Goal: Task Accomplishment & Management: Manage account settings

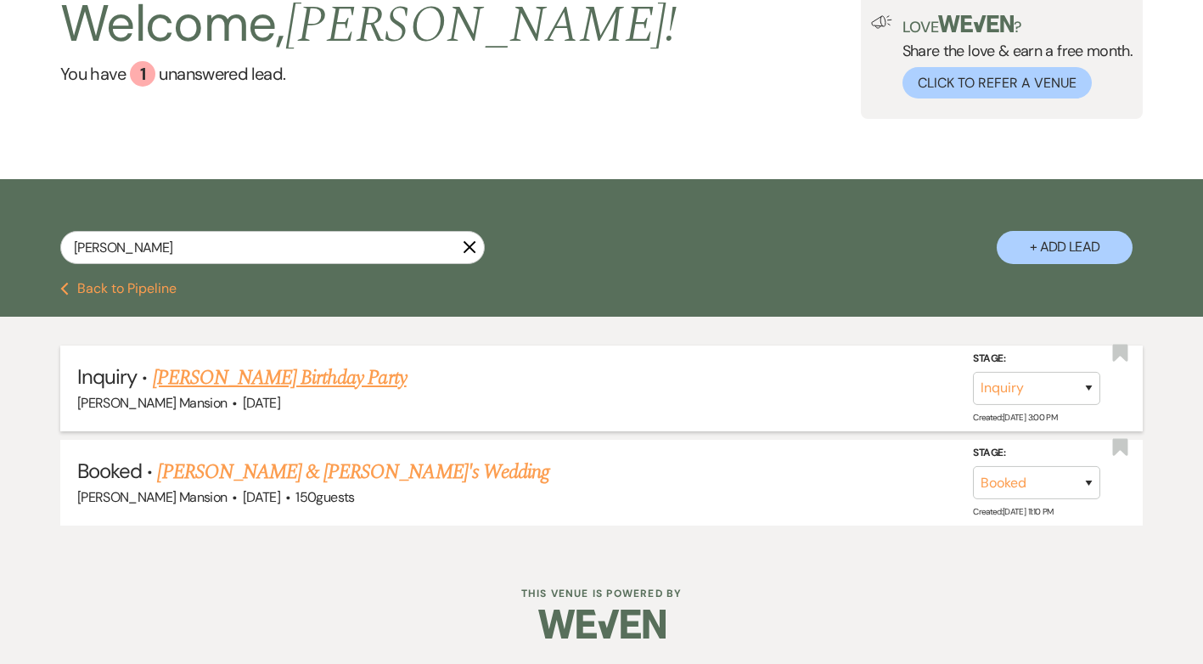
scroll to position [116, 0]
click at [279, 383] on link "Amy Aviles's Birthday Party" at bounding box center [280, 378] width 254 height 31
select select "22"
select select "4"
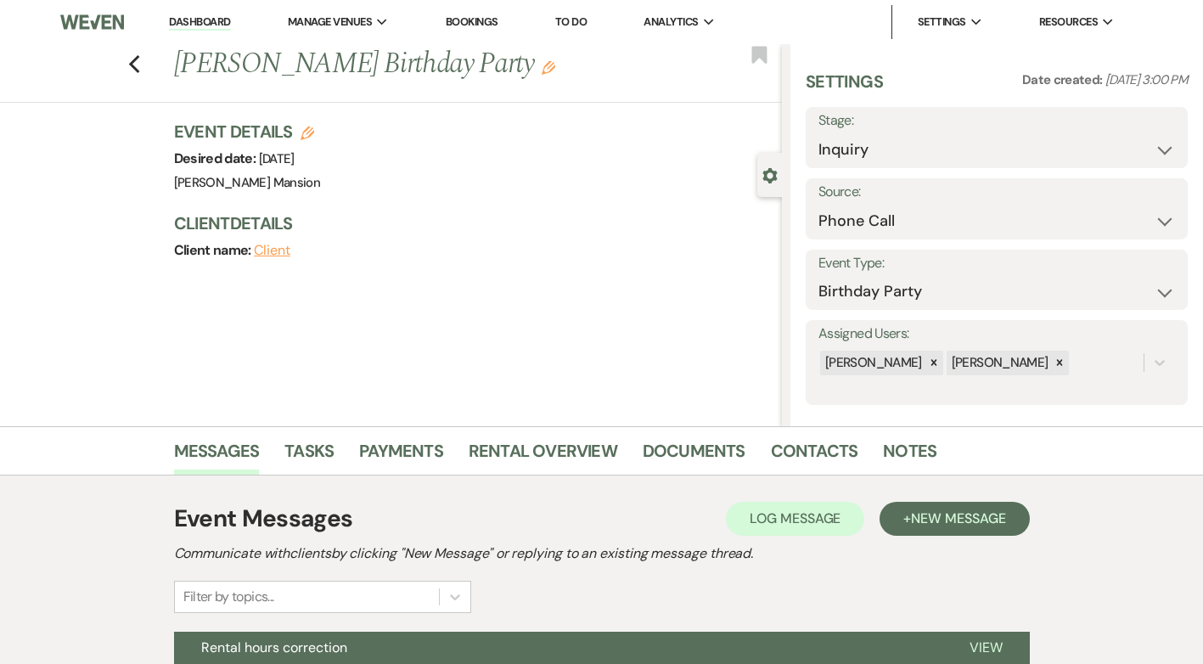
scroll to position [242, 0]
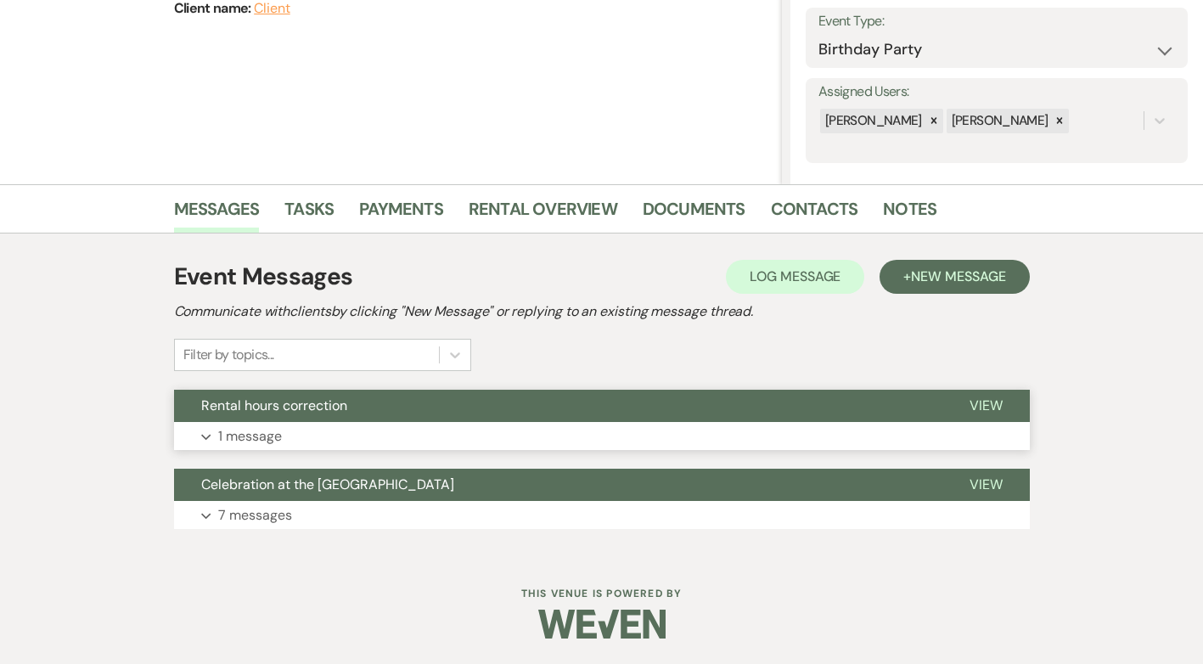
click at [236, 439] on p "1 message" at bounding box center [250, 436] width 64 height 22
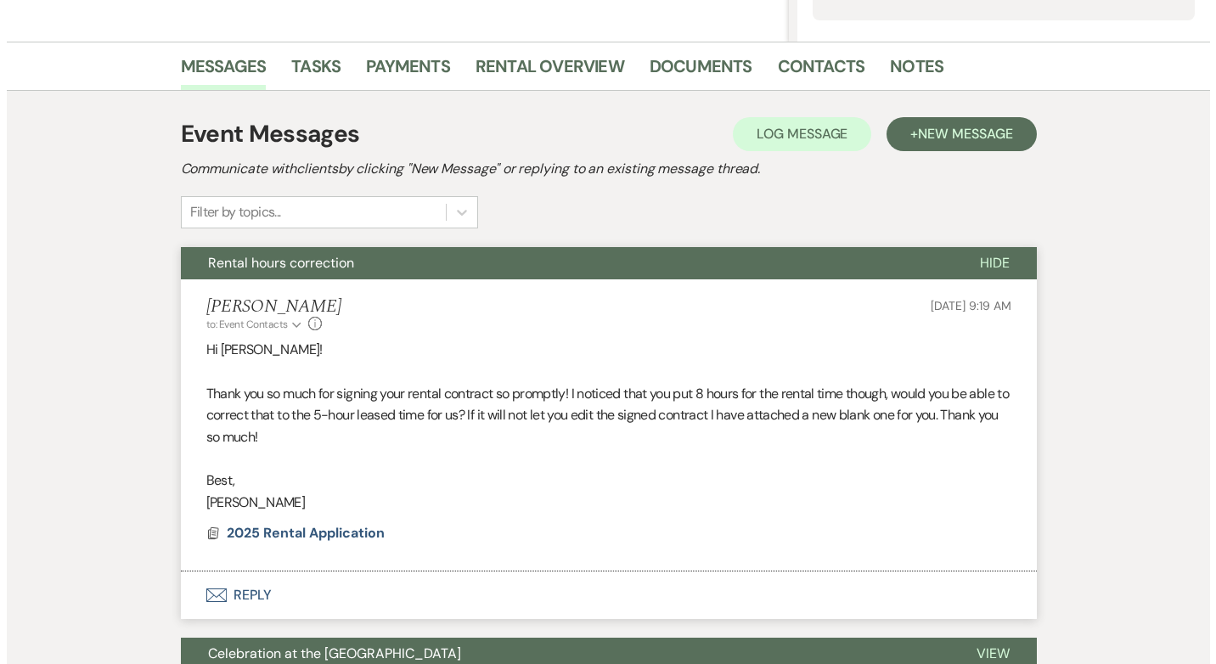
scroll to position [554, 0]
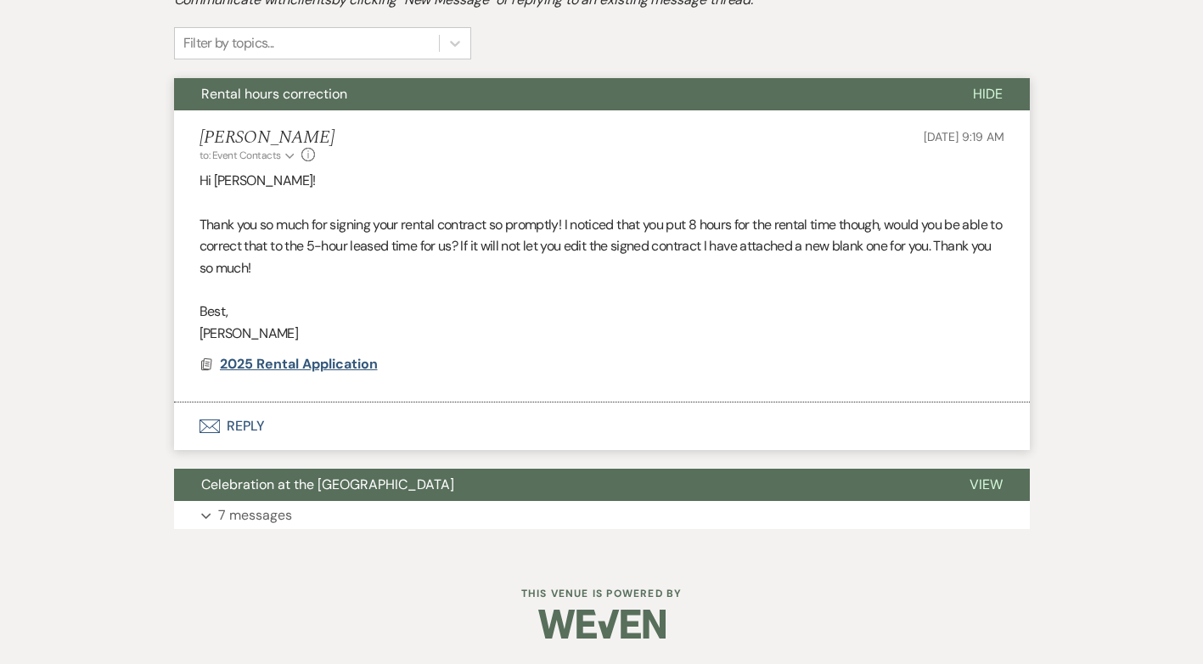
click at [299, 363] on span "2025 Rental Application" at bounding box center [299, 364] width 158 height 18
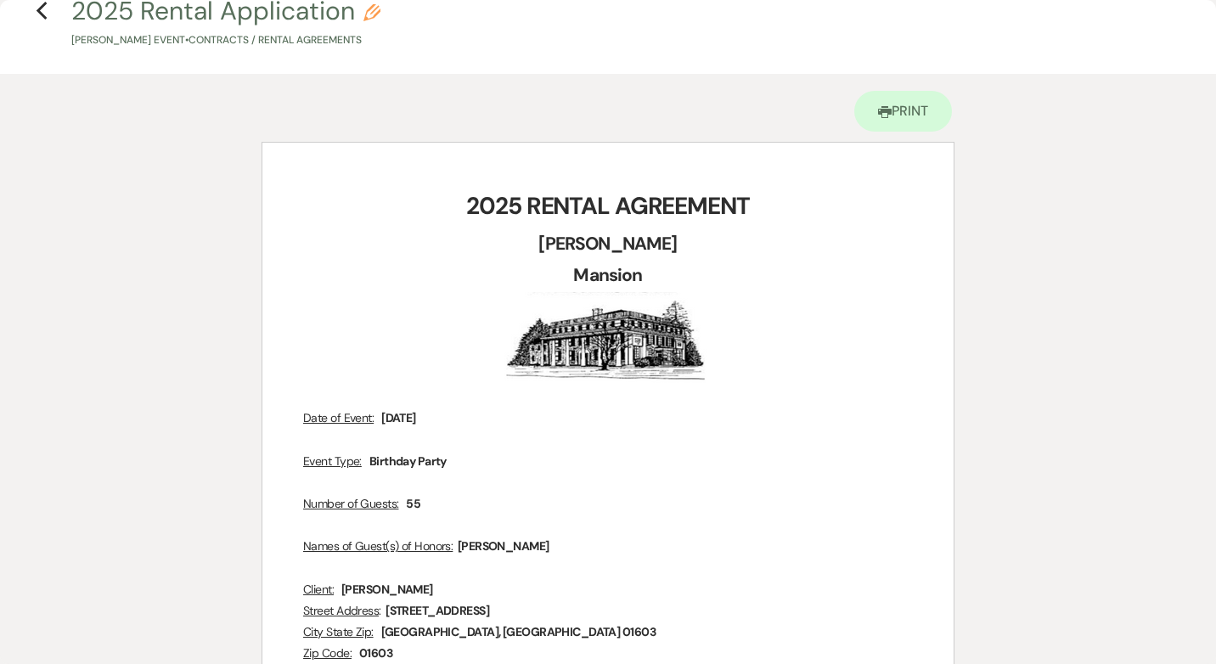
scroll to position [0, 0]
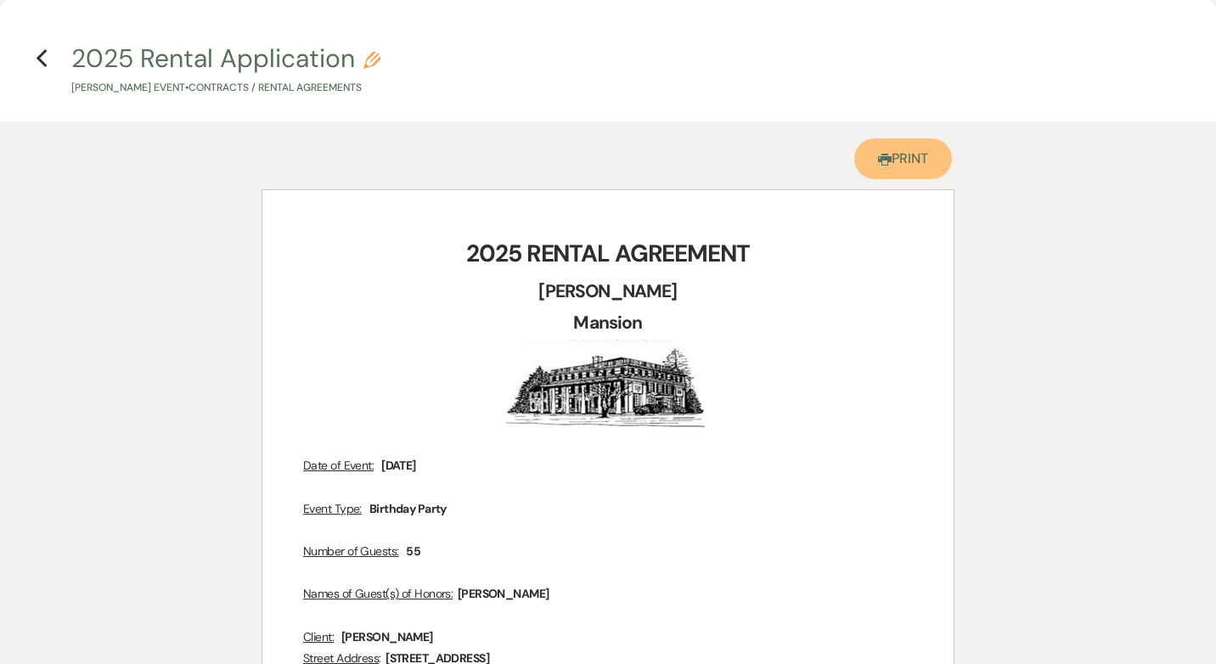
click at [905, 161] on link "Printer Print" at bounding box center [903, 158] width 98 height 41
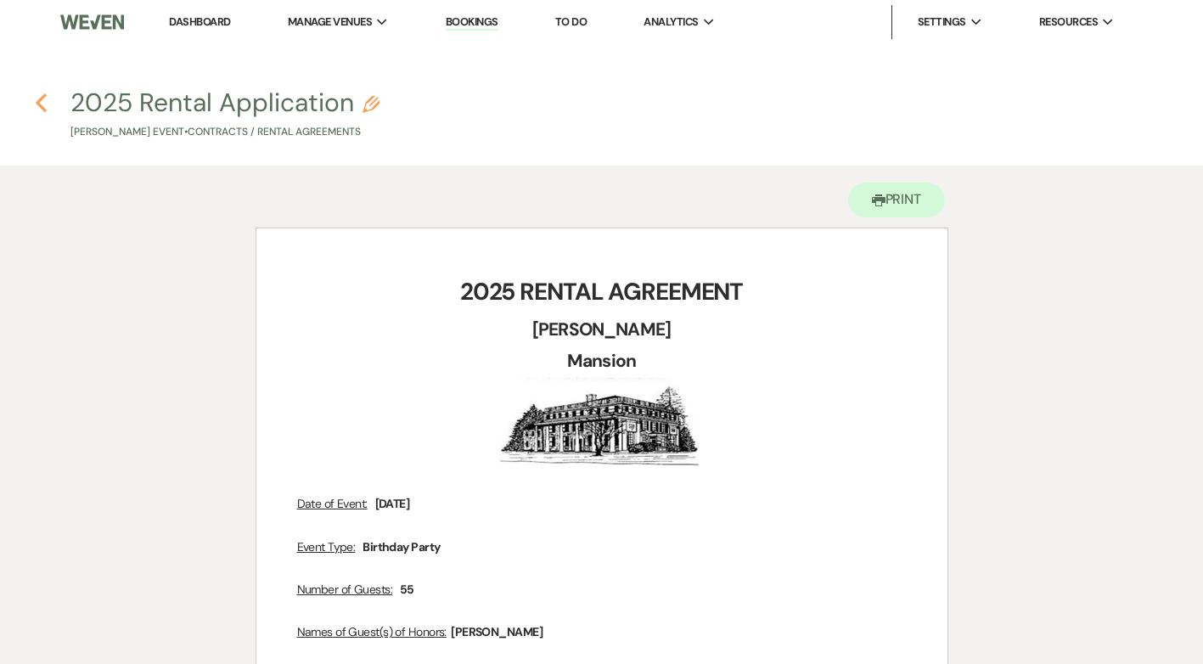
click at [35, 107] on icon "Previous" at bounding box center [41, 103] width 13 height 20
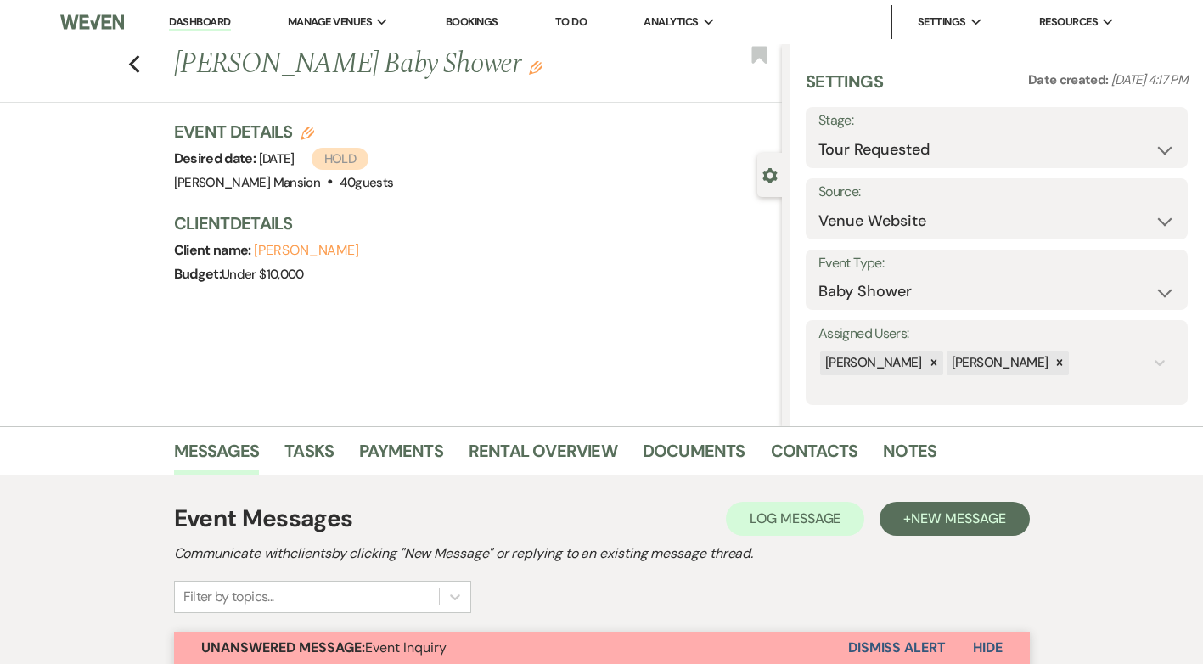
select select "2"
select select "5"
select select "3"
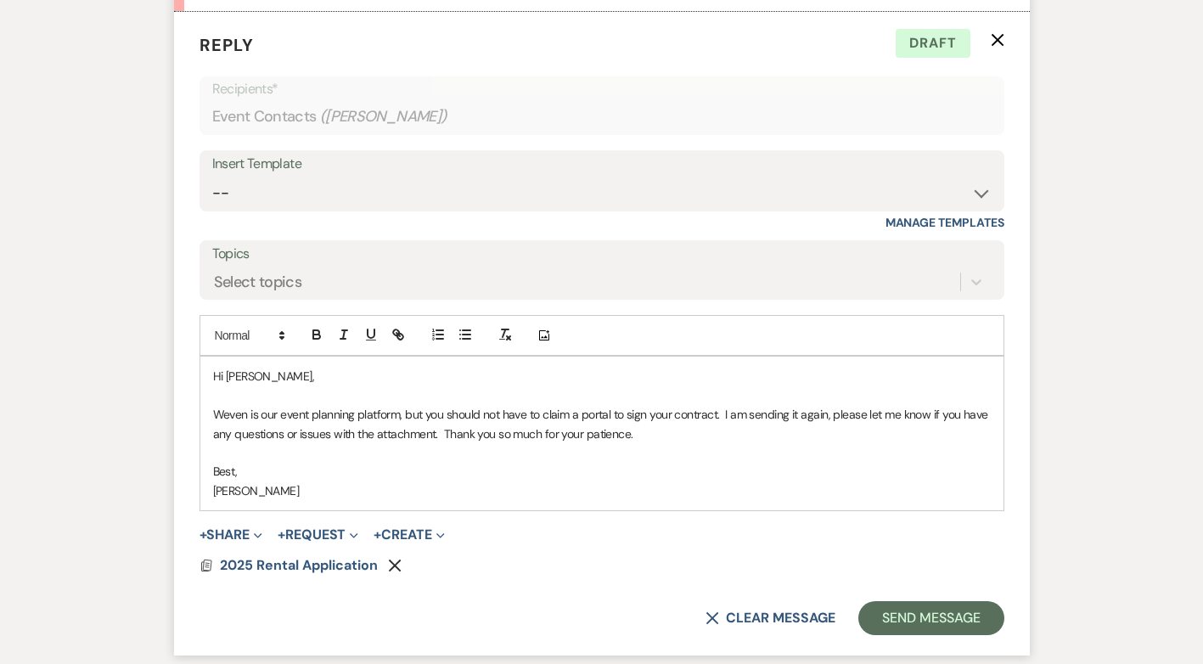
scroll to position [3458, 0]
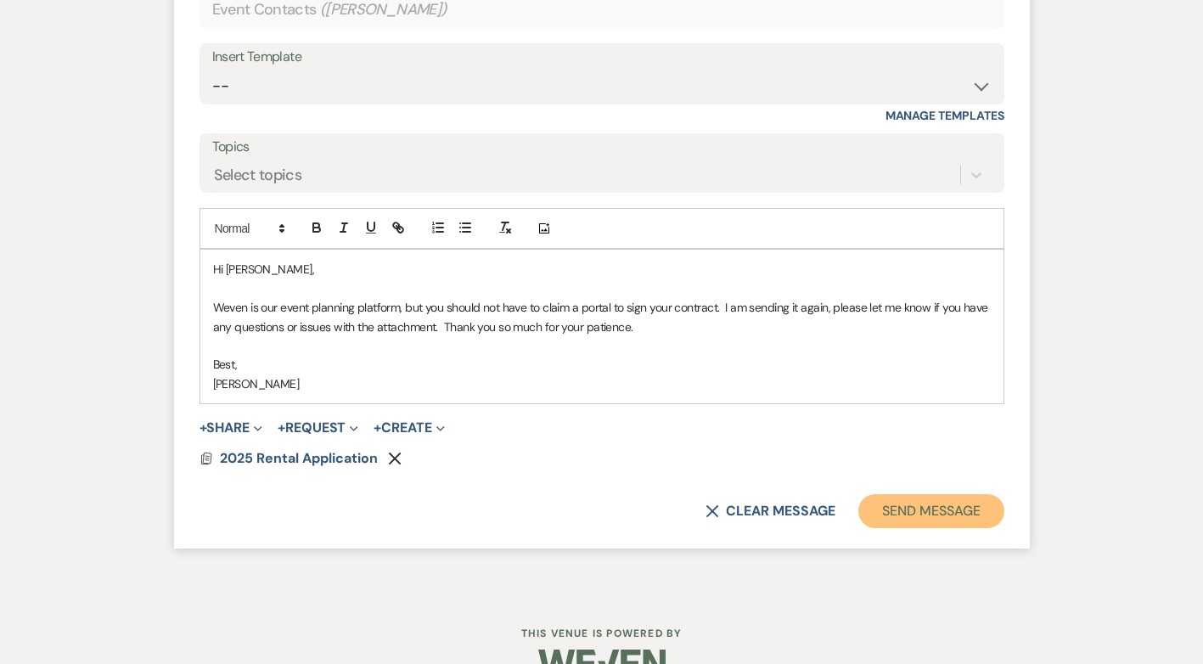
click at [926, 494] on button "Send Message" at bounding box center [931, 511] width 145 height 34
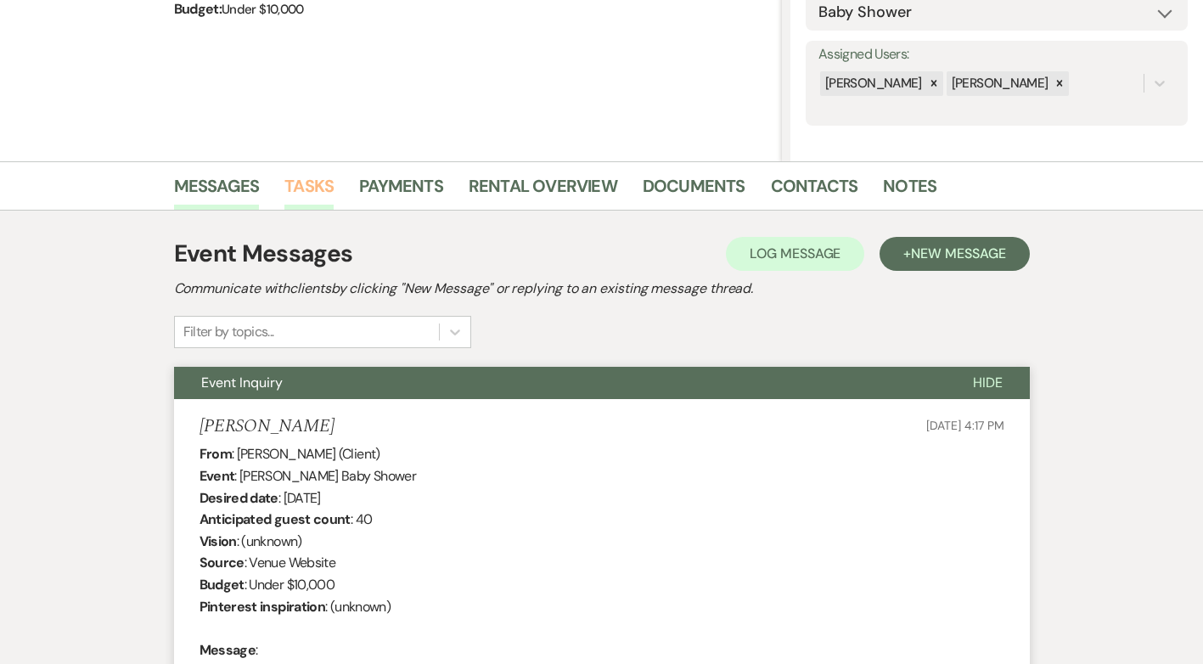
scroll to position [0, 0]
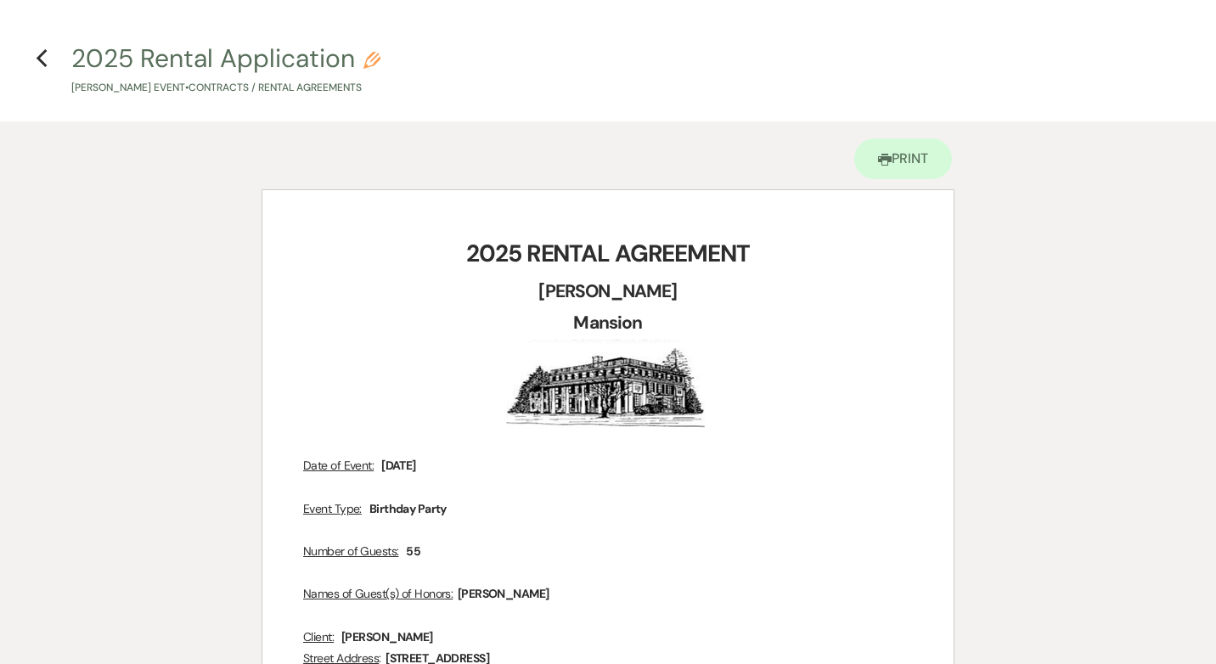
select select "22"
select select "4"
click at [43, 59] on icon "Previous" at bounding box center [42, 58] width 13 height 20
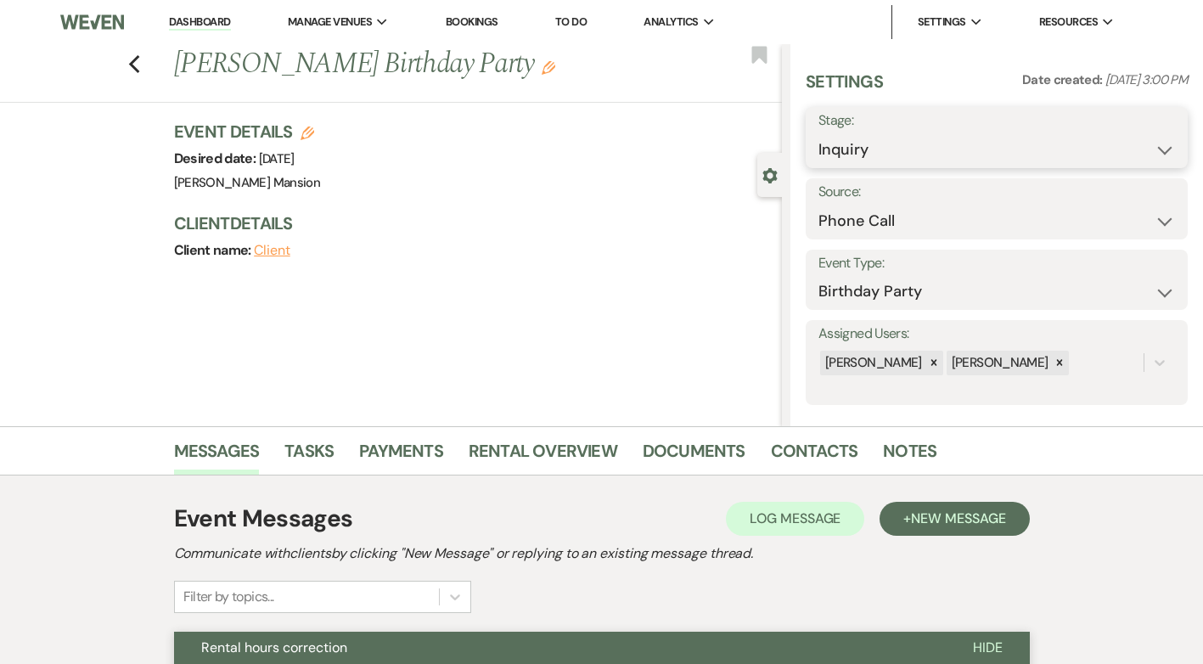
click at [1150, 152] on select "Inquiry Follow Up Tour Requested Tour Confirmed Toured Proposal Sent Booked Lost" at bounding box center [997, 149] width 357 height 33
select select "7"
click at [819, 133] on select "Inquiry Follow Up Tour Requested Tour Confirmed Toured Proposal Sent Booked Lost" at bounding box center [997, 149] width 357 height 33
click at [1135, 140] on button "Save" at bounding box center [1147, 138] width 81 height 34
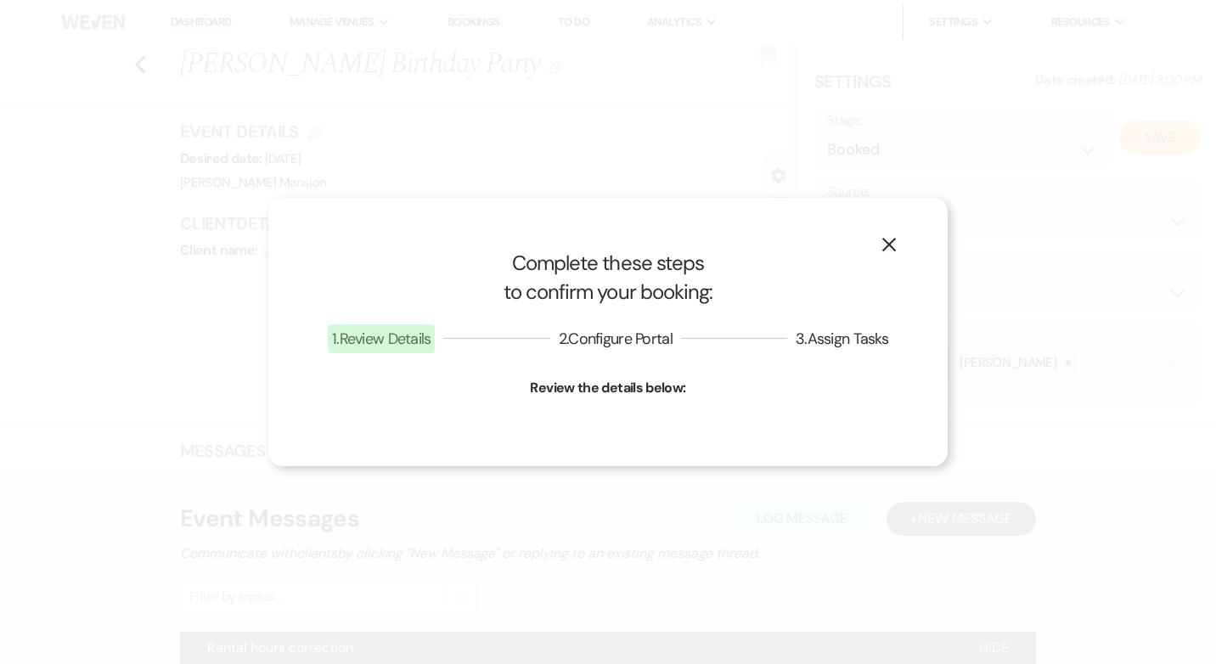
select select "4"
select select "799"
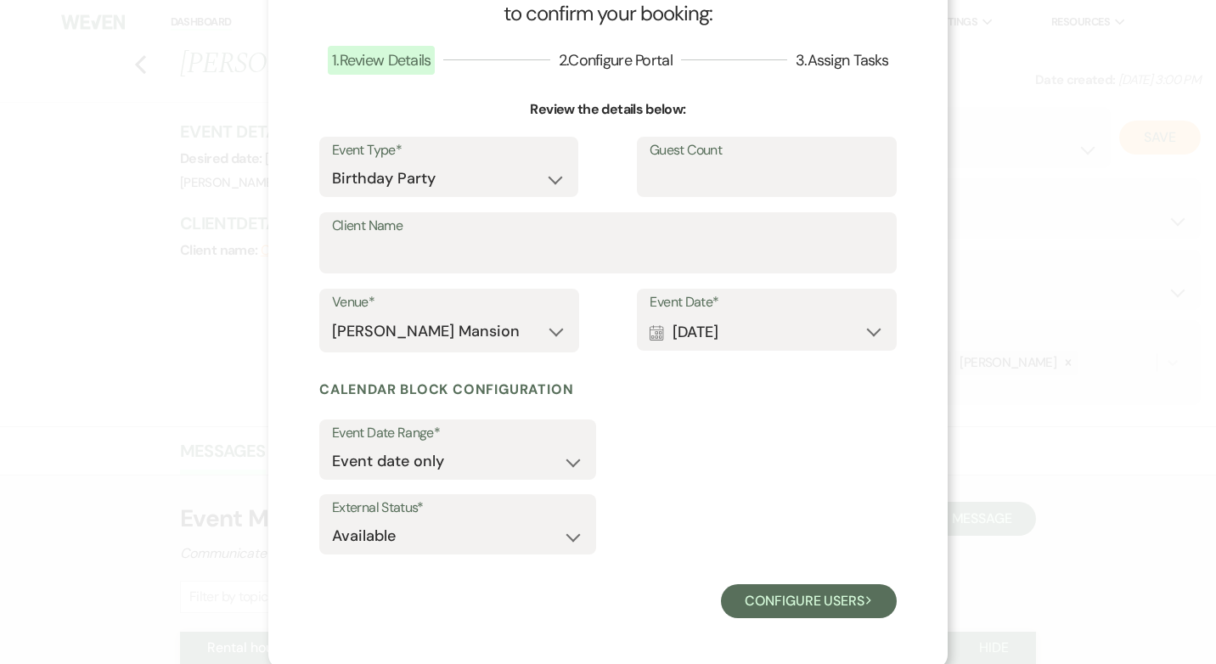
scroll to position [86, 0]
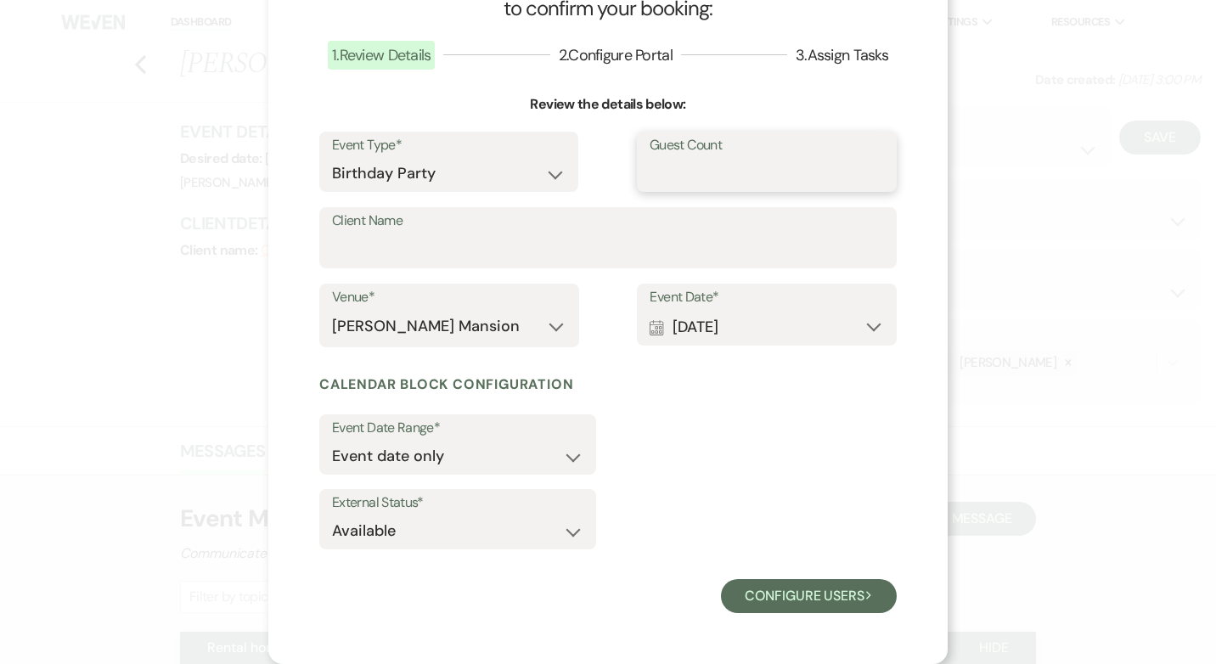
click at [701, 172] on input "Guest Count" at bounding box center [767, 173] width 234 height 33
type input "55"
click at [609, 261] on input "Client Name" at bounding box center [608, 250] width 552 height 33
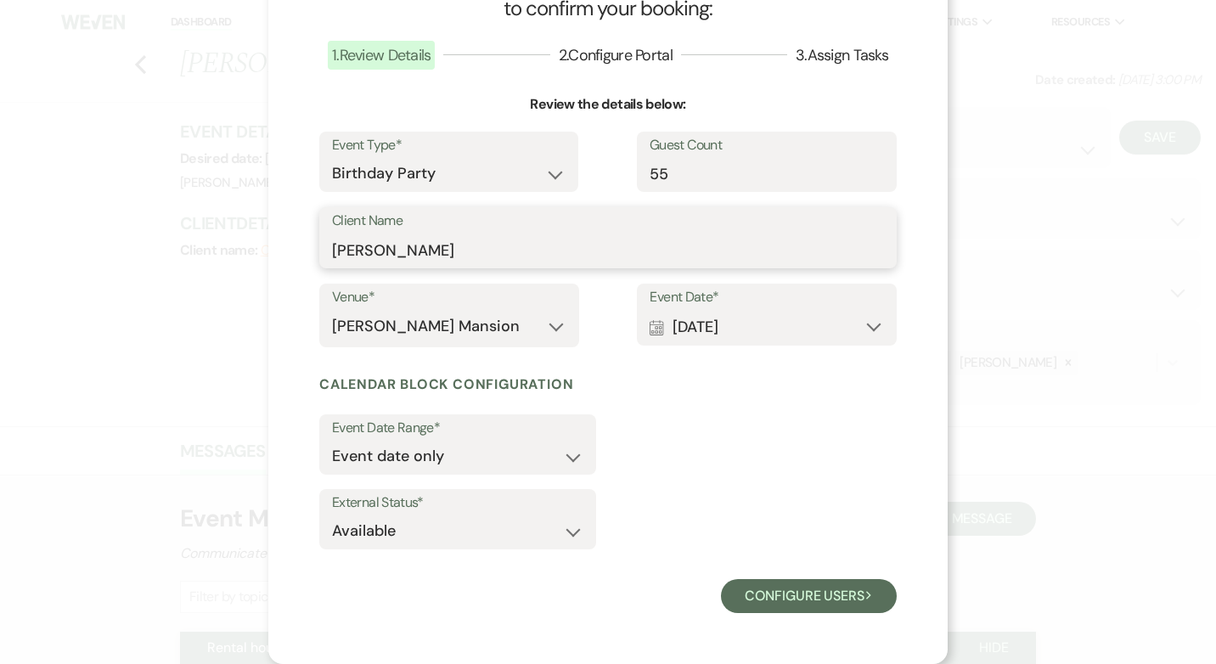
type input "Amy Aviles"
click at [566, 529] on select "Available Unavailable" at bounding box center [457, 531] width 251 height 33
select select "false"
click at [332, 515] on select "Available Unavailable" at bounding box center [457, 531] width 251 height 33
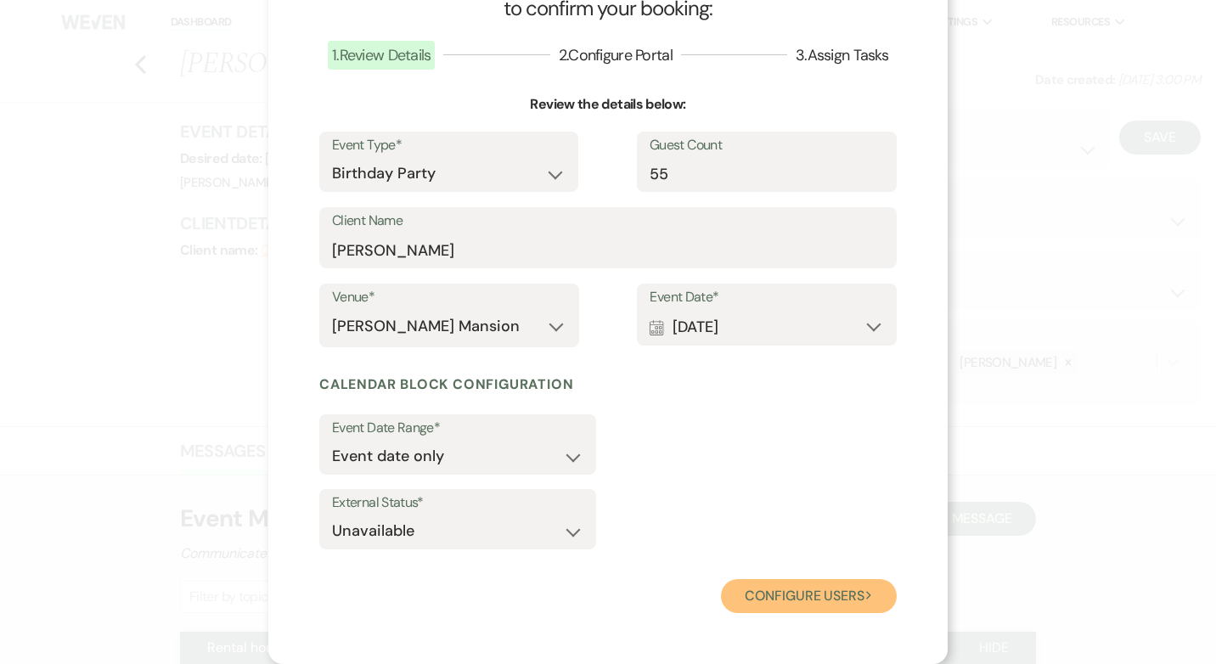
click at [792, 600] on button "Configure users Next" at bounding box center [809, 596] width 176 height 34
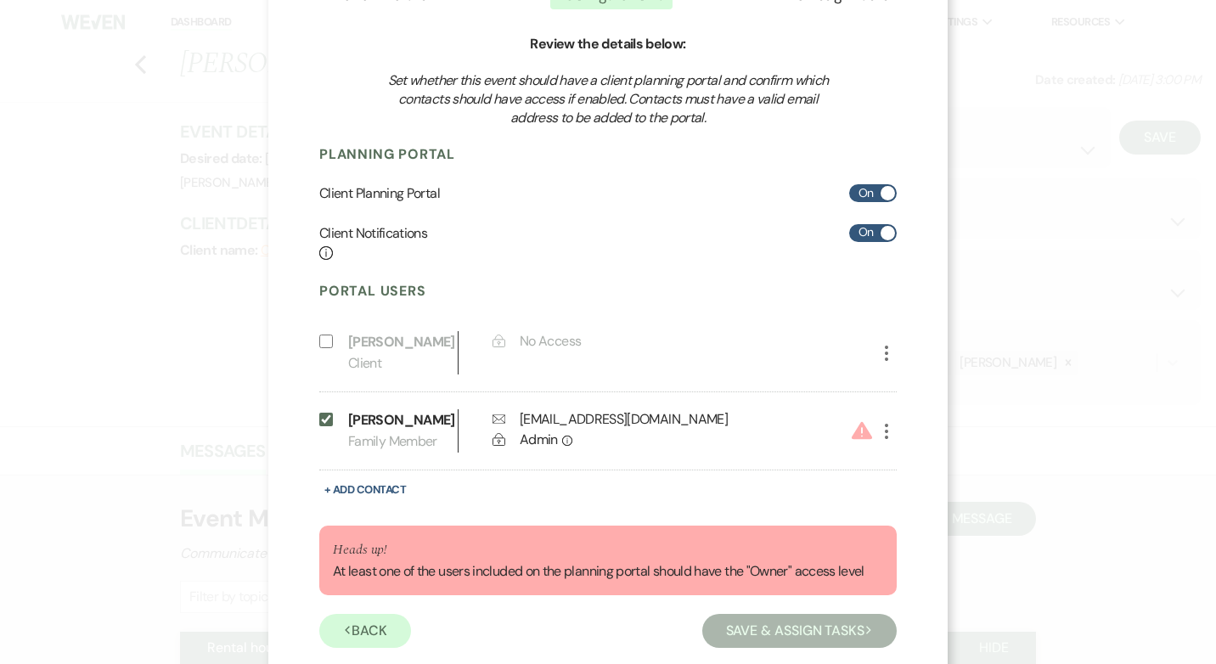
scroll to position [181, 0]
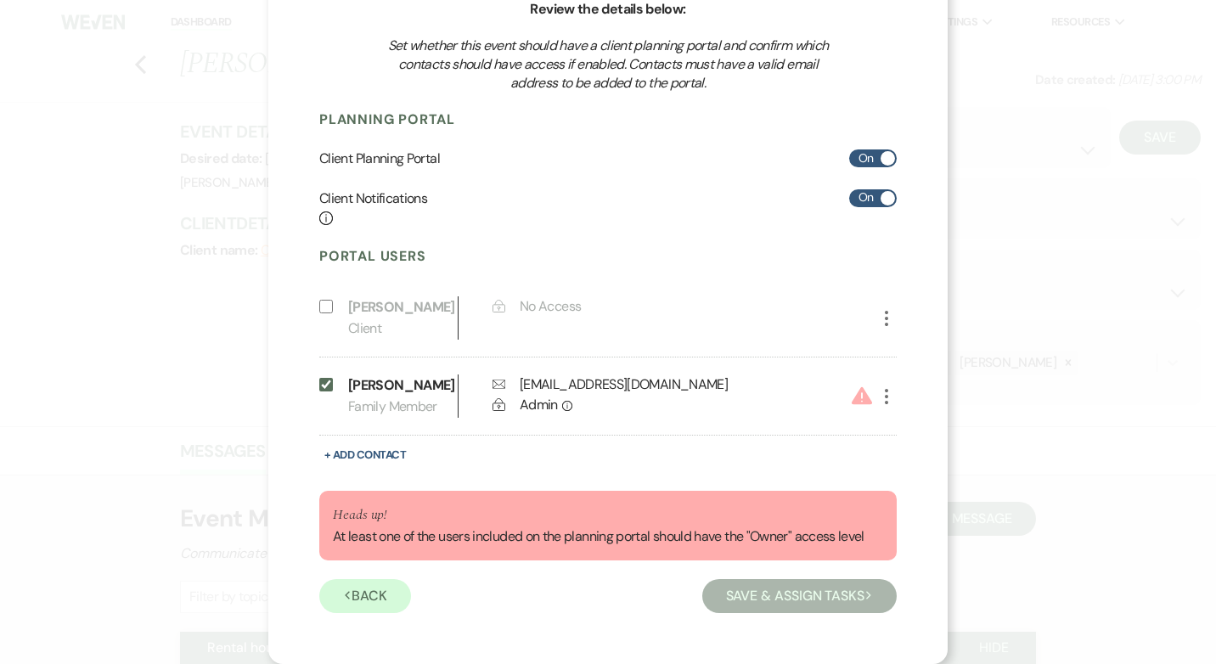
click at [877, 393] on icon "More" at bounding box center [886, 396] width 20 height 20
click at [911, 436] on button "Pencil Edit" at bounding box center [915, 430] width 79 height 29
select select "4"
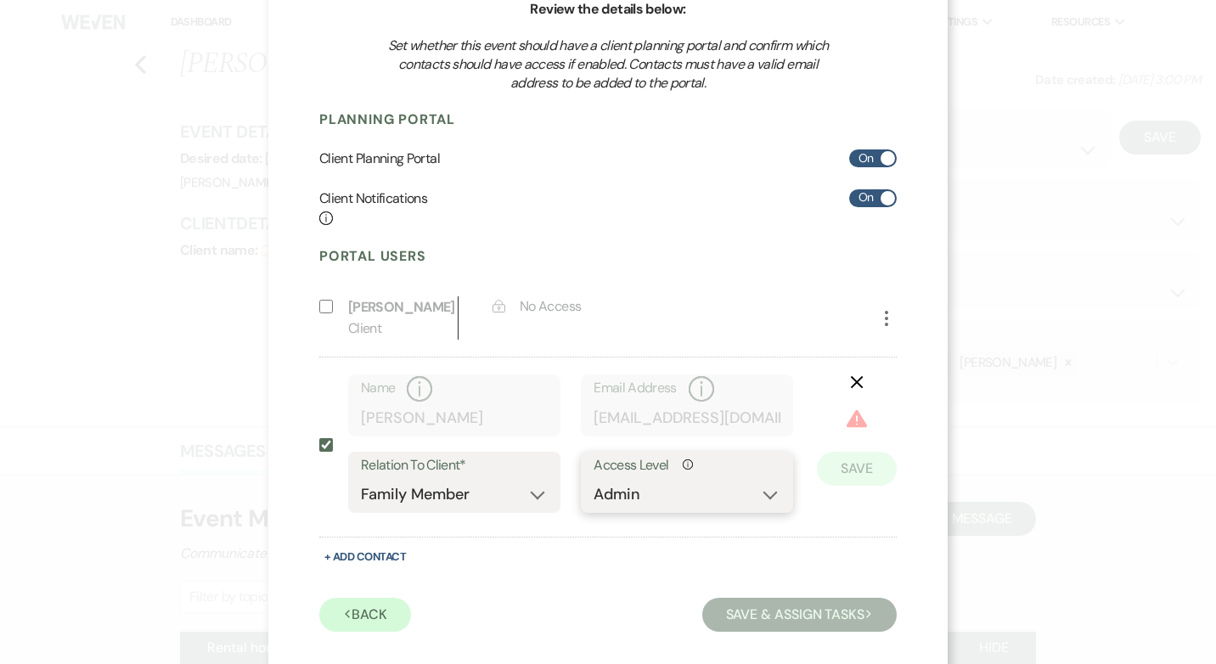
click at [767, 489] on select "No Access Owner Admin Supporter Financier" at bounding box center [687, 494] width 187 height 33
select select "6"
click at [594, 478] on select "No Access Owner Admin Supporter Financier" at bounding box center [687, 494] width 187 height 33
click at [864, 448] on button "Save" at bounding box center [857, 443] width 80 height 34
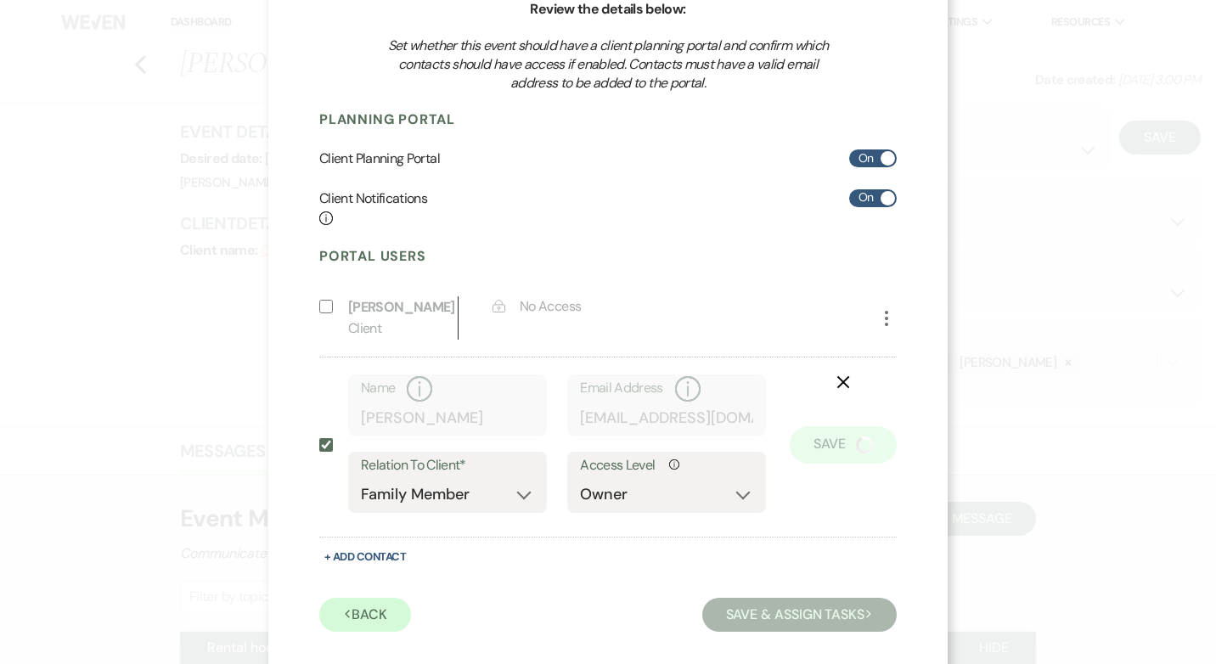
scroll to position [98, 0]
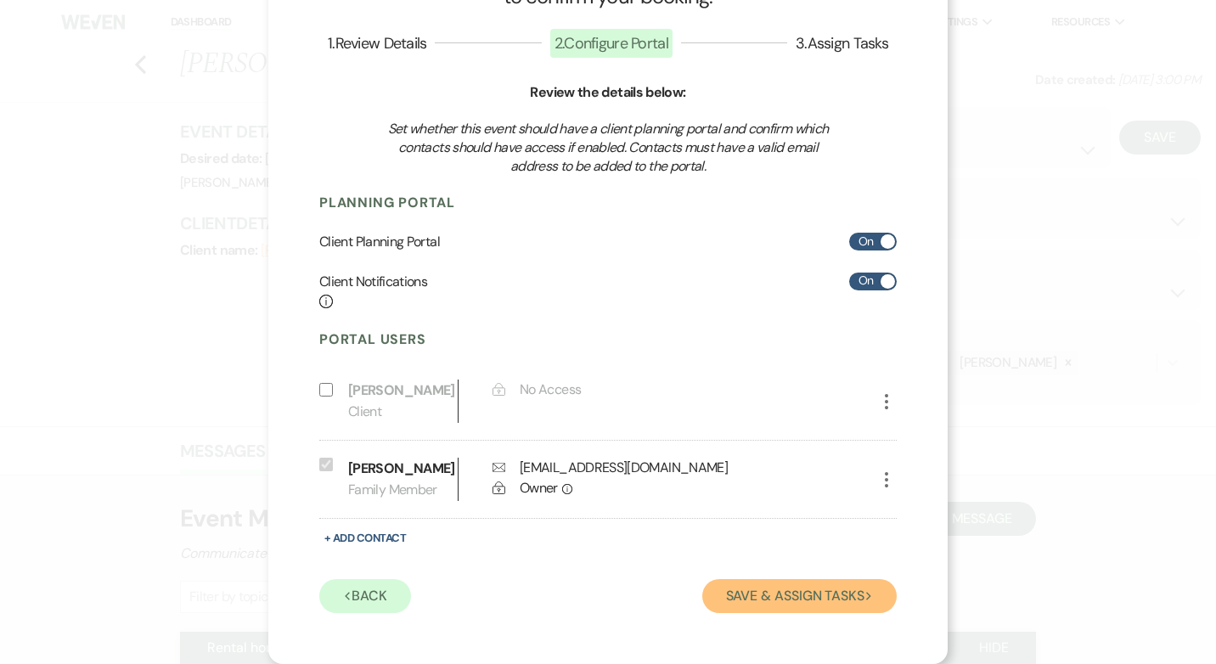
click at [812, 594] on button "Save & Assign Tasks Next" at bounding box center [799, 596] width 194 height 34
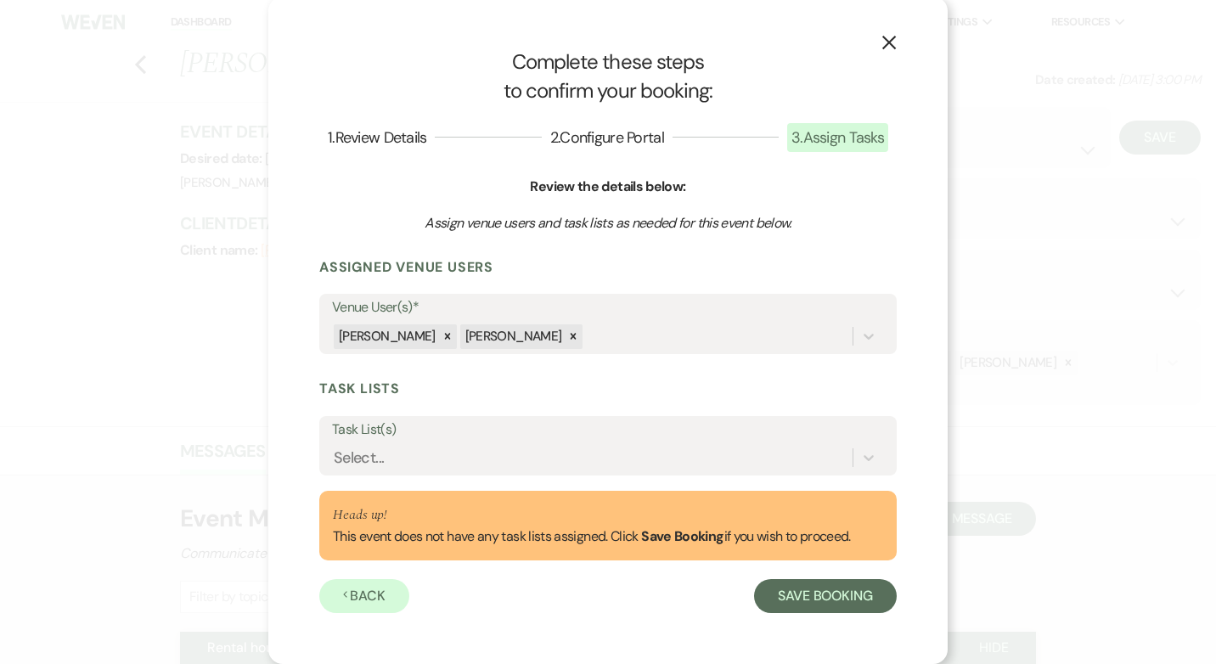
scroll to position [3, 0]
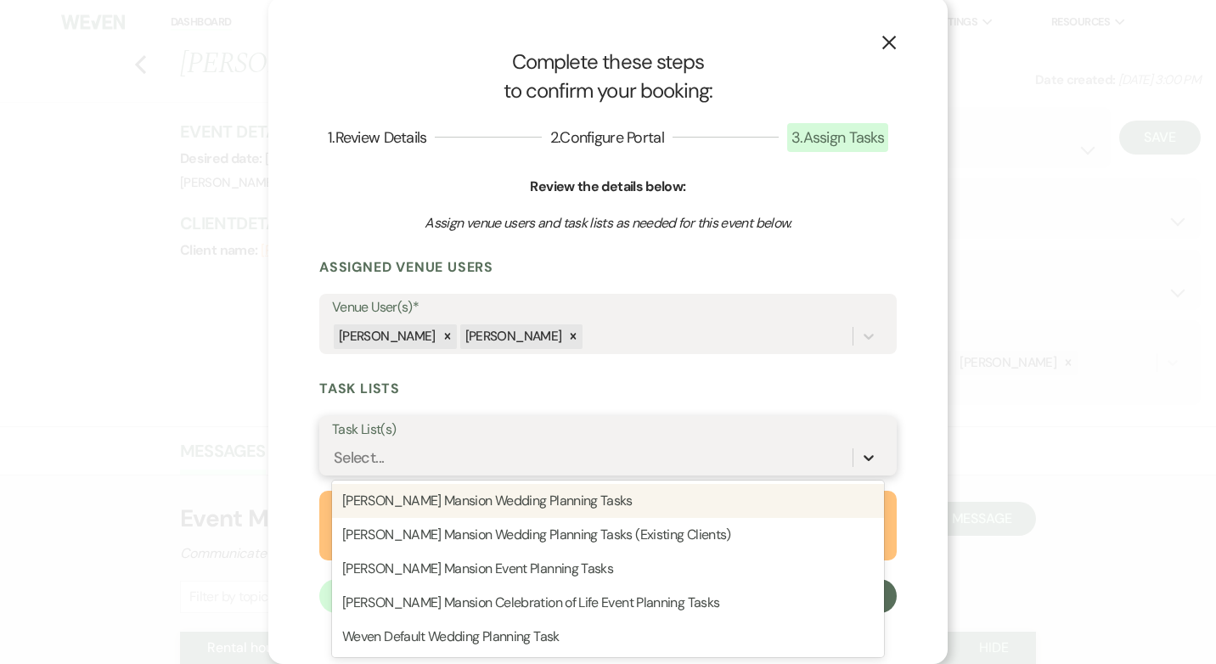
click at [864, 454] on icon at bounding box center [868, 457] width 17 height 17
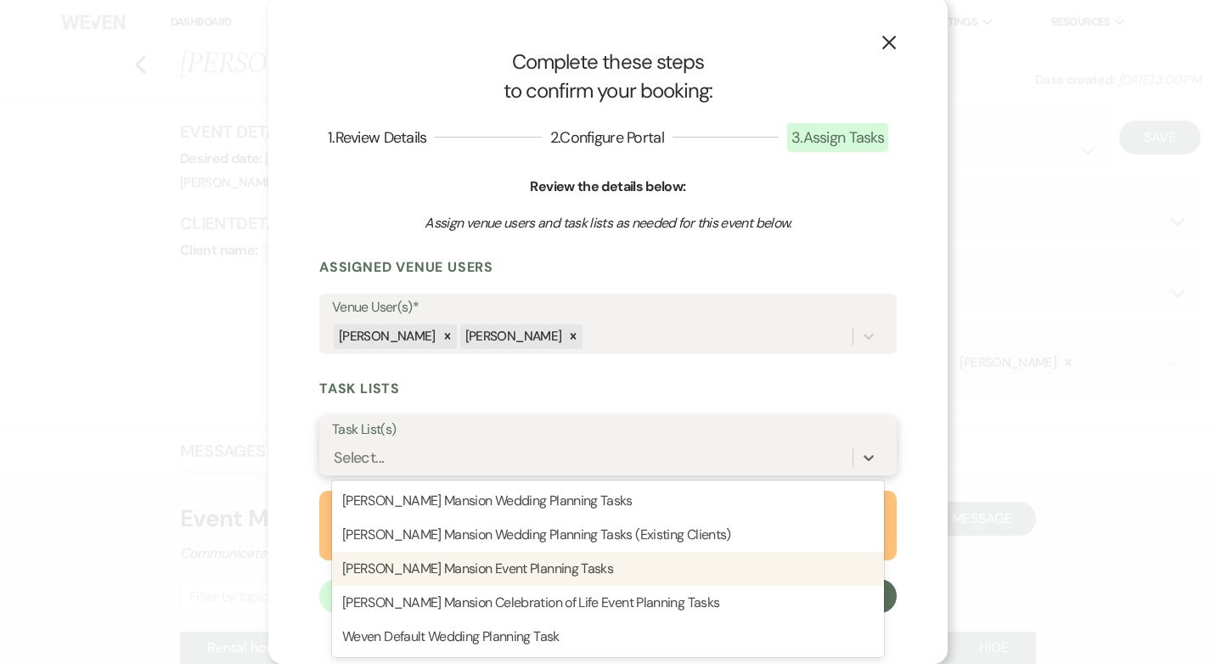
click at [561, 573] on div "Asa Waters Mansion Event Planning Tasks" at bounding box center [608, 569] width 552 height 34
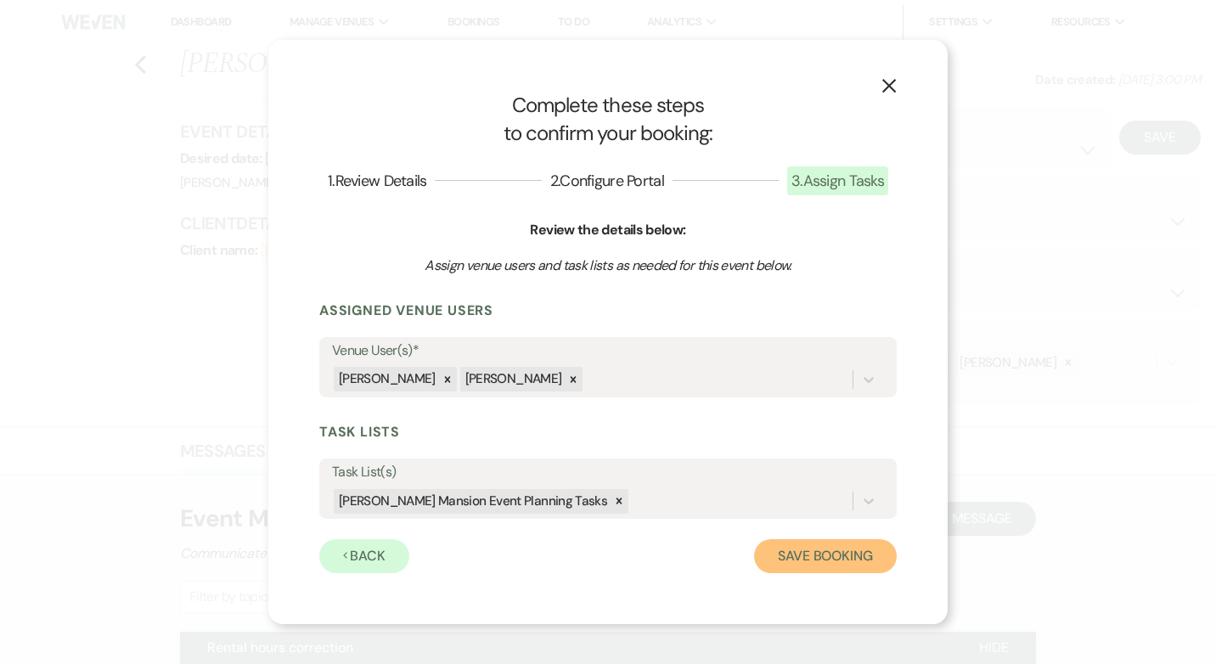
click at [826, 562] on button "Save Booking" at bounding box center [825, 556] width 143 height 34
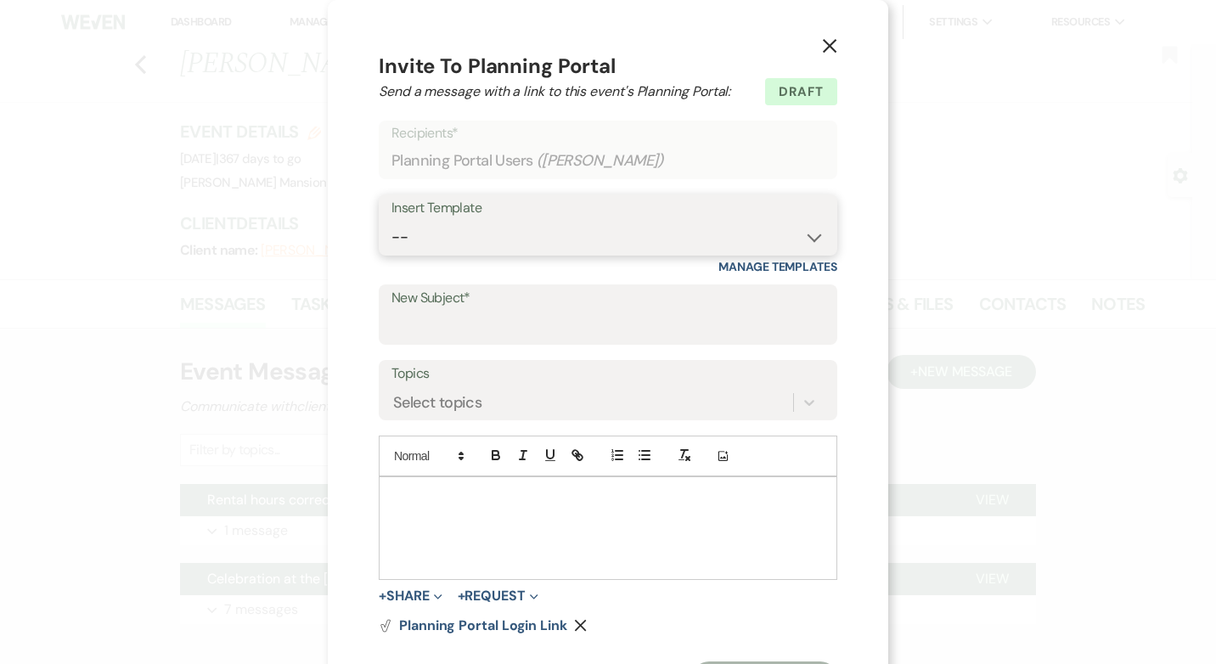
click at [807, 239] on select "-- Initial Inquiry Response Tour Request Response Follow Up Contract (Pre-Booke…" at bounding box center [607, 237] width 433 height 33
select select "4509"
click at [391, 221] on select "-- Initial Inquiry Response Tour Request Response Follow Up Contract (Pre-Booke…" at bounding box center [607, 237] width 433 height 33
type input "Welcome to the Asa Waters Mansion's online planning portal: Weven"
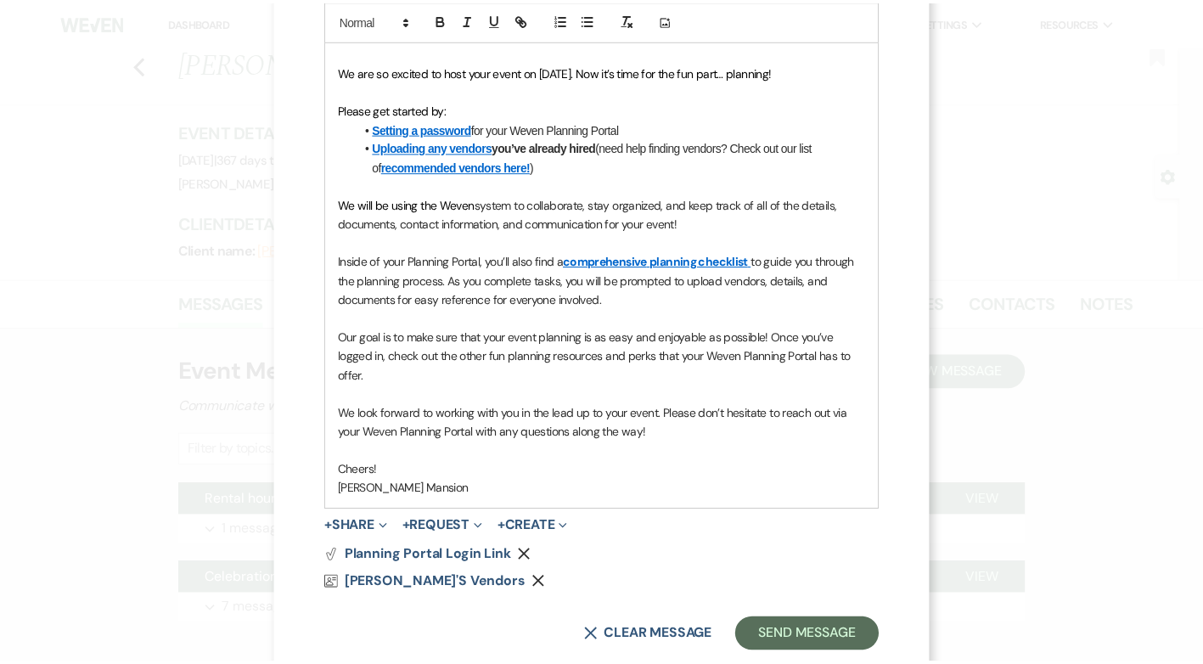
scroll to position [485, 0]
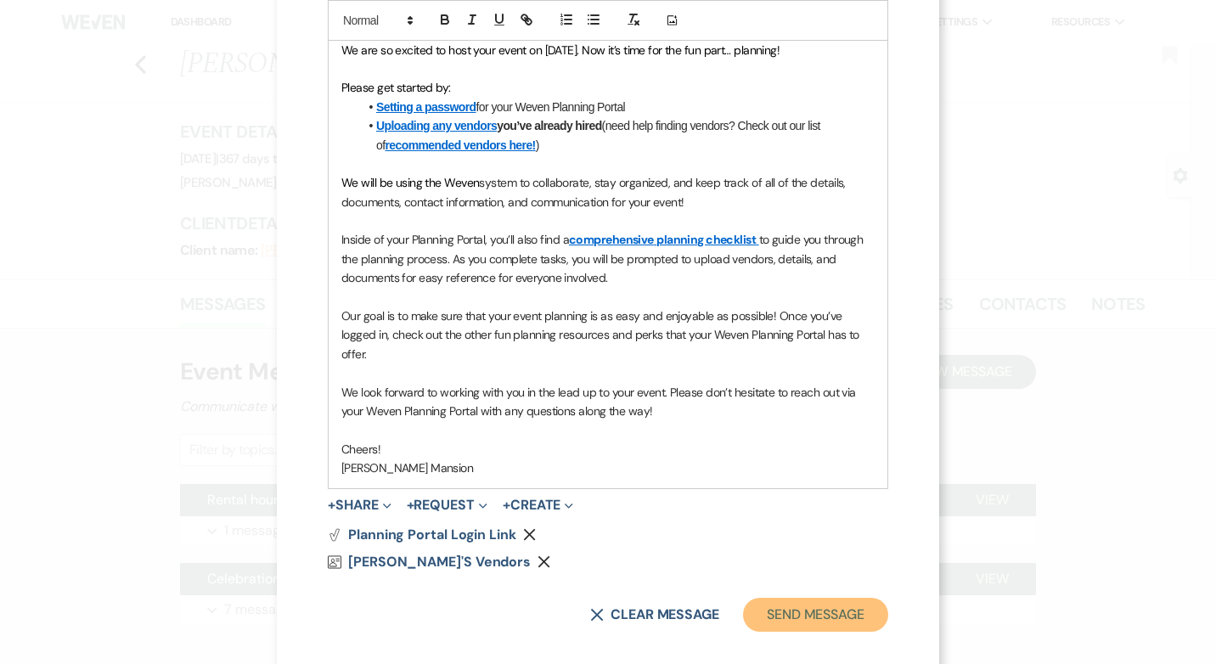
click at [790, 598] on button "Send Message" at bounding box center [815, 615] width 145 height 34
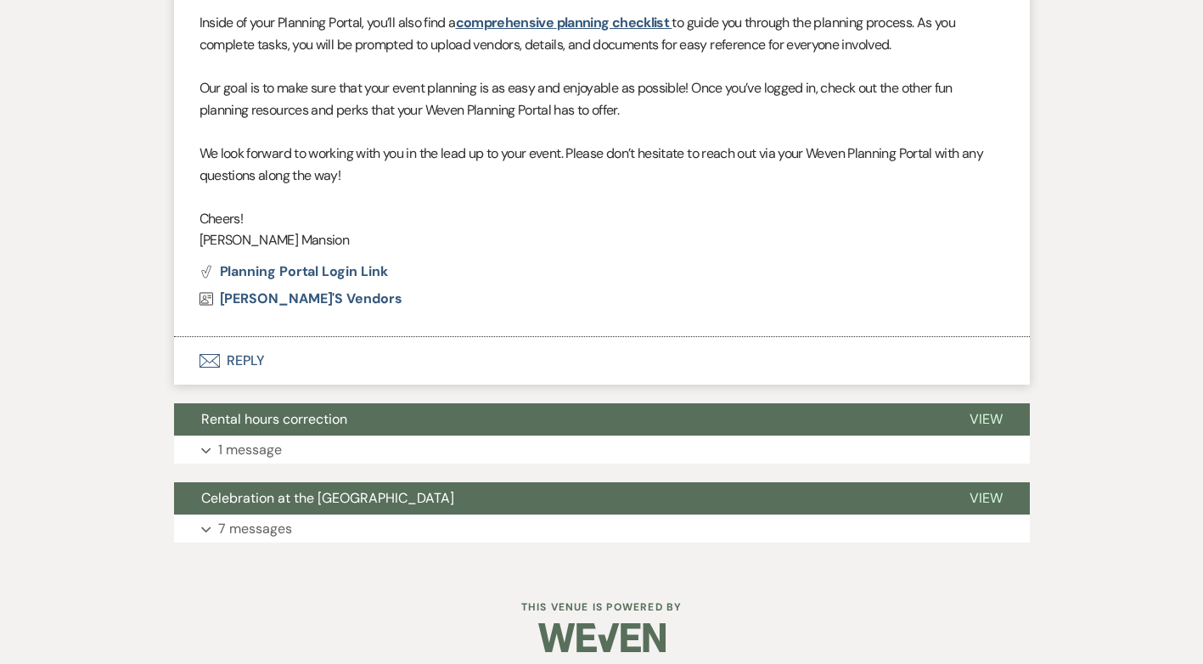
scroll to position [817, 0]
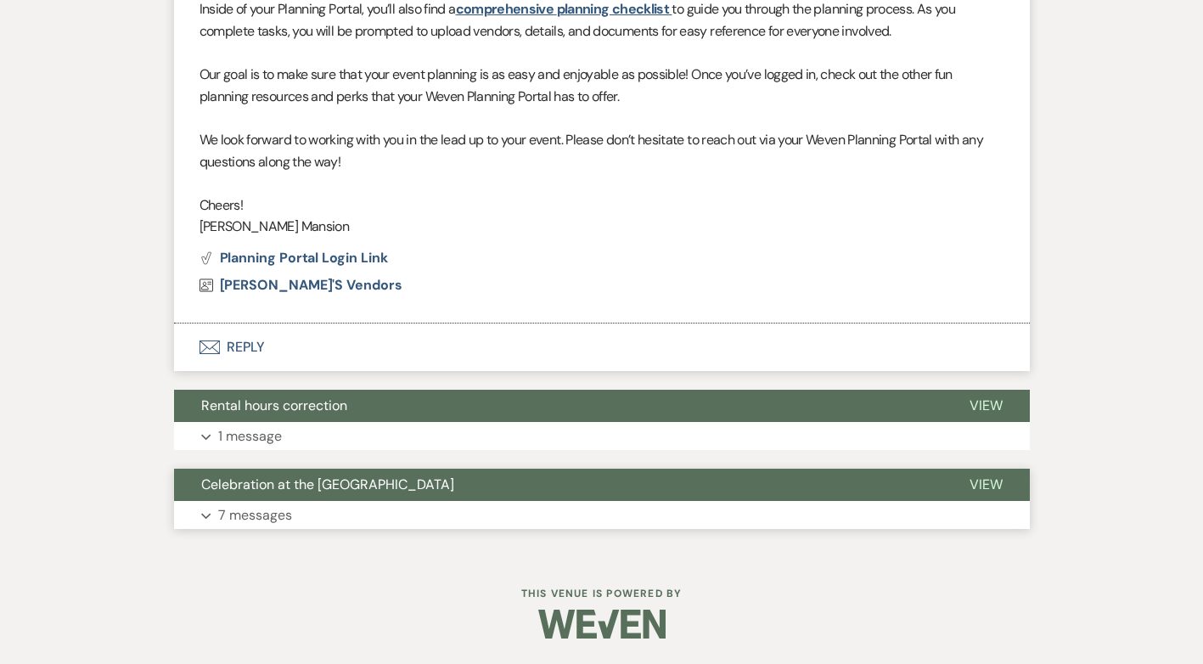
click at [245, 513] on p "7 messages" at bounding box center [255, 515] width 74 height 22
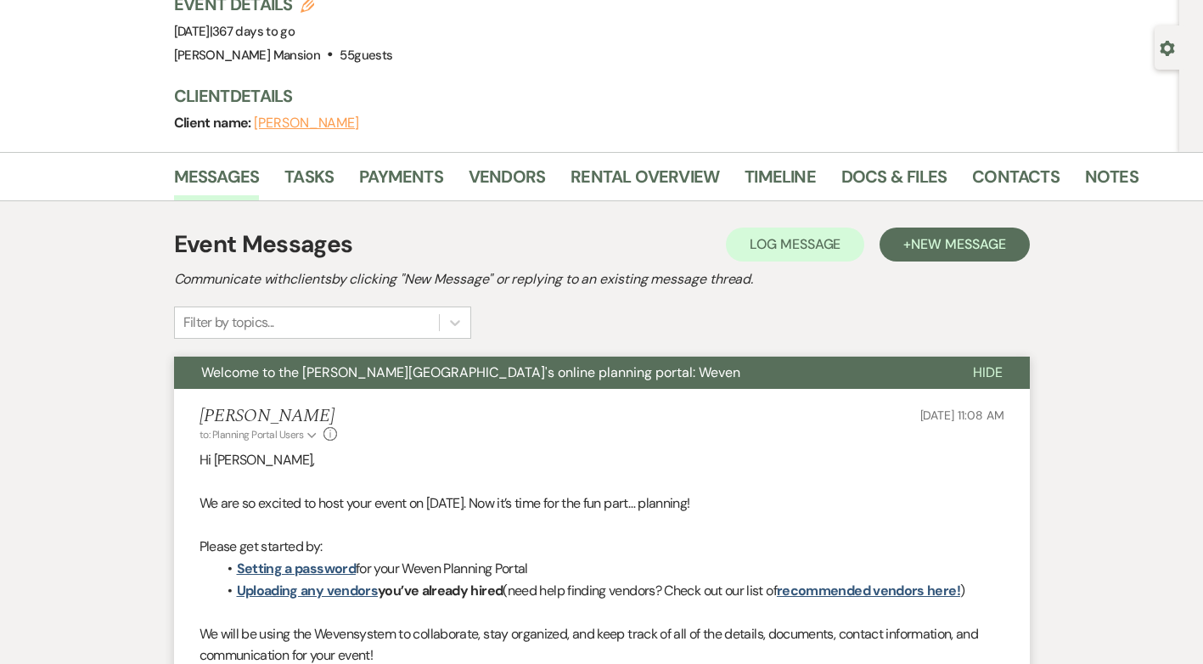
scroll to position [0, 0]
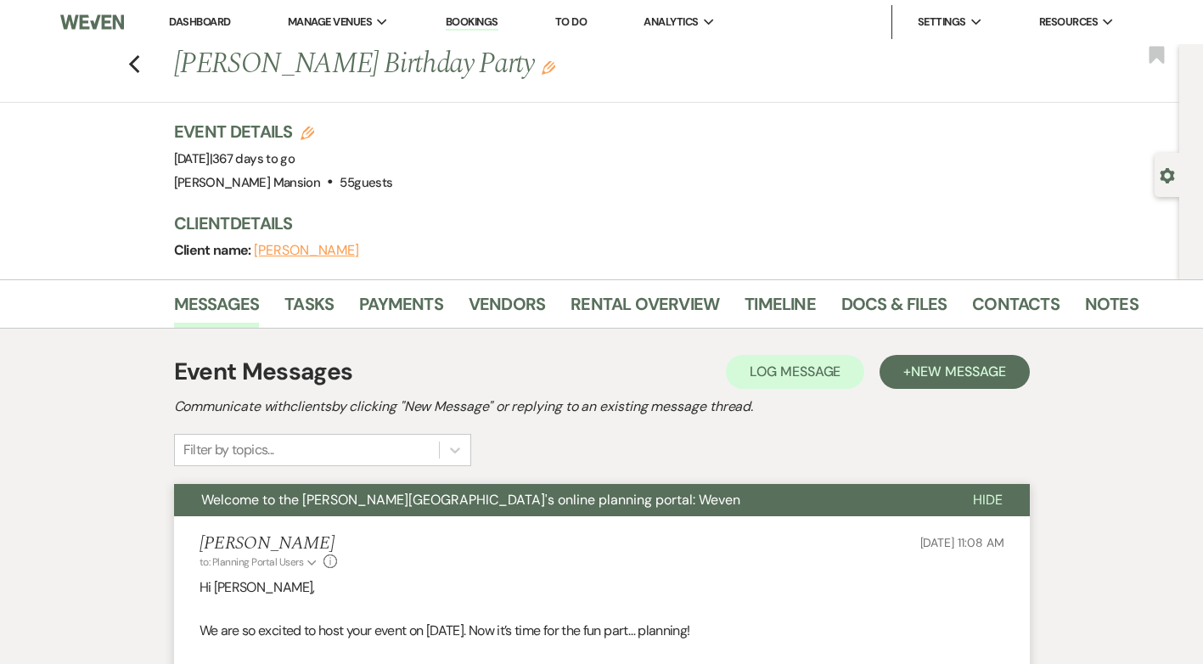
click at [542, 64] on icon "Edit" at bounding box center [549, 68] width 14 height 14
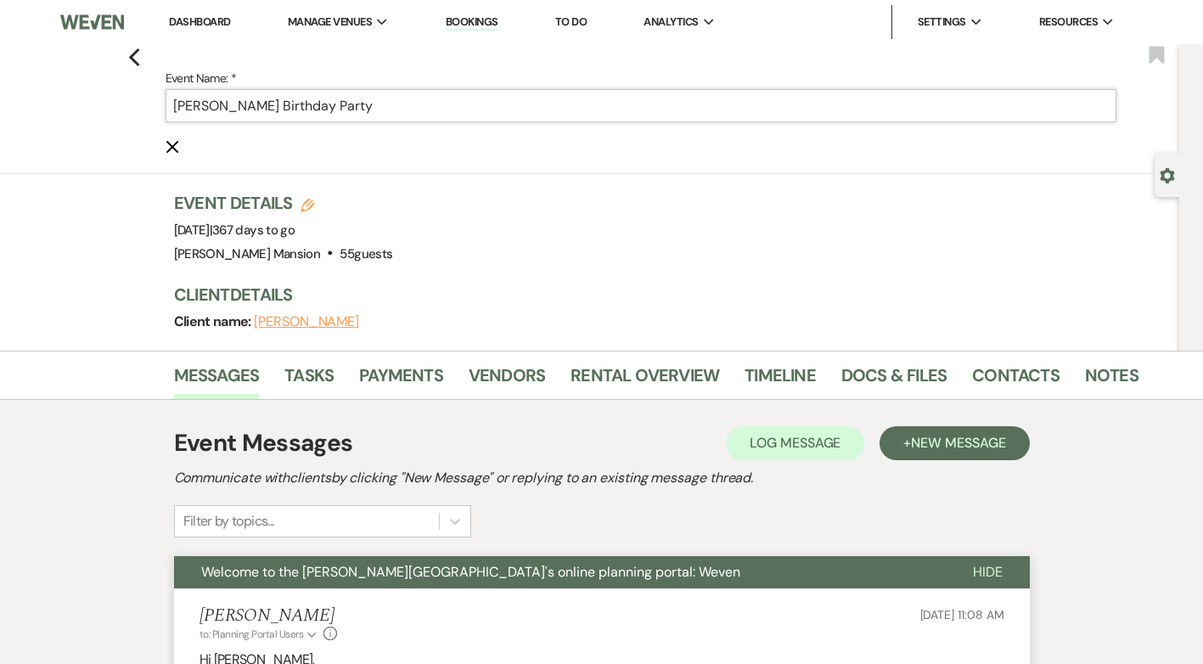
click at [258, 104] on input "Amy Aviles's Birthday Party" at bounding box center [641, 105] width 951 height 33
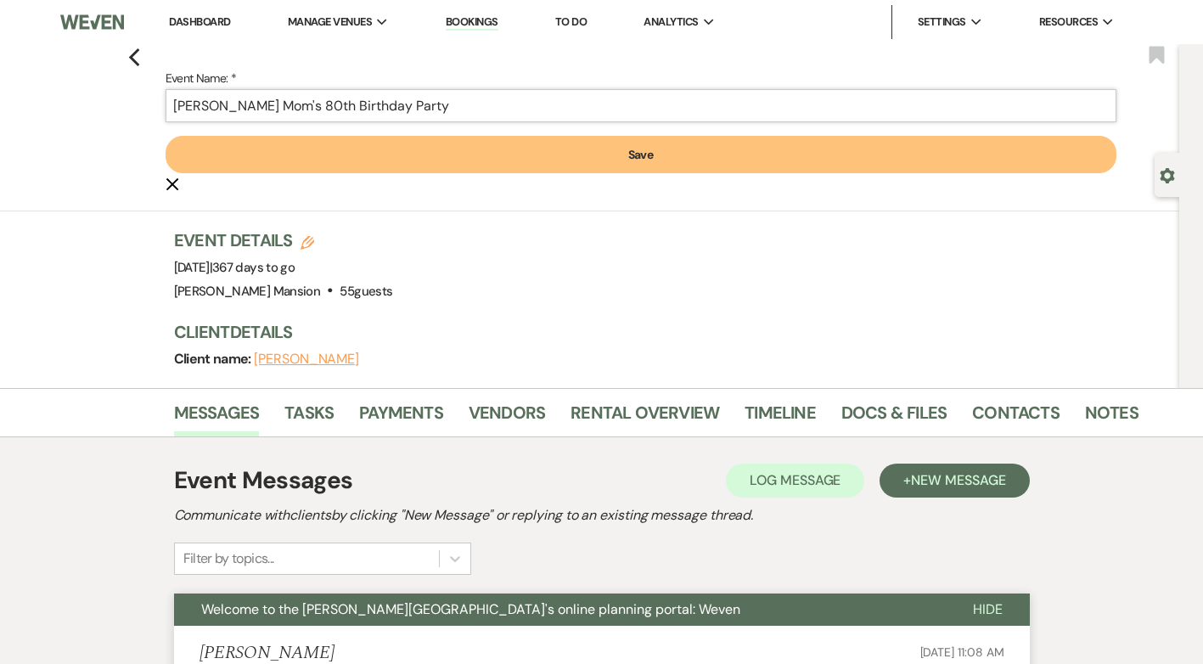
type input "Amy Aviles's Mom's 80th Birthday Party"
click at [691, 160] on button "Save" at bounding box center [641, 154] width 951 height 37
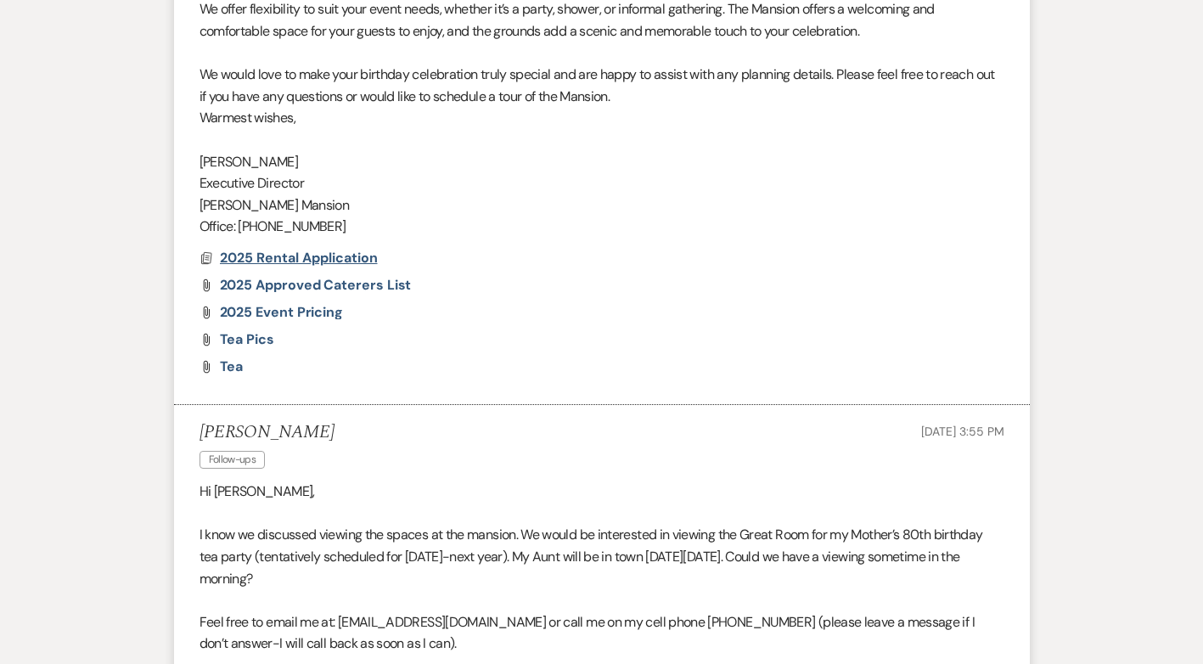
scroll to position [1698, 0]
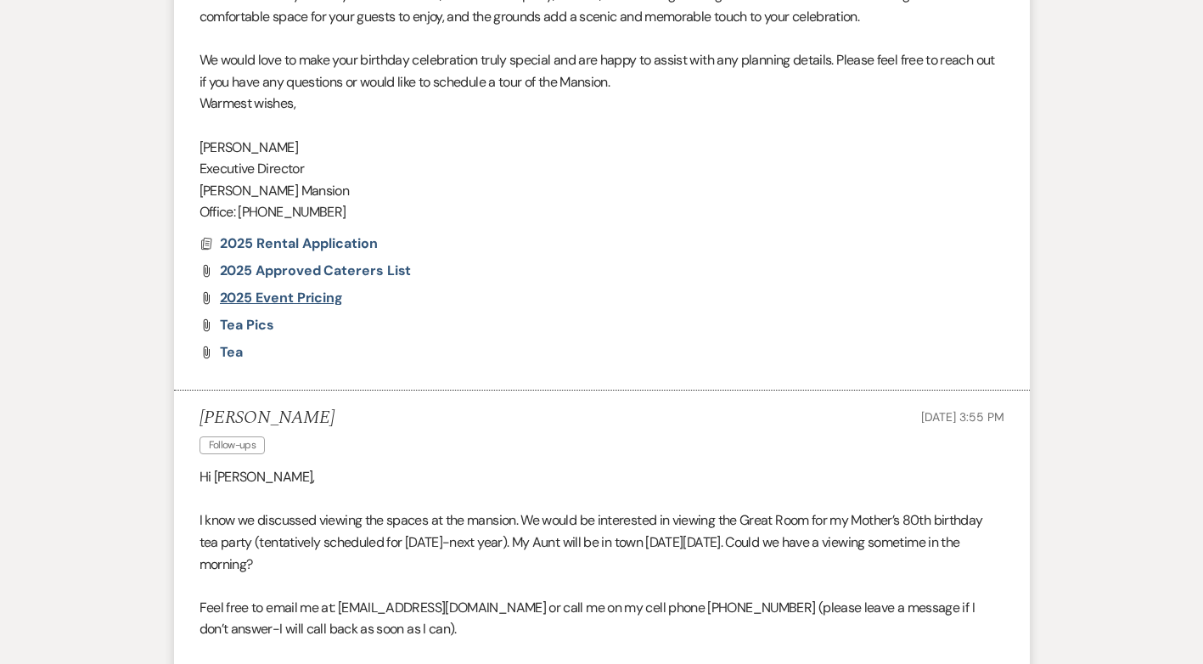
click at [300, 297] on span "2025 Event Pricing" at bounding box center [282, 298] width 124 height 18
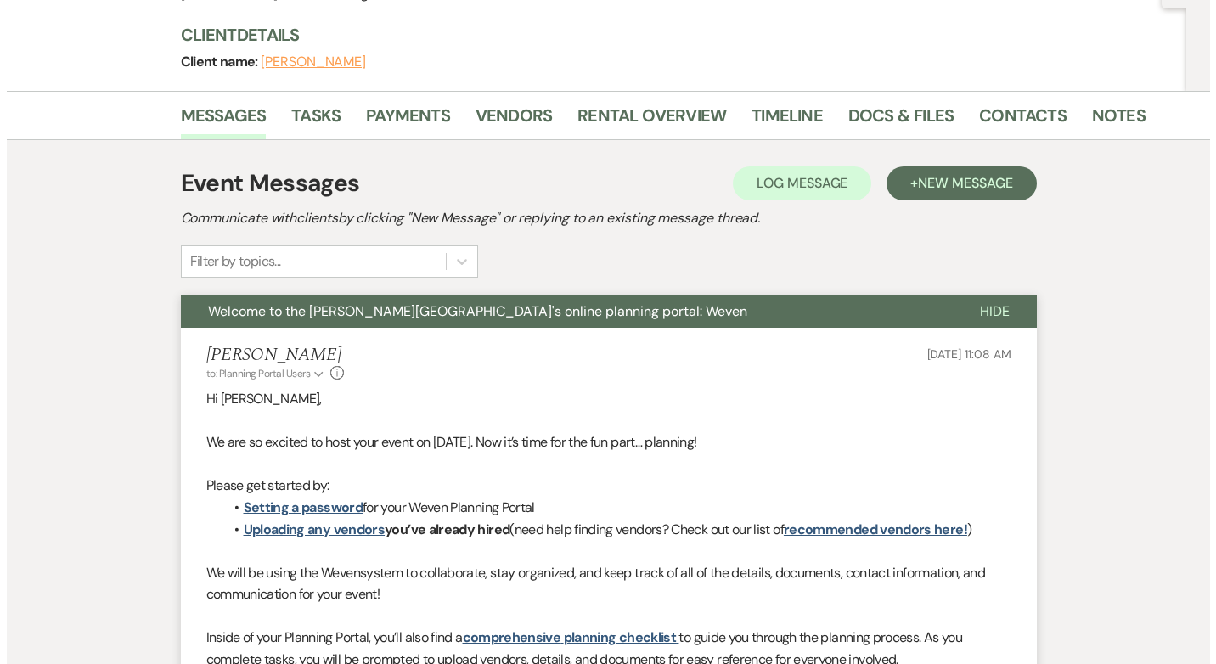
scroll to position [0, 0]
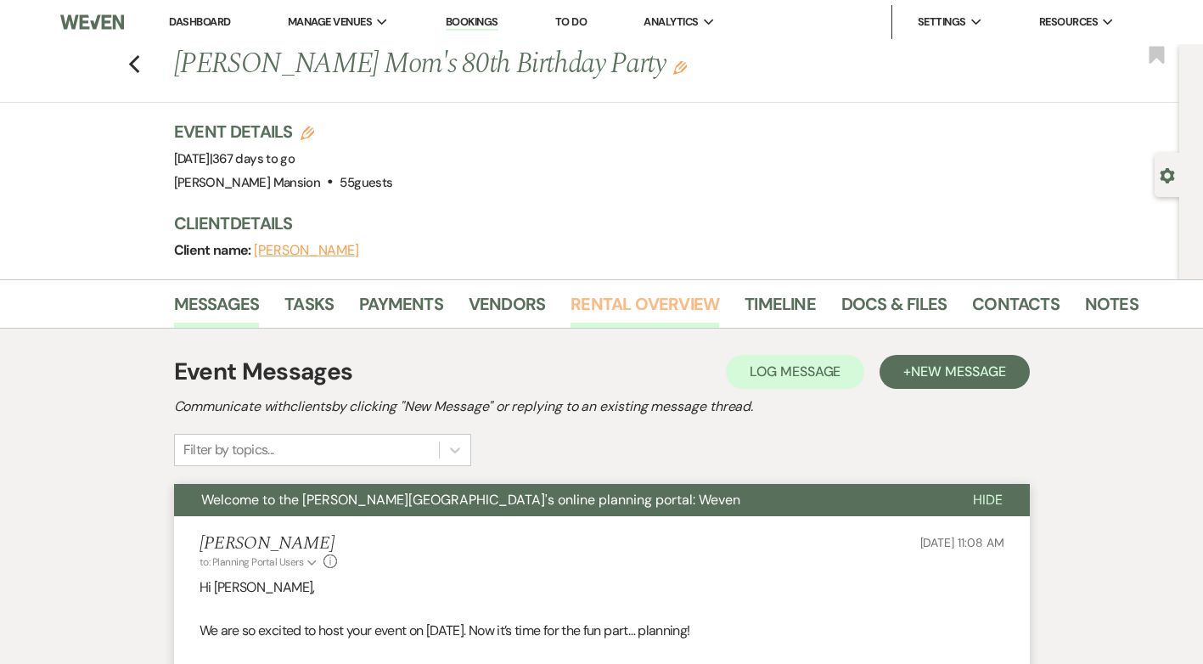
click at [662, 305] on link "Rental Overview" at bounding box center [645, 308] width 149 height 37
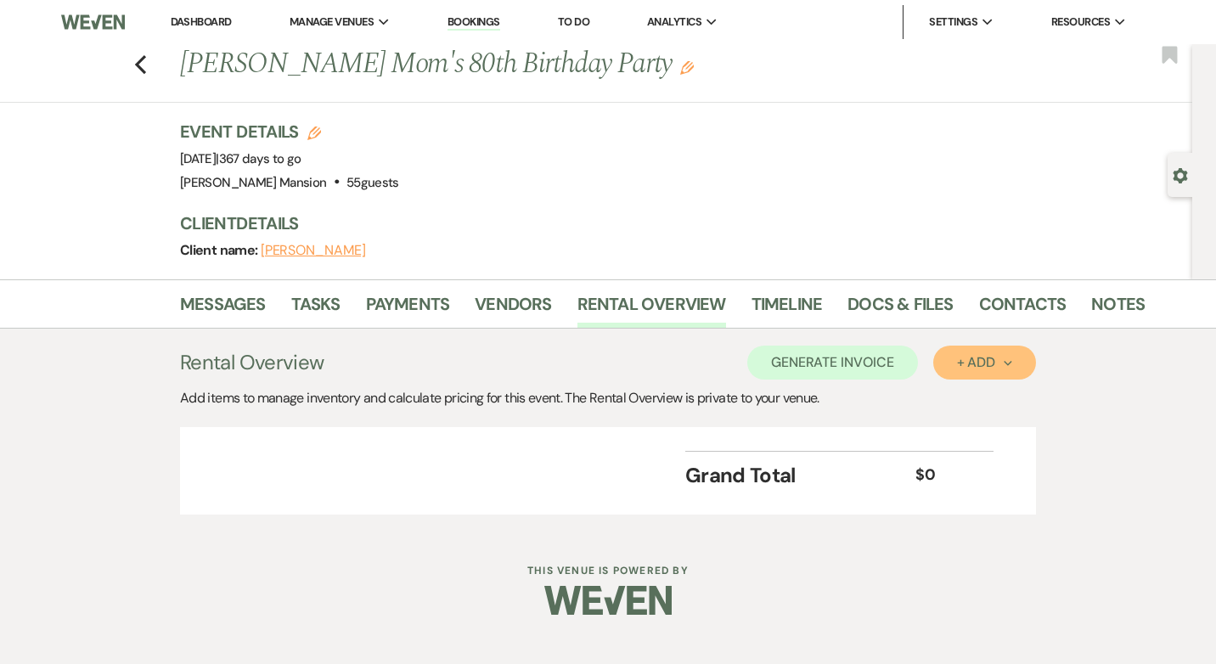
click at [971, 372] on button "+ Add Next" at bounding box center [984, 363] width 103 height 34
click at [955, 406] on button "Item" at bounding box center [976, 401] width 86 height 26
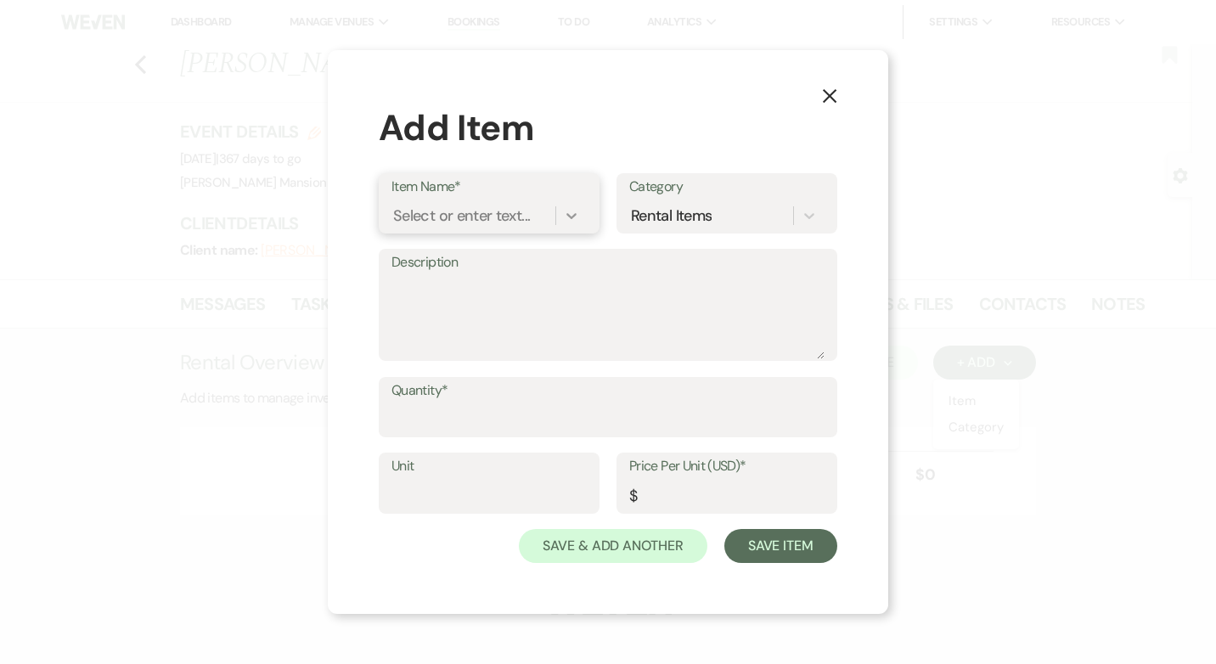
click at [571, 217] on icon at bounding box center [571, 216] width 10 height 6
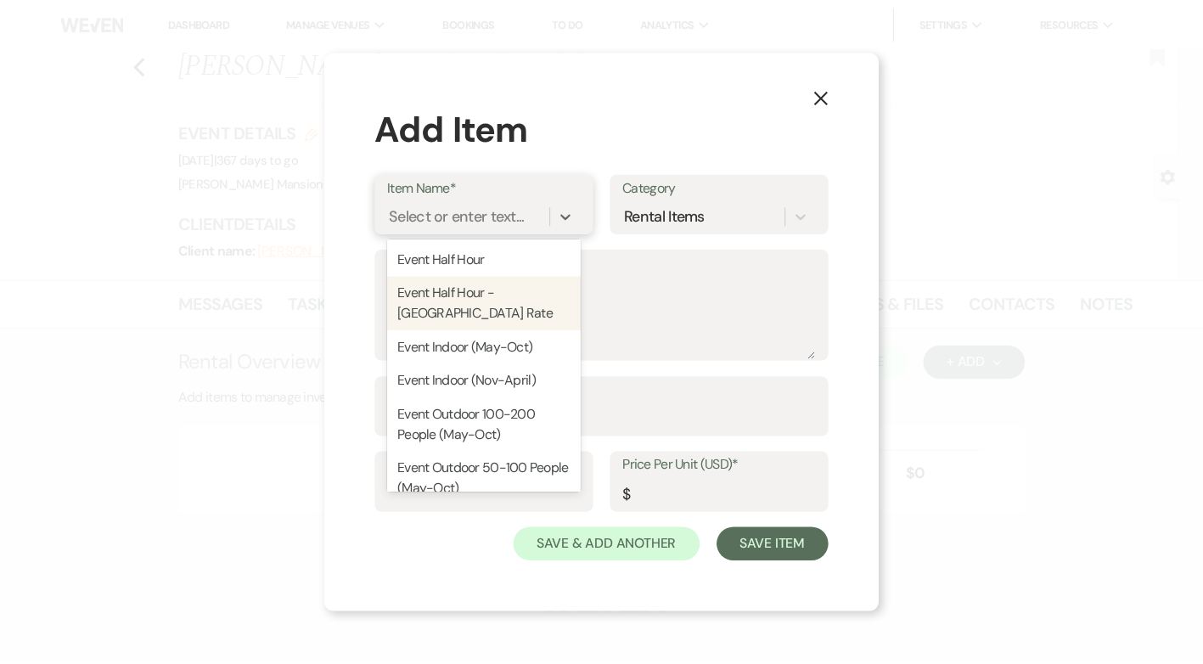
scroll to position [425, 0]
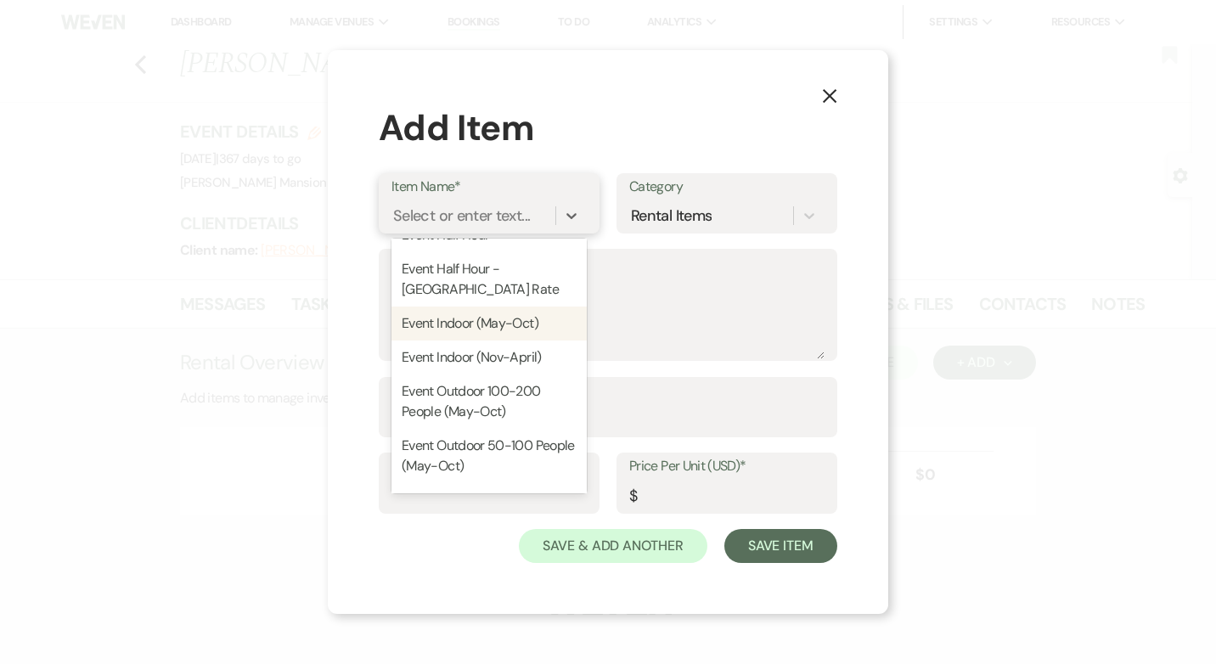
click at [462, 341] on div "Event Indoor (May-Oct)" at bounding box center [488, 324] width 195 height 34
type textarea "5 hour total rental (1-hour set-up, 3 hour event, 1 hour break down)"
type input "1200"
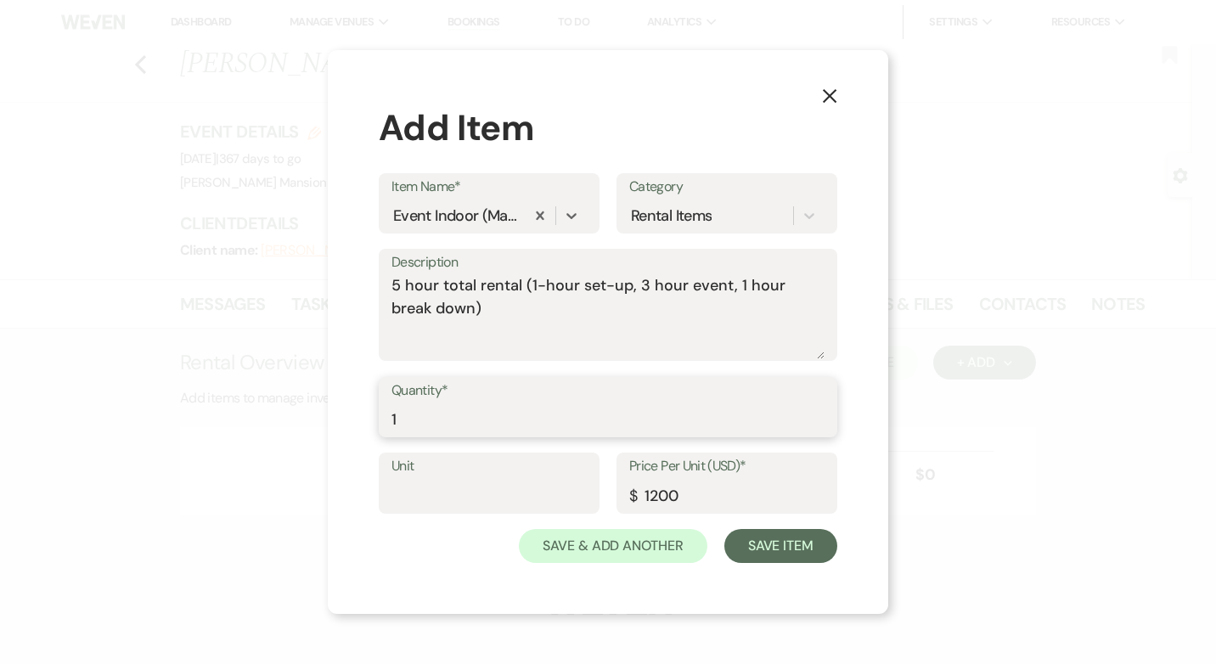
type input "1"
click at [820, 413] on input "1" at bounding box center [607, 419] width 433 height 33
click at [536, 496] on input "Unit" at bounding box center [488, 495] width 195 height 33
type input "1"
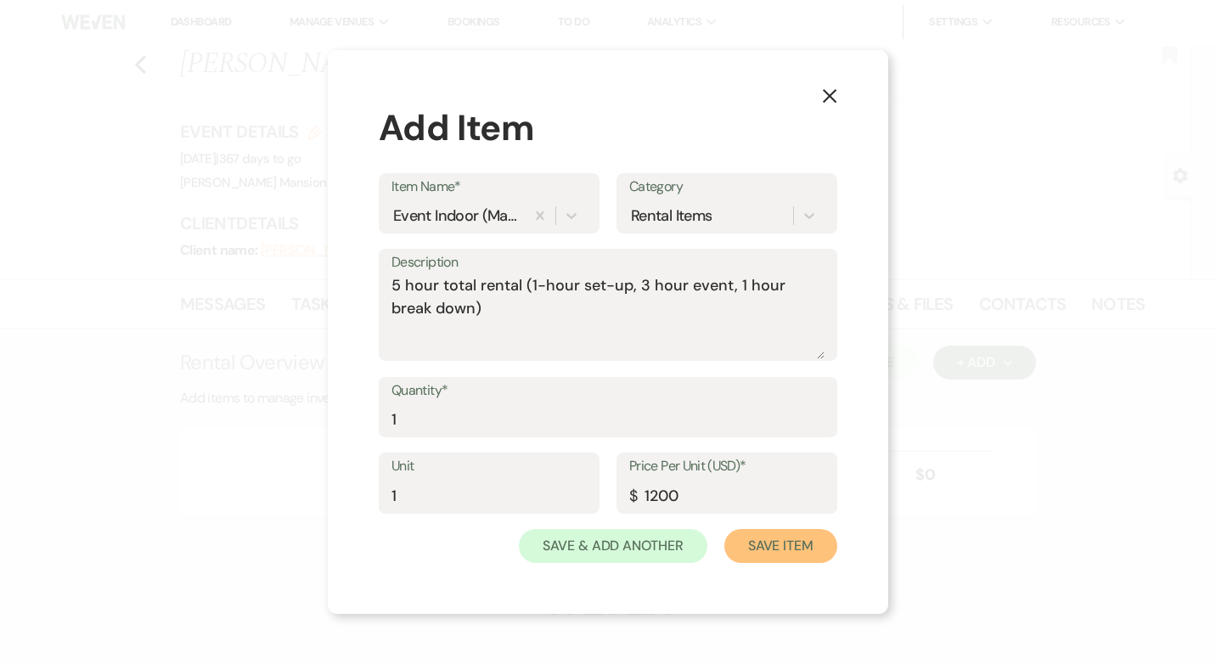
click at [784, 545] on button "Save Item" at bounding box center [780, 546] width 113 height 34
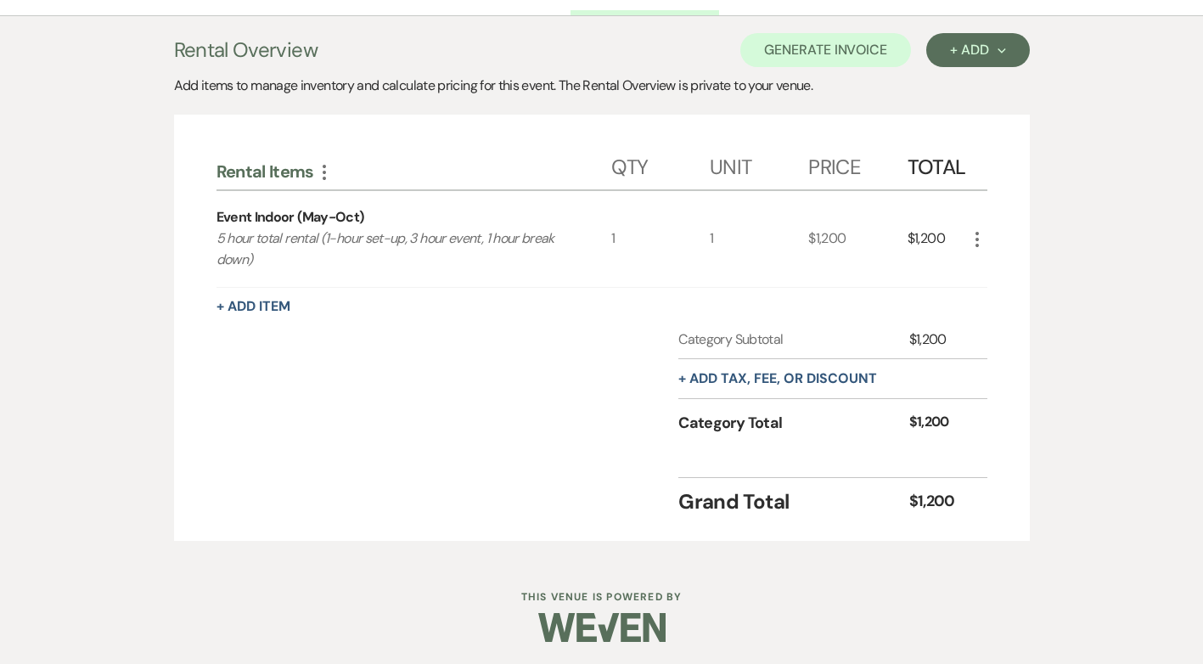
scroll to position [316, 0]
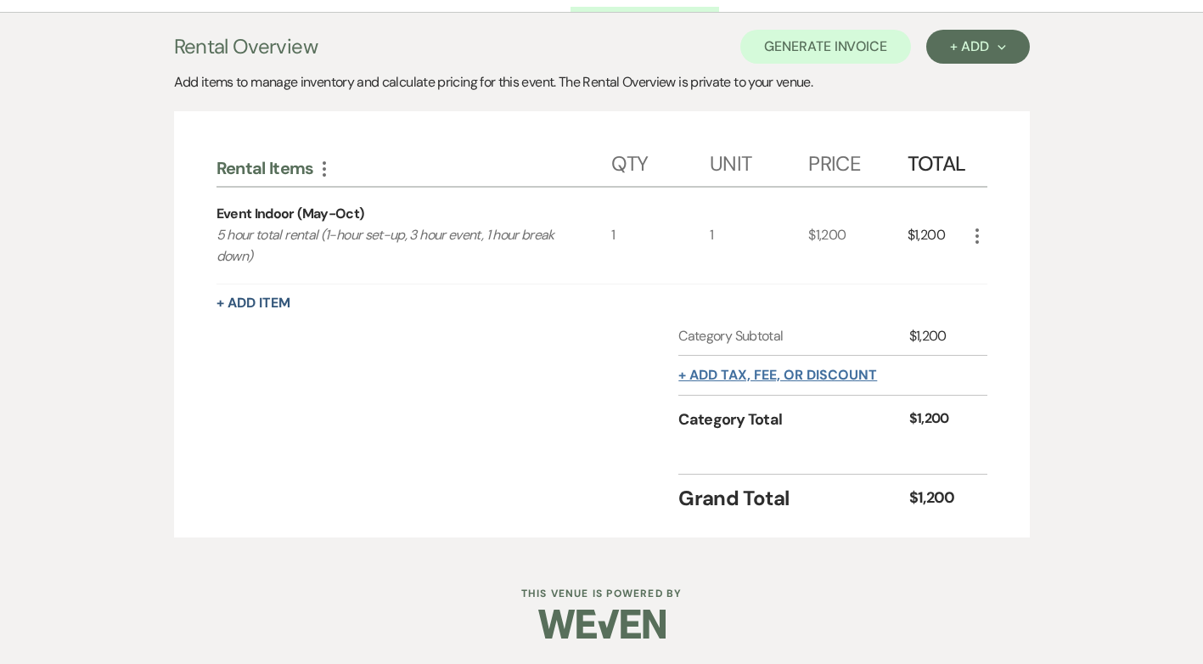
click at [736, 371] on button "+ Add tax, fee, or discount" at bounding box center [778, 376] width 199 height 14
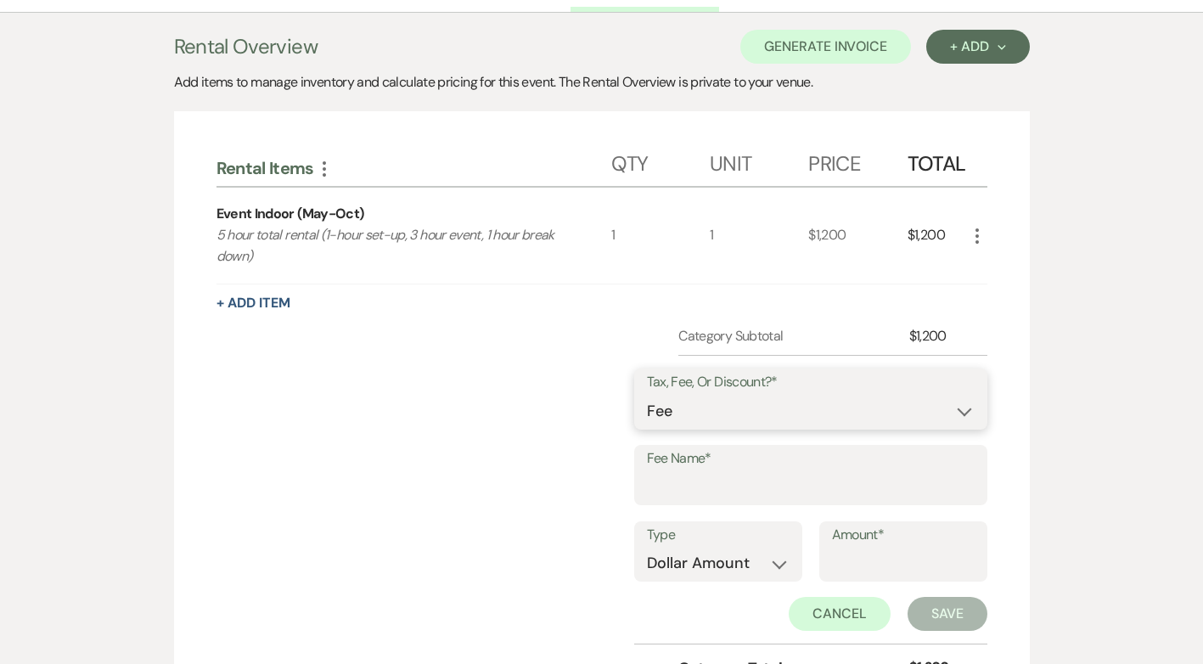
click at [961, 412] on select "Fee Discount Tax" at bounding box center [811, 411] width 328 height 33
click at [660, 395] on select "Fee Discount Tax" at bounding box center [811, 411] width 328 height 33
click at [688, 487] on input "Fee Name*" at bounding box center [811, 486] width 328 height 33
type input "Administrative Fee"
click at [784, 566] on select "Dollar Amount Percentage" at bounding box center [718, 563] width 143 height 33
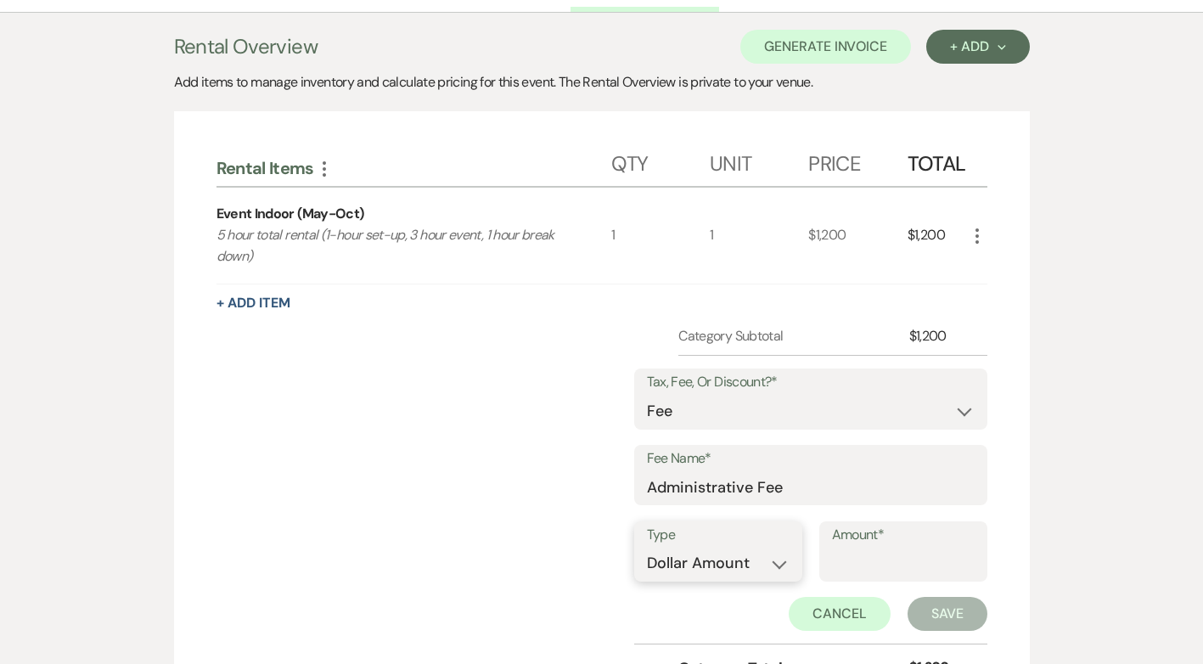
select select "false"
click at [647, 547] on select "Dollar Amount Percentage" at bounding box center [718, 563] width 143 height 33
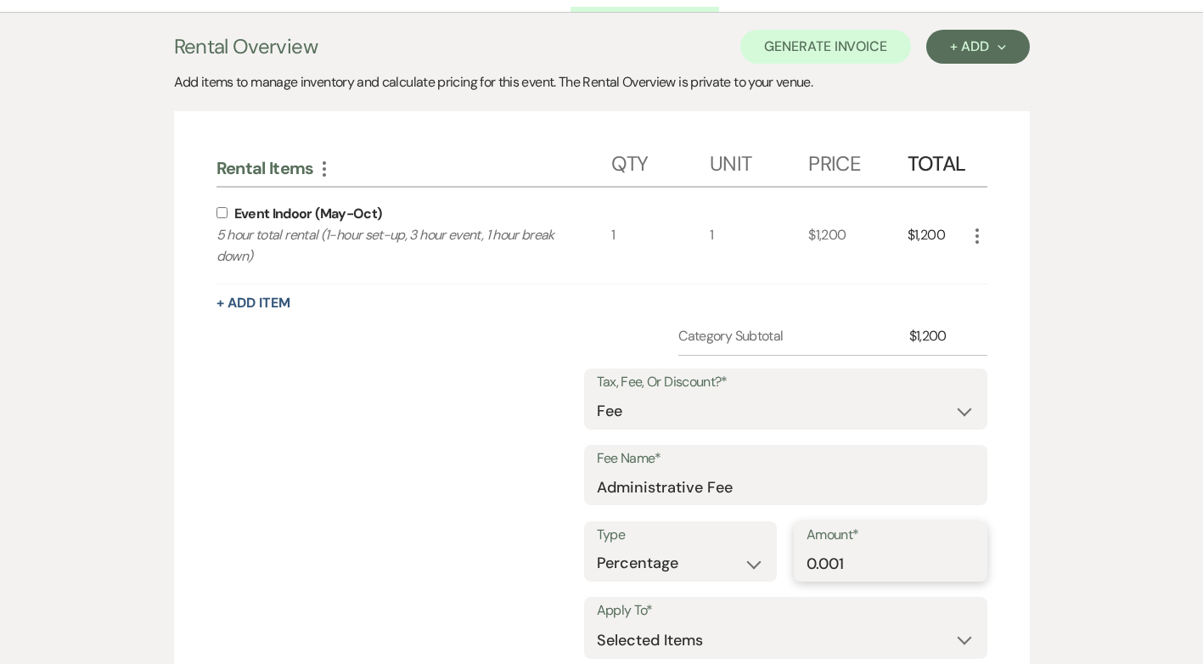
click at [971, 559] on input "0.001" at bounding box center [891, 563] width 168 height 33
type input "0.10"
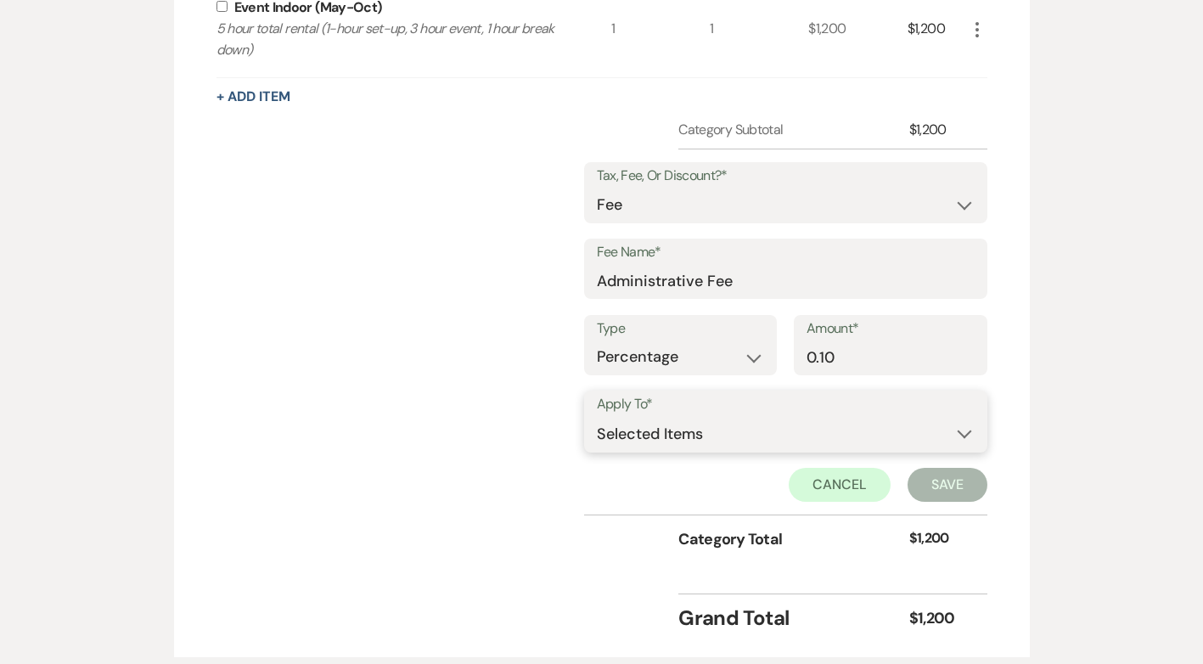
scroll to position [571, 0]
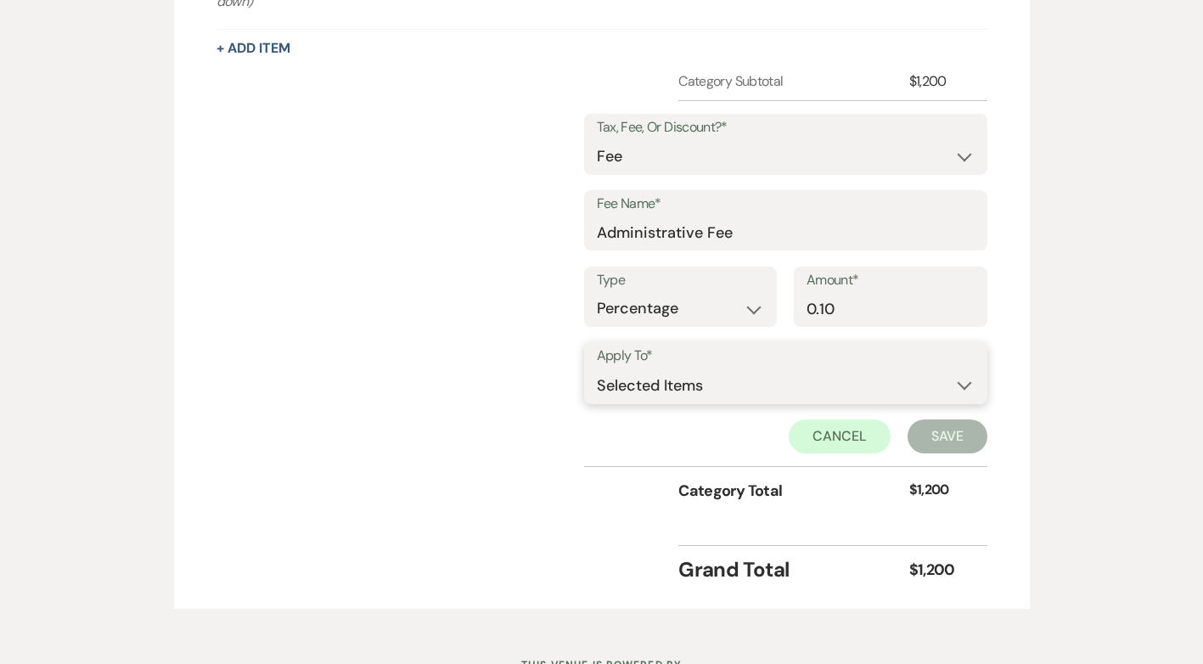
click at [960, 386] on select "Selected Items Category Subtotal (before all Taxes/Fees/Discounts) Category Tot…" at bounding box center [786, 386] width 378 height 34
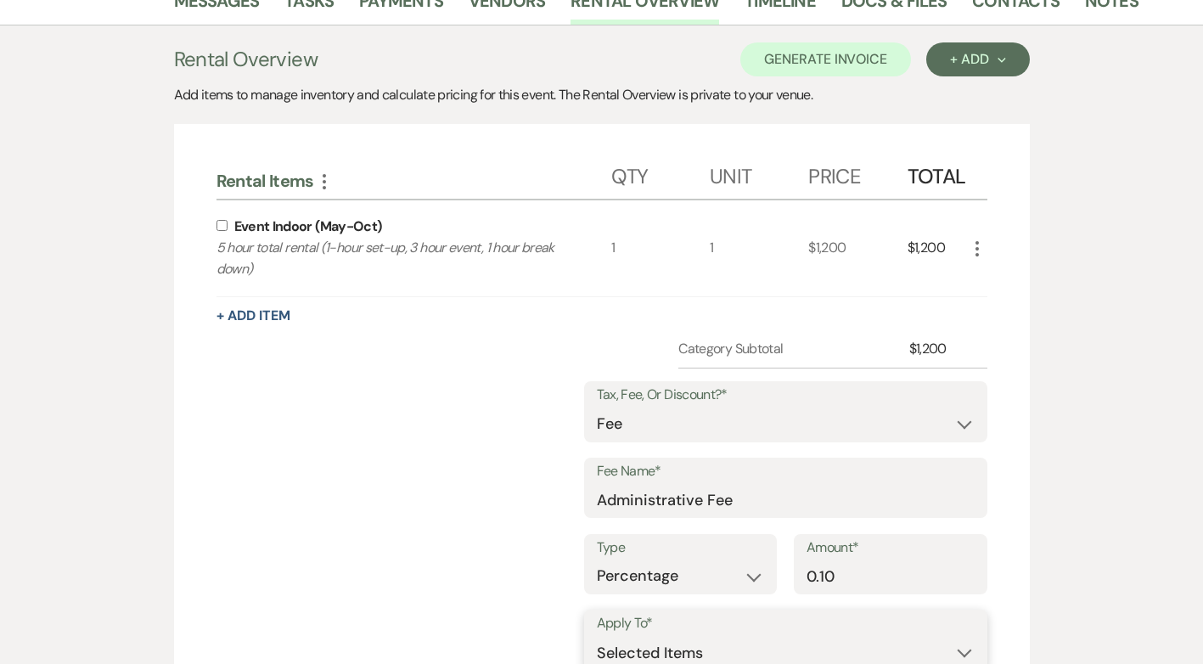
scroll to position [486, 0]
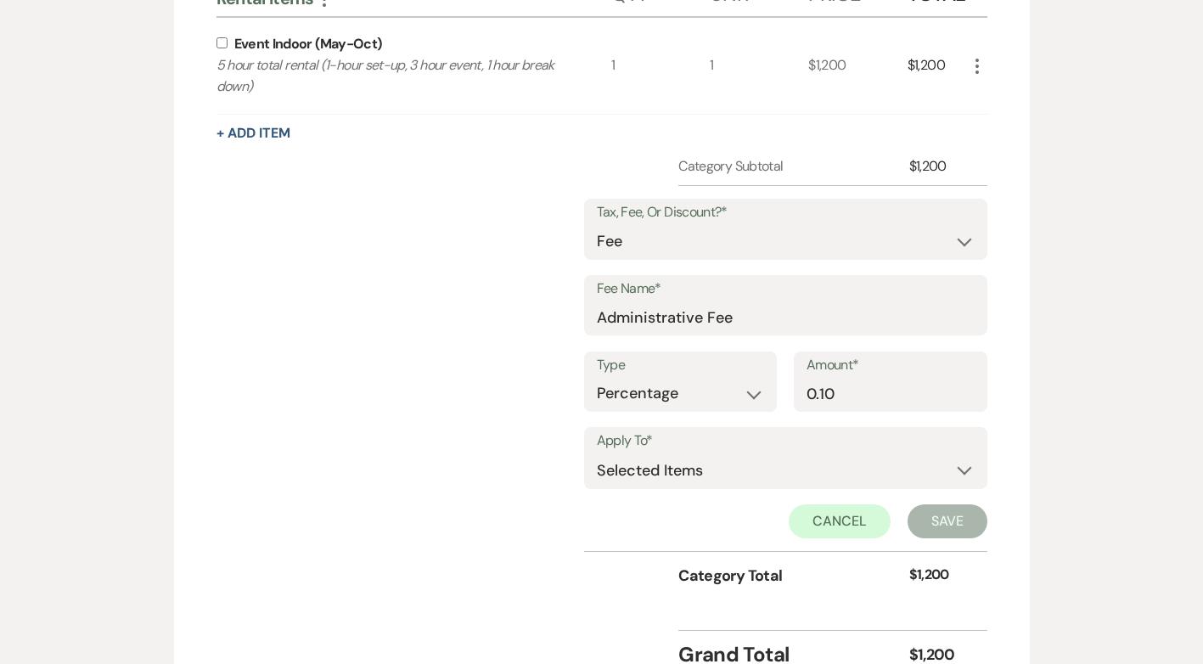
click at [221, 47] on input "checkbox" at bounding box center [222, 42] width 11 height 11
checkbox input "true"
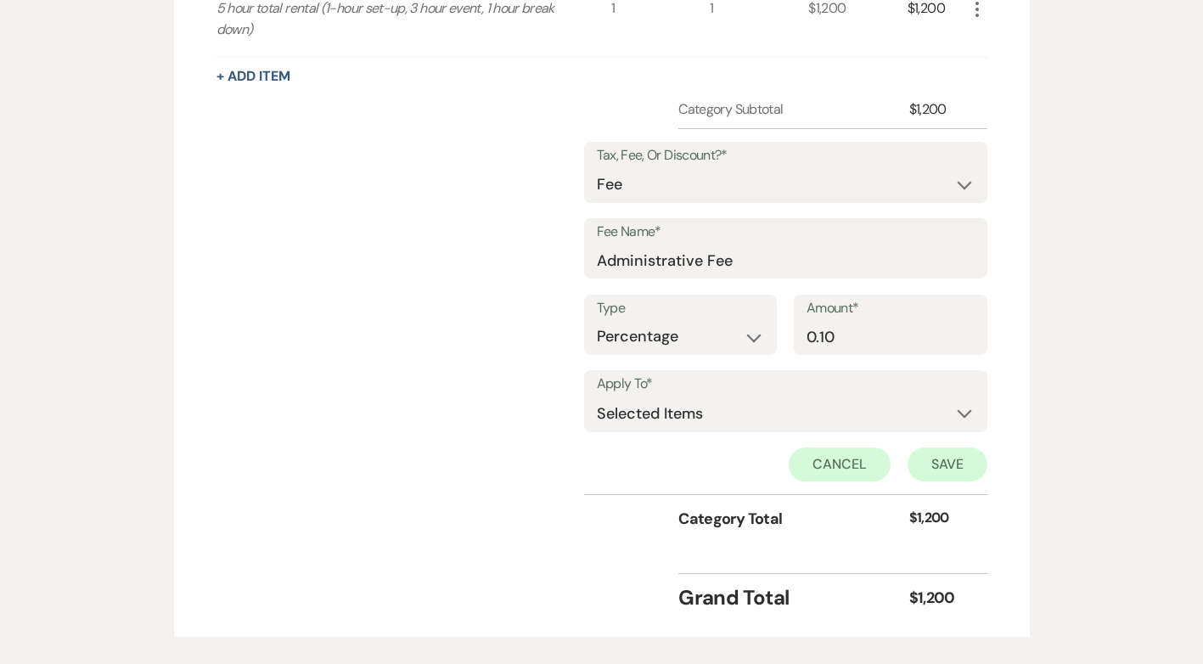
scroll to position [571, 0]
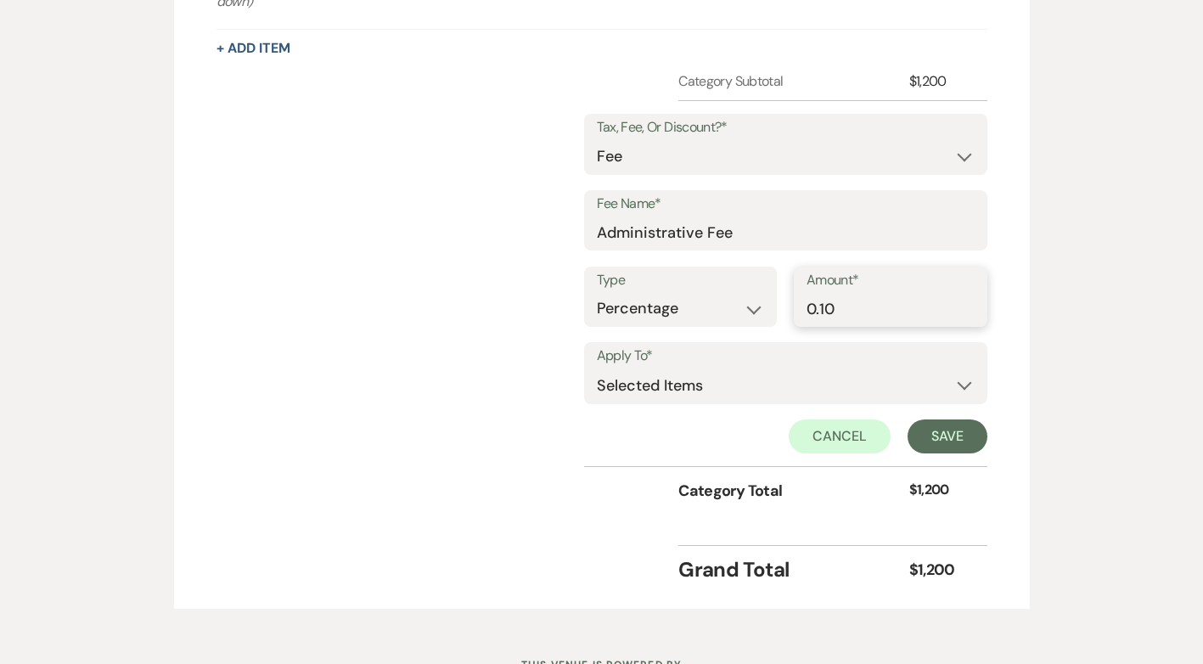
click at [856, 311] on input "0.10" at bounding box center [891, 308] width 168 height 33
type input "0.10"
click at [967, 440] on button "Save" at bounding box center [948, 437] width 80 height 34
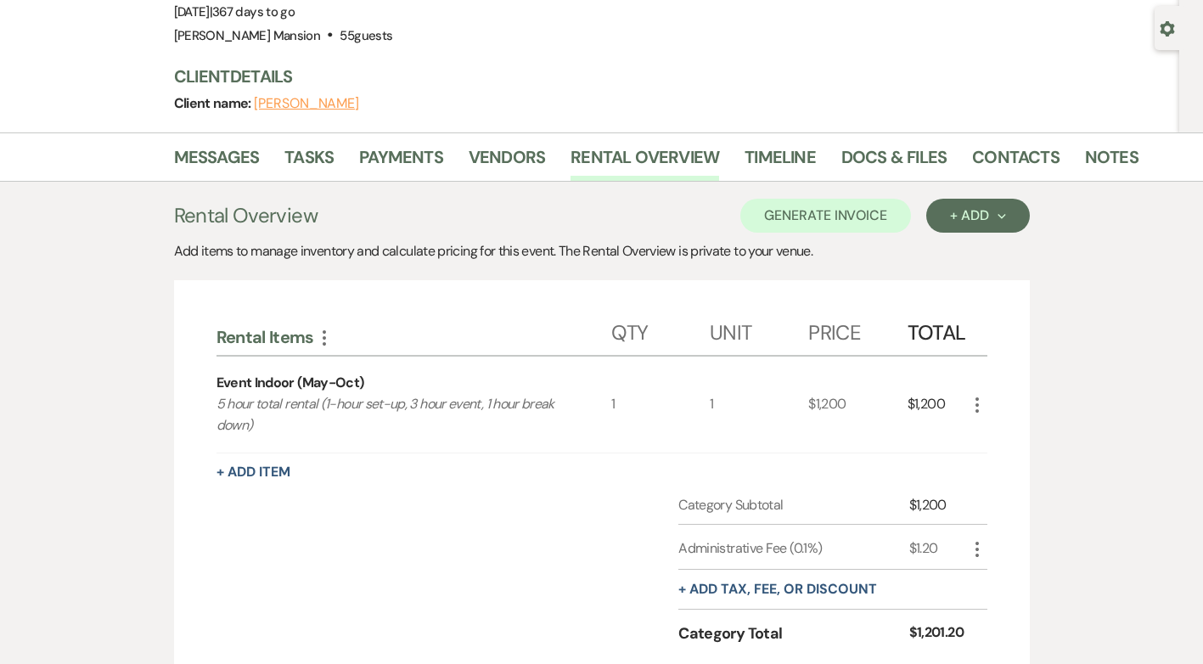
scroll to position [361, 0]
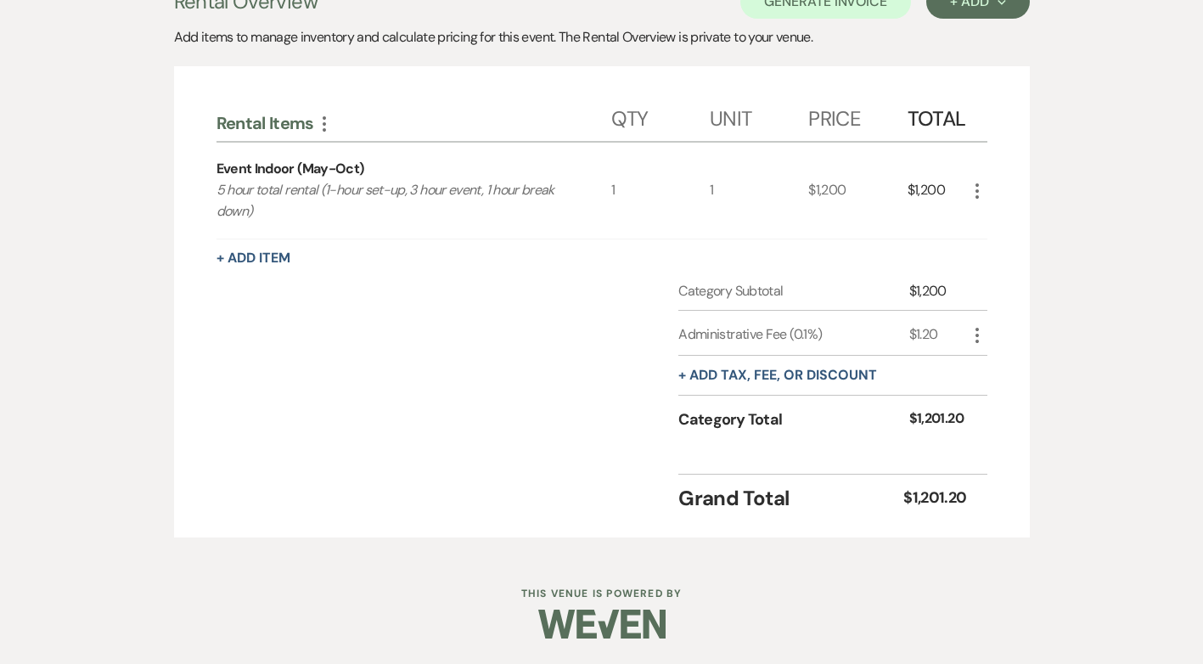
click at [977, 337] on icon "More" at bounding box center [977, 335] width 20 height 20
click at [997, 369] on button "Pencil Edit" at bounding box center [1011, 368] width 88 height 27
select select "false"
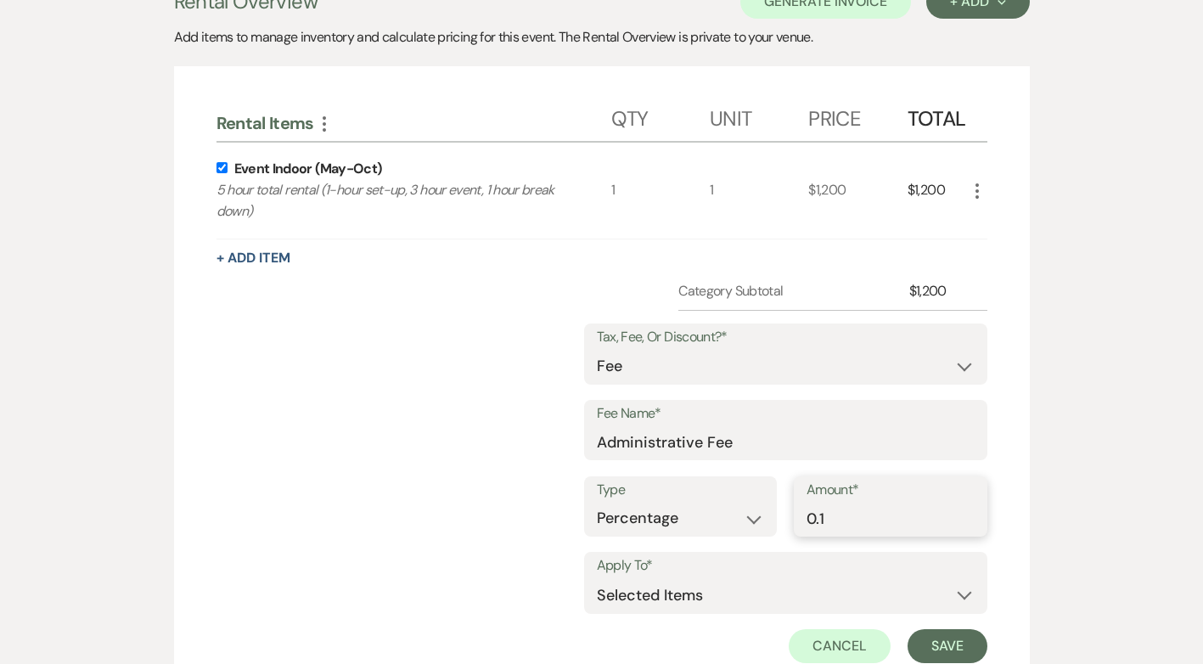
drag, startPoint x: 868, startPoint y: 522, endPoint x: 759, endPoint y: 522, distance: 108.7
click at [759, 522] on div "Type Dollar Amount Percentage Amount* 0.1" at bounding box center [785, 514] width 403 height 76
type input "10"
click at [1048, 480] on div "Rental Overview Generate Invoice + Add Next Add items to manage inventory and c…" at bounding box center [602, 422] width 968 height 908
click at [971, 653] on button "Save" at bounding box center [948, 646] width 80 height 34
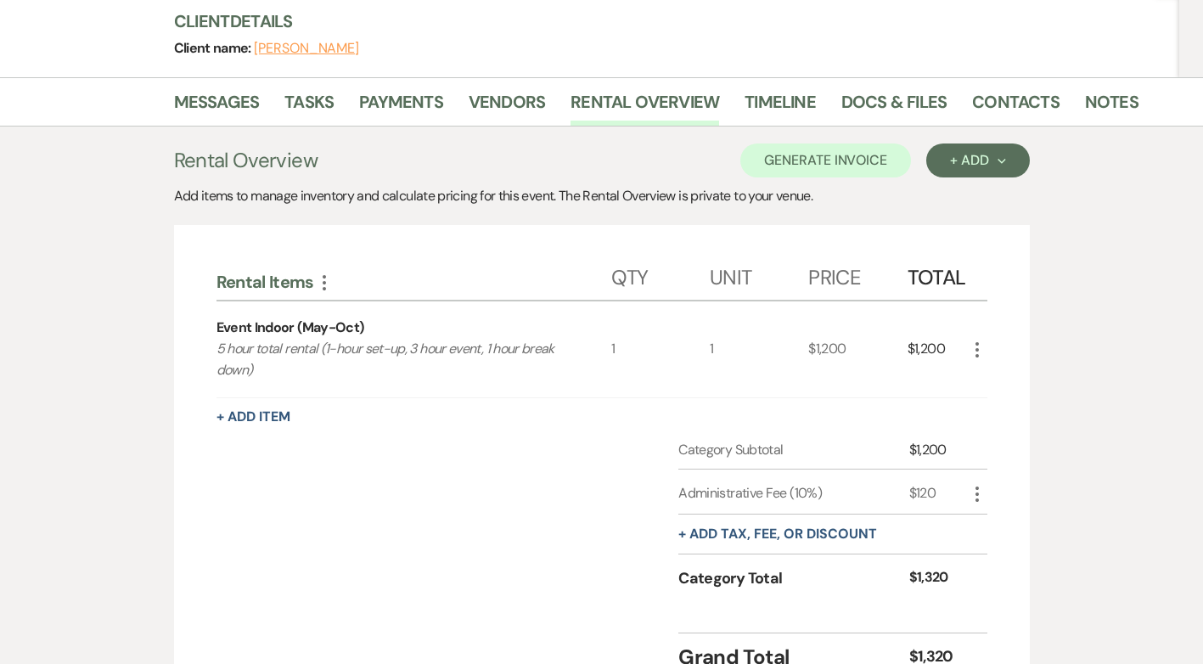
scroll to position [191, 0]
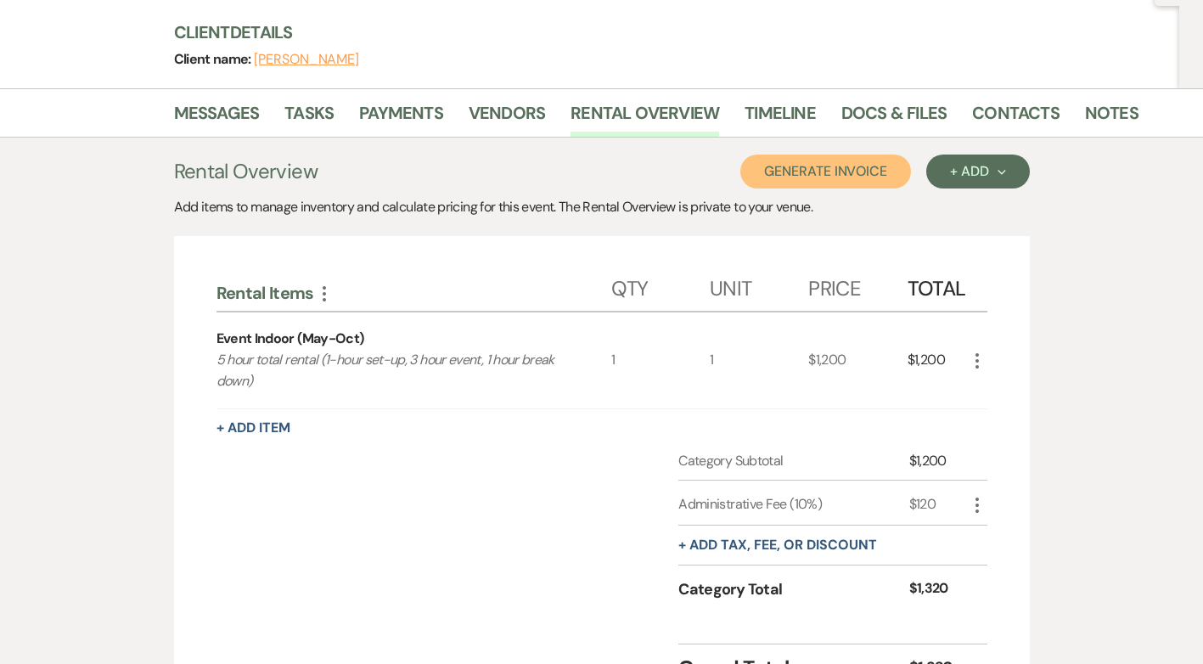
click at [818, 170] on button "Generate Invoice" at bounding box center [826, 172] width 171 height 34
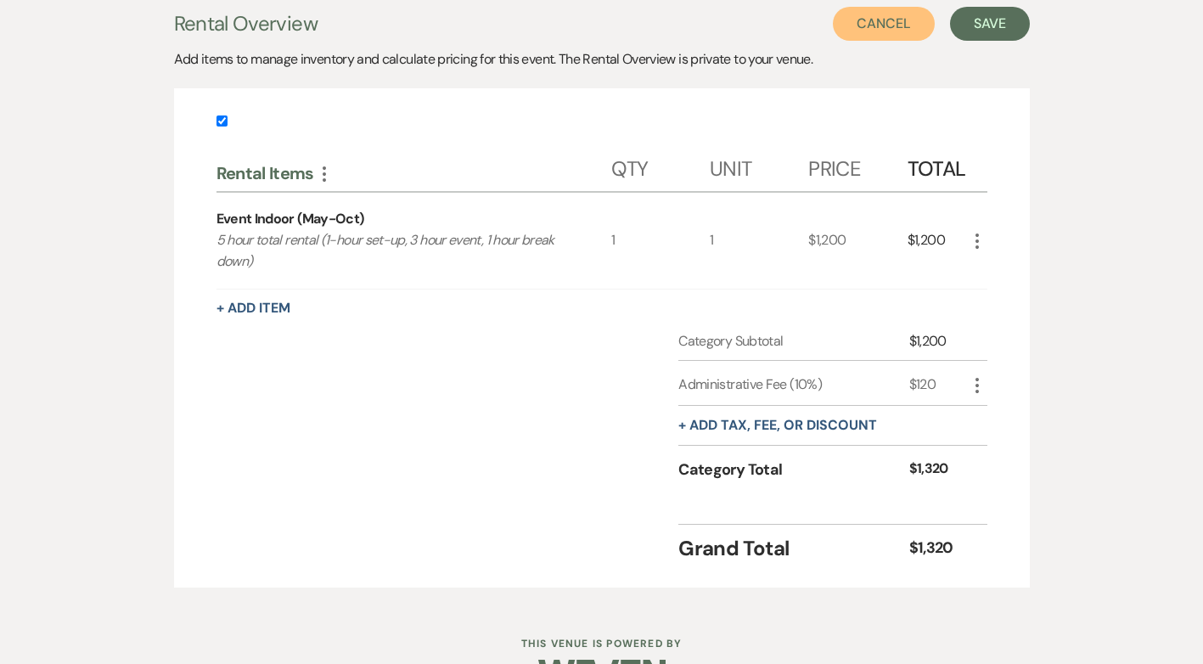
scroll to position [340, 0]
click at [780, 420] on button "+ Add tax, fee, or discount" at bounding box center [778, 425] width 199 height 14
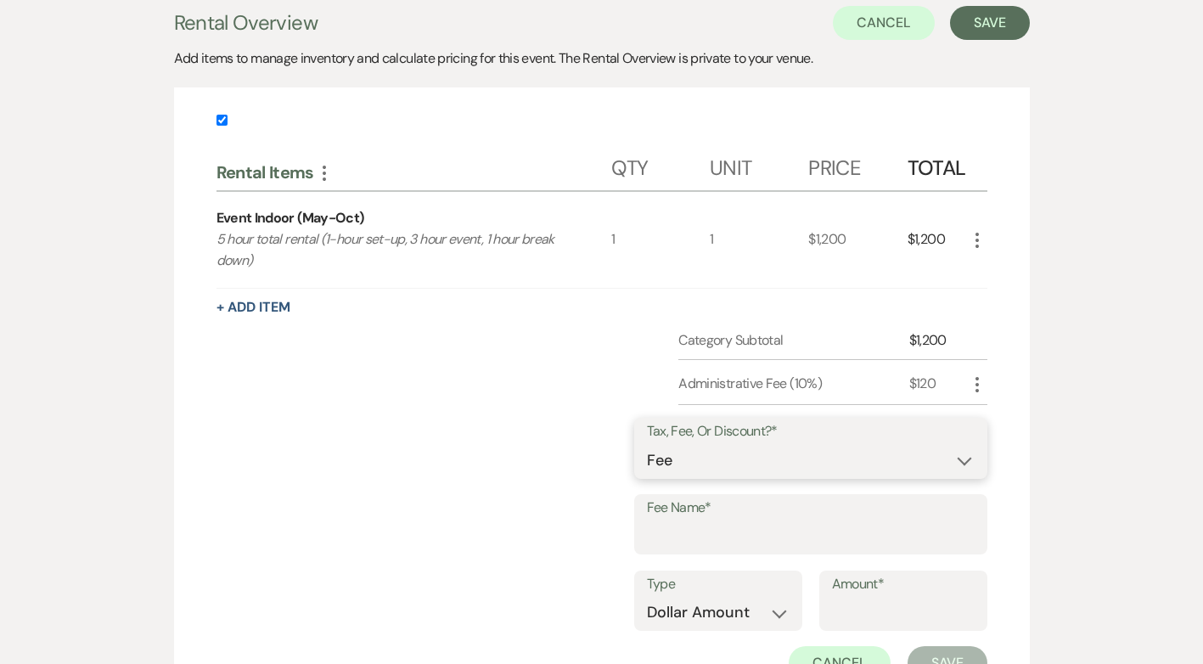
click at [973, 470] on select "Fee Discount Tax" at bounding box center [811, 460] width 328 height 33
select select "2"
click at [660, 444] on select "Fee Discount Tax" at bounding box center [811, 460] width 328 height 33
click at [750, 540] on input "Fee Name*" at bounding box center [811, 536] width 328 height 33
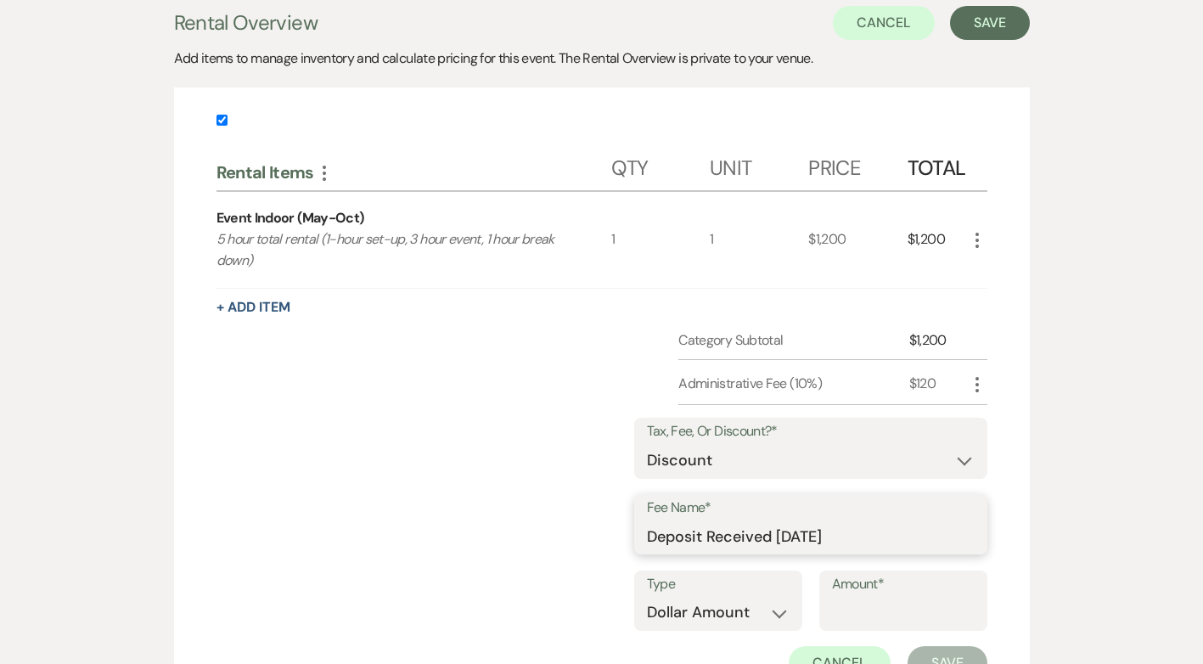
type input "Deposit Received September 20, 2025"
click at [879, 622] on input "Amount*" at bounding box center [903, 612] width 143 height 33
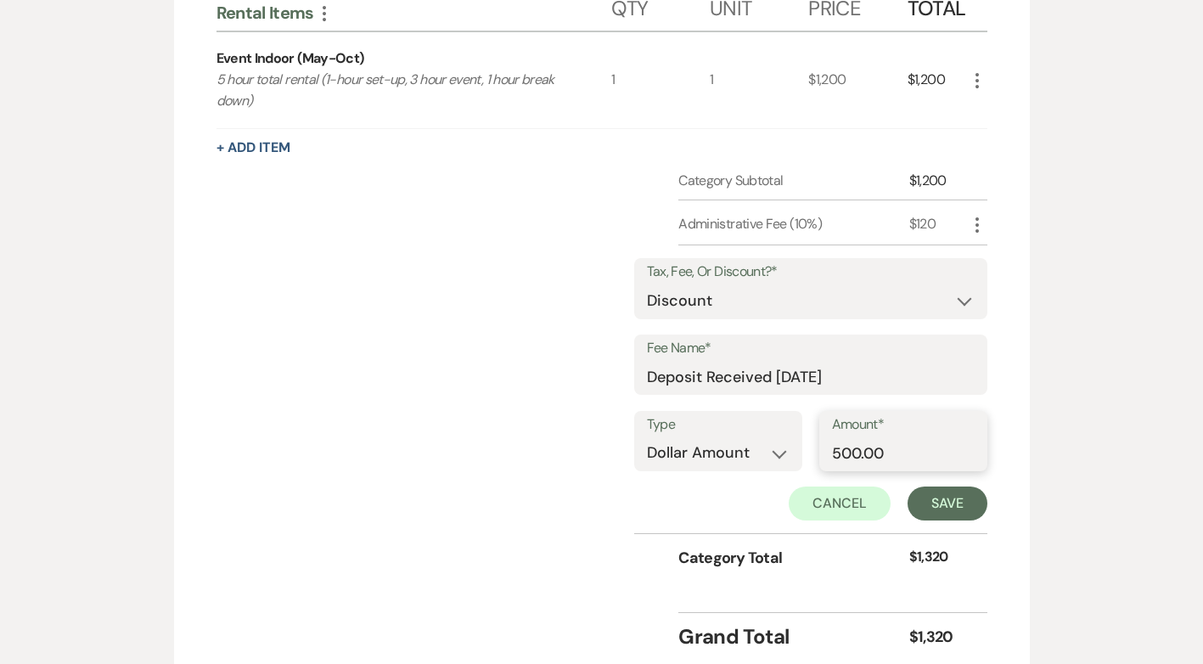
scroll to position [510, 0]
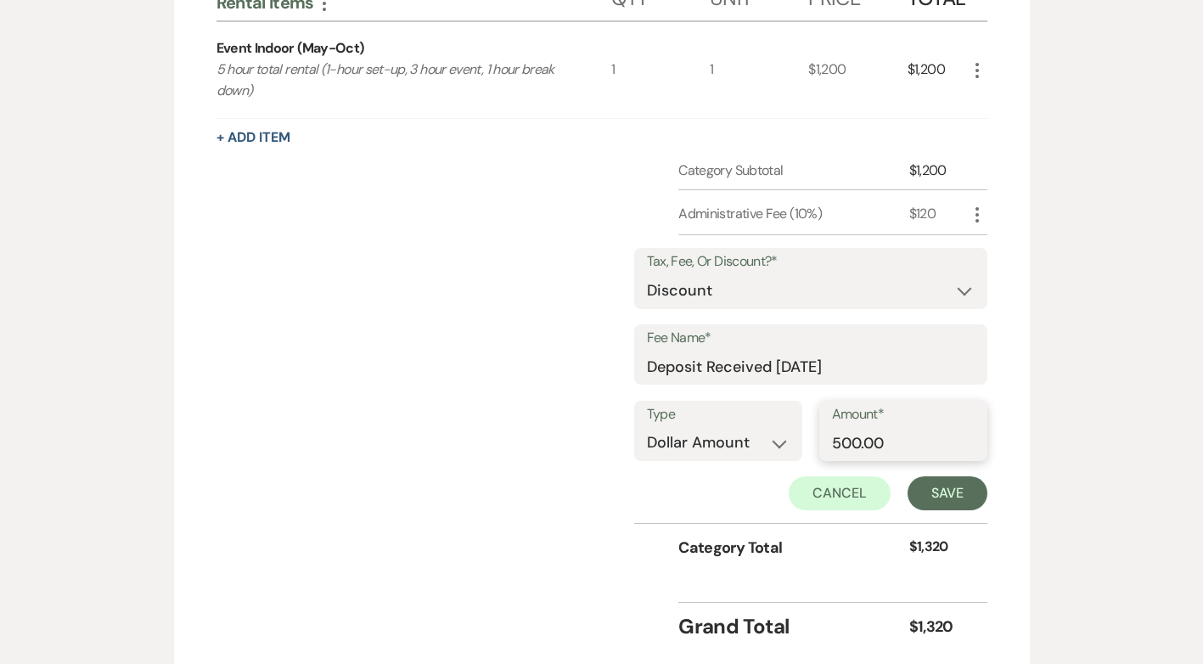
type input "500.00"
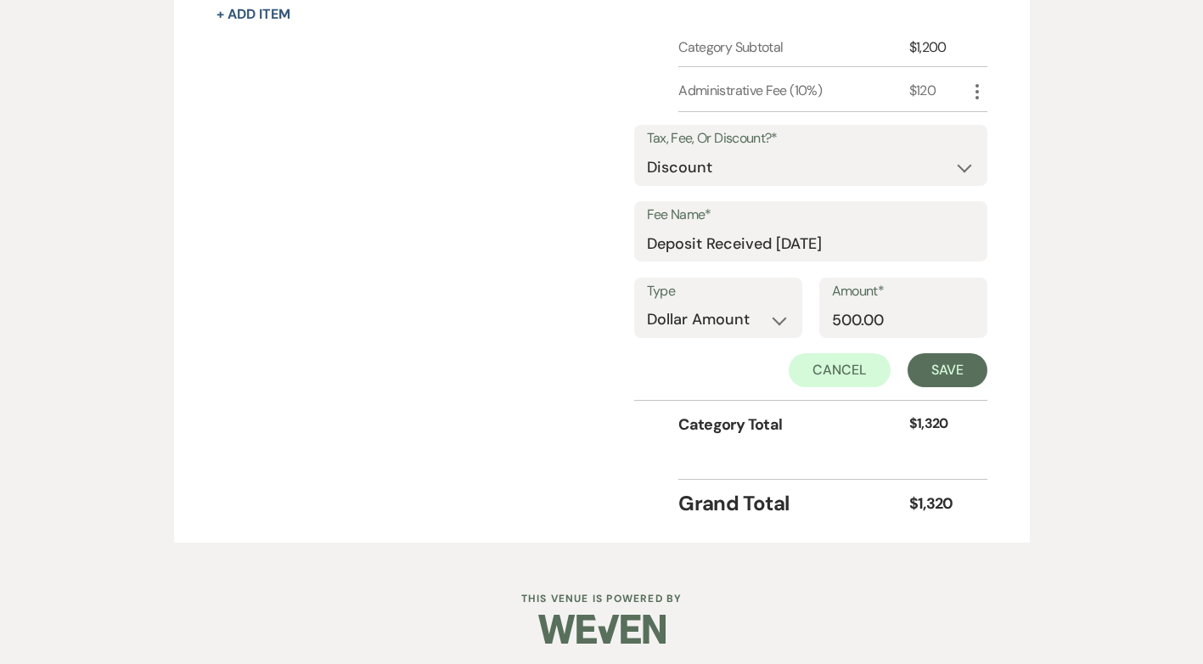
scroll to position [638, 0]
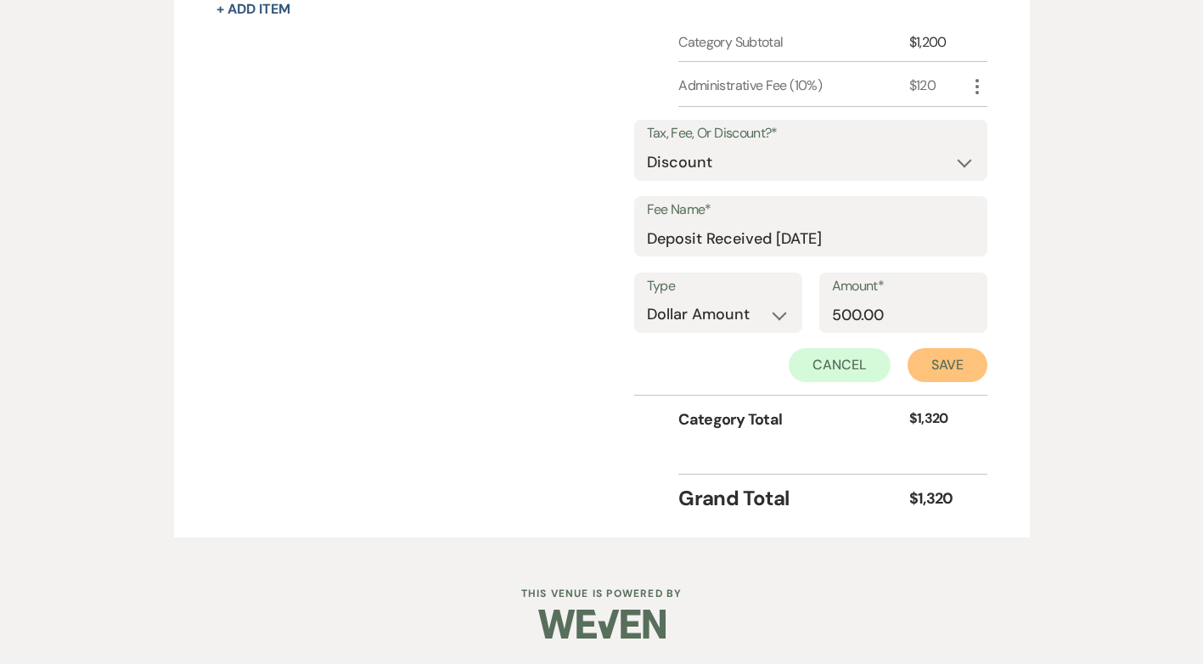
click at [960, 367] on button "Save" at bounding box center [948, 365] width 80 height 34
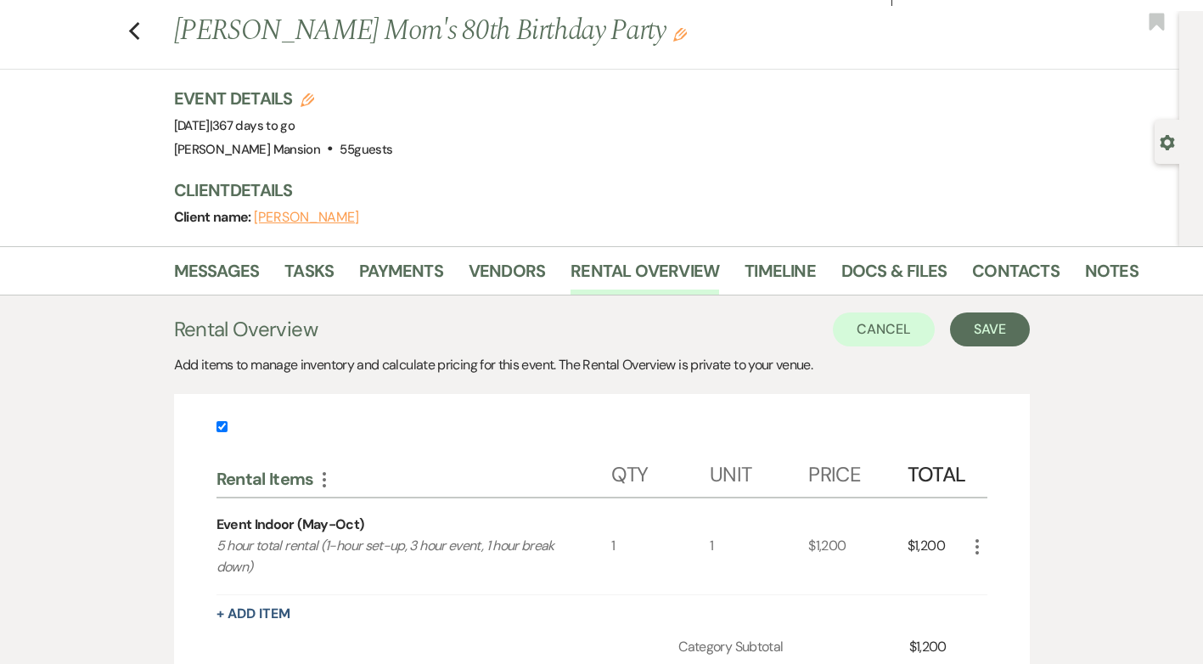
scroll to position [0, 0]
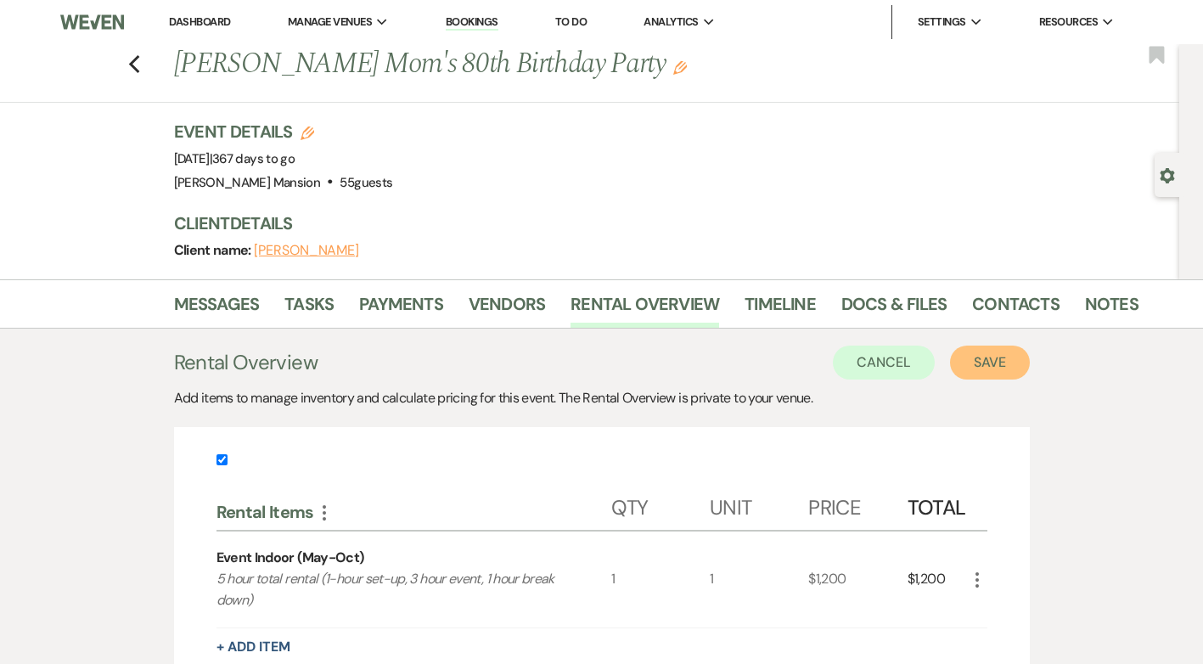
click at [990, 358] on button "Save" at bounding box center [990, 363] width 80 height 34
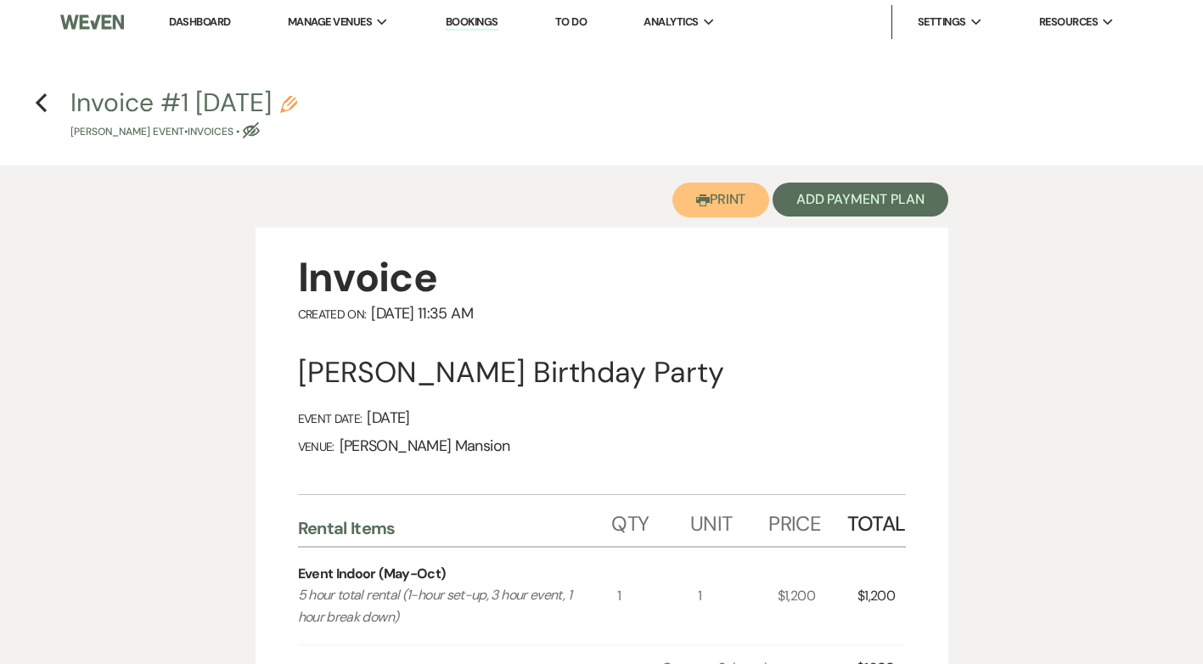
click at [723, 188] on button "Printer Print" at bounding box center [722, 200] width 98 height 35
click at [297, 104] on use "button" at bounding box center [288, 104] width 17 height 17
select select "22"
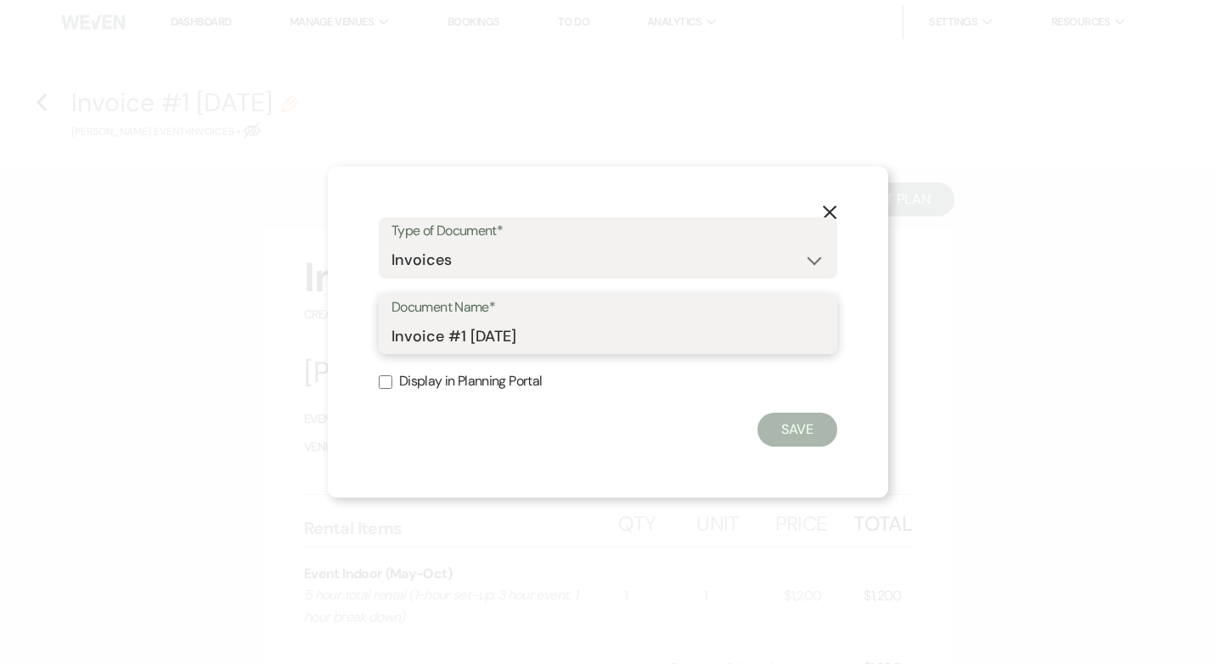
click at [563, 324] on input "Invoice #1 9-23-2025" at bounding box center [607, 335] width 433 height 33
type input "Invoice for 9/26/2026"
click at [381, 380] on input "Display in Planning Portal" at bounding box center [386, 382] width 14 height 14
checkbox input "true"
click at [793, 428] on button "Save" at bounding box center [797, 430] width 80 height 34
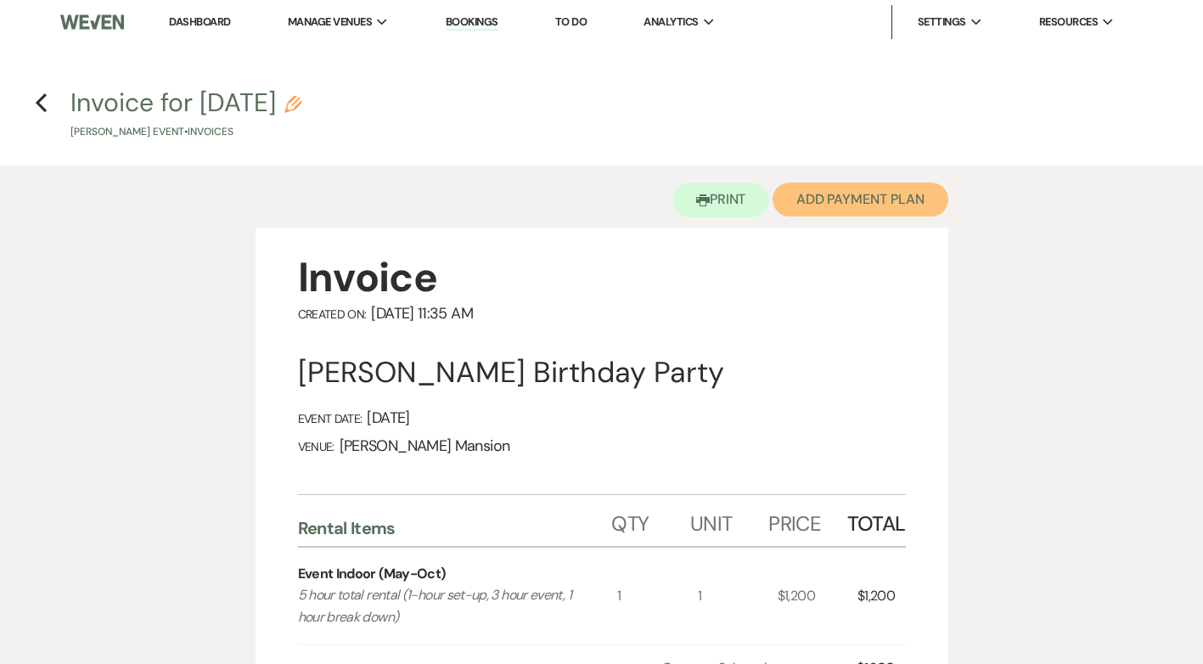
click at [887, 203] on button "Add Payment Plan" at bounding box center [861, 200] width 176 height 34
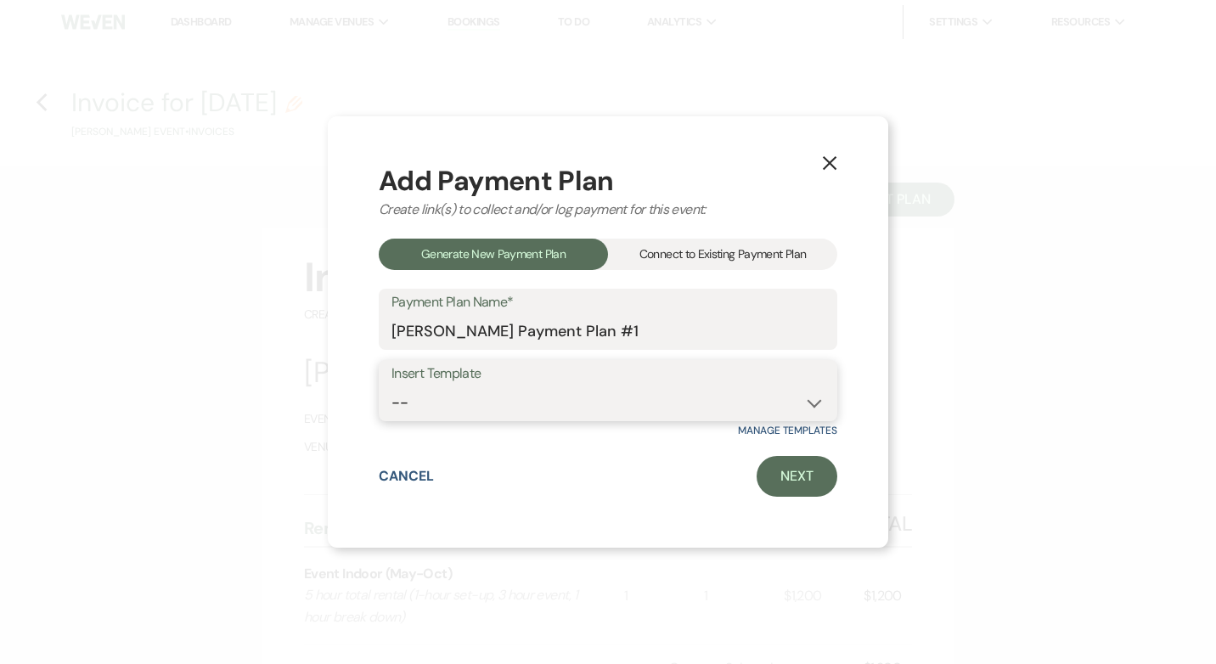
click at [810, 402] on select "-- Wedding Invoice Wedding Deposit Event Deposit Event Invoice" at bounding box center [607, 402] width 433 height 33
select select "218"
click at [391, 386] on select "-- Wedding Invoice Wedding Deposit Event Deposit Event Invoice" at bounding box center [607, 402] width 433 height 33
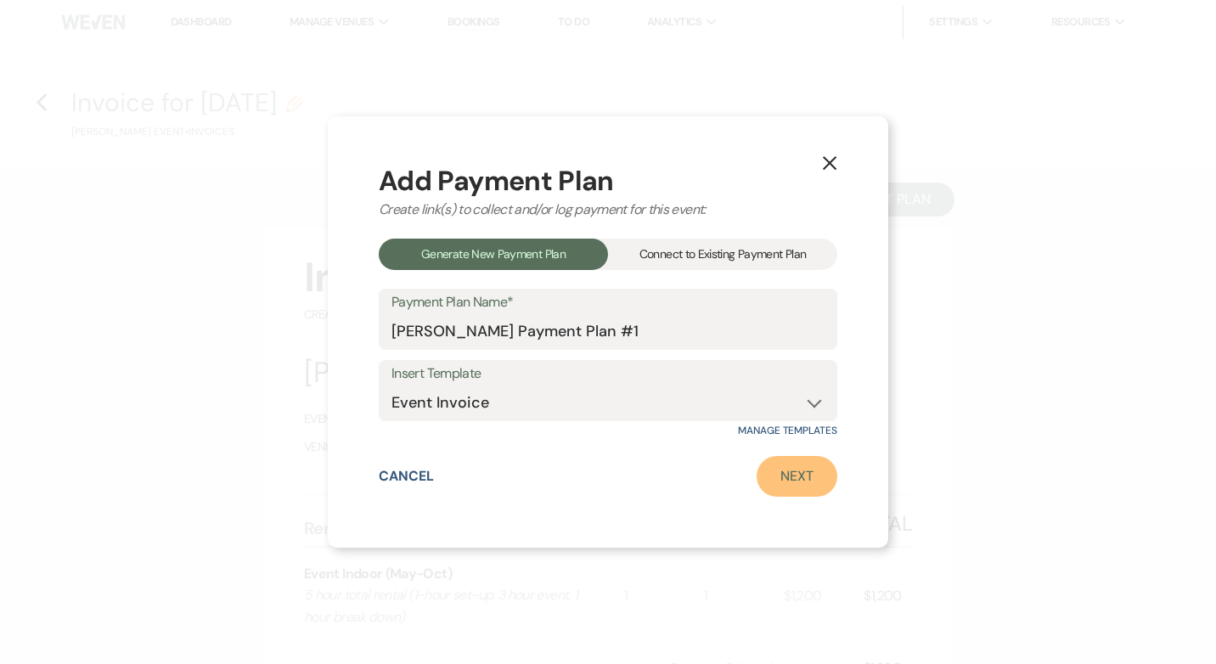
click at [815, 478] on link "Next" at bounding box center [797, 476] width 81 height 41
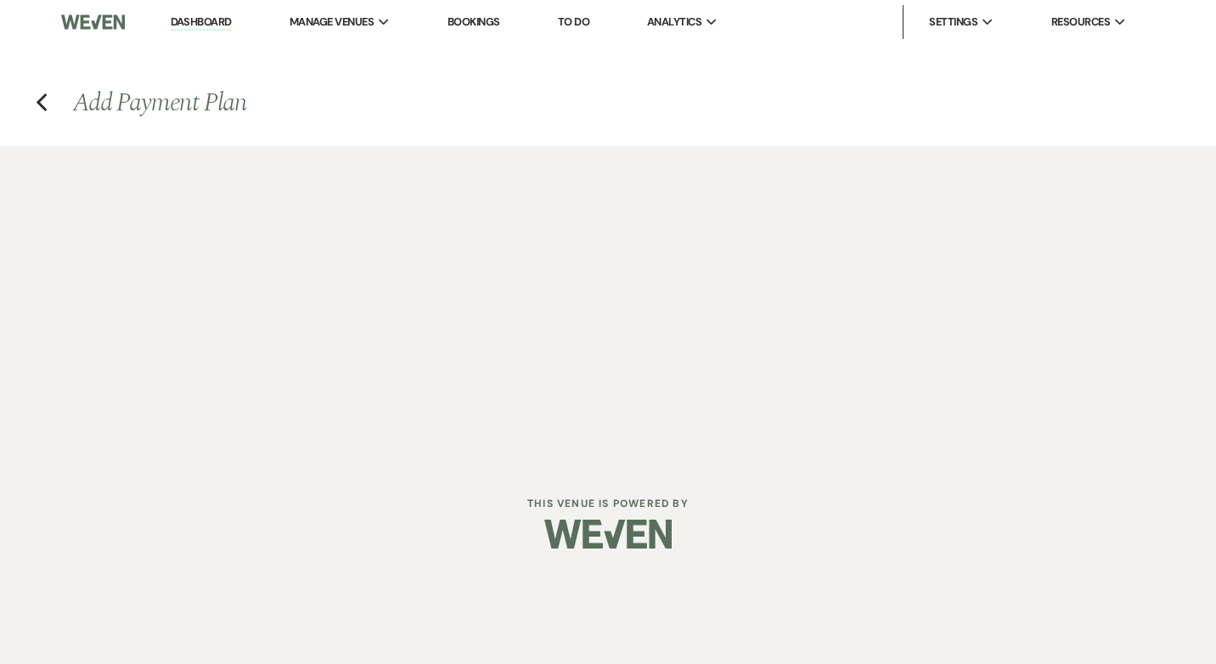
select select "28968"
select select "2"
select select "percentage"
select select "true"
select select "host"
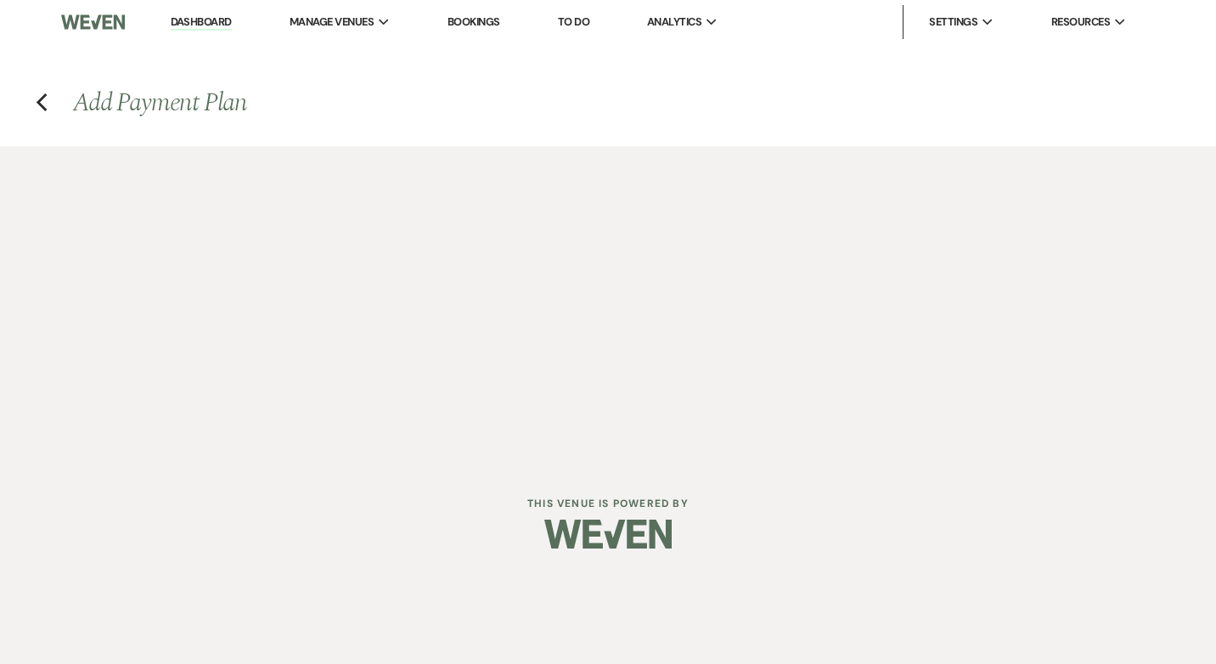
select select "days"
select select "2"
select select "percentage"
select select "true"
select select "client"
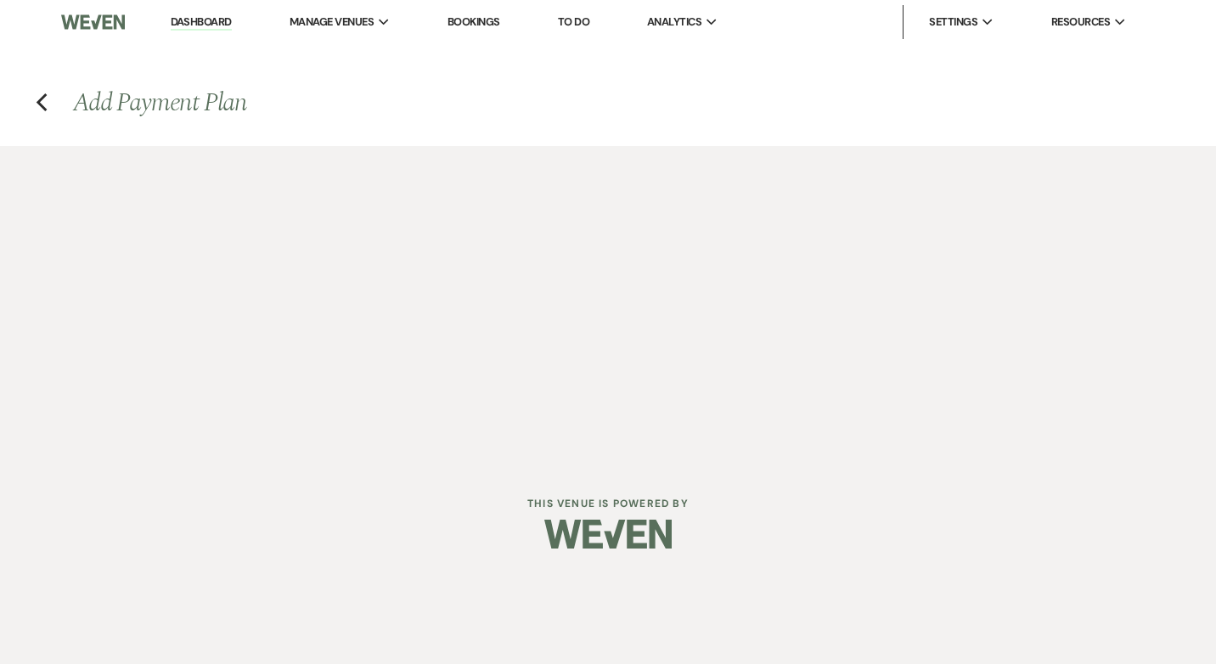
select select "days"
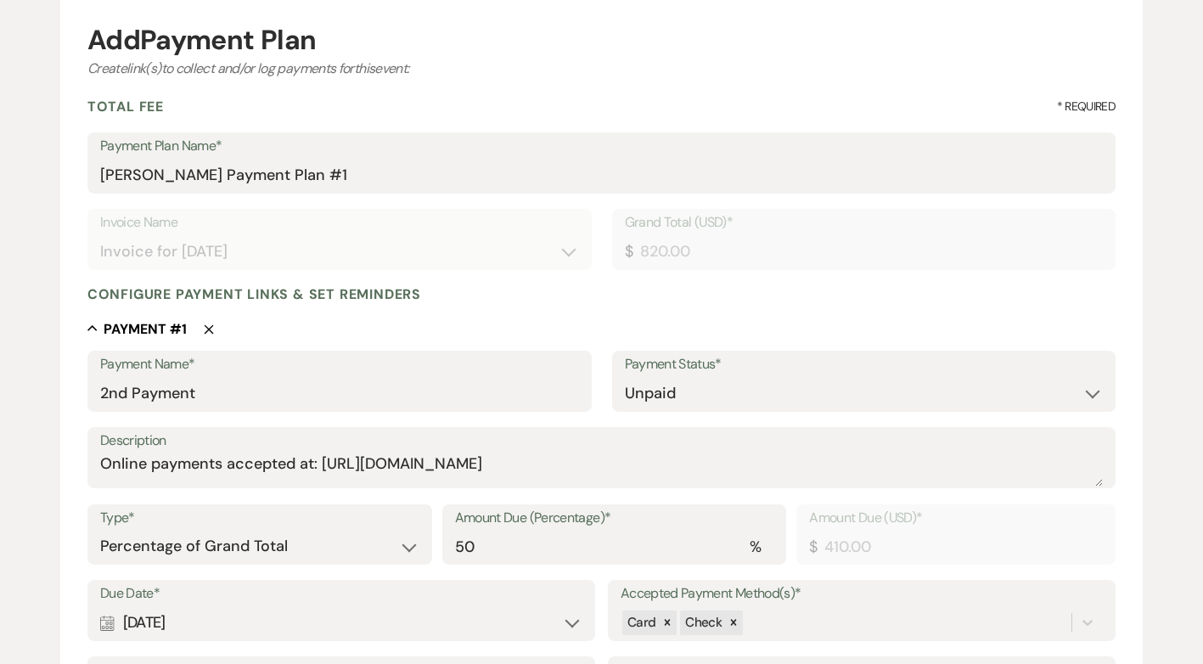
scroll to position [170, 0]
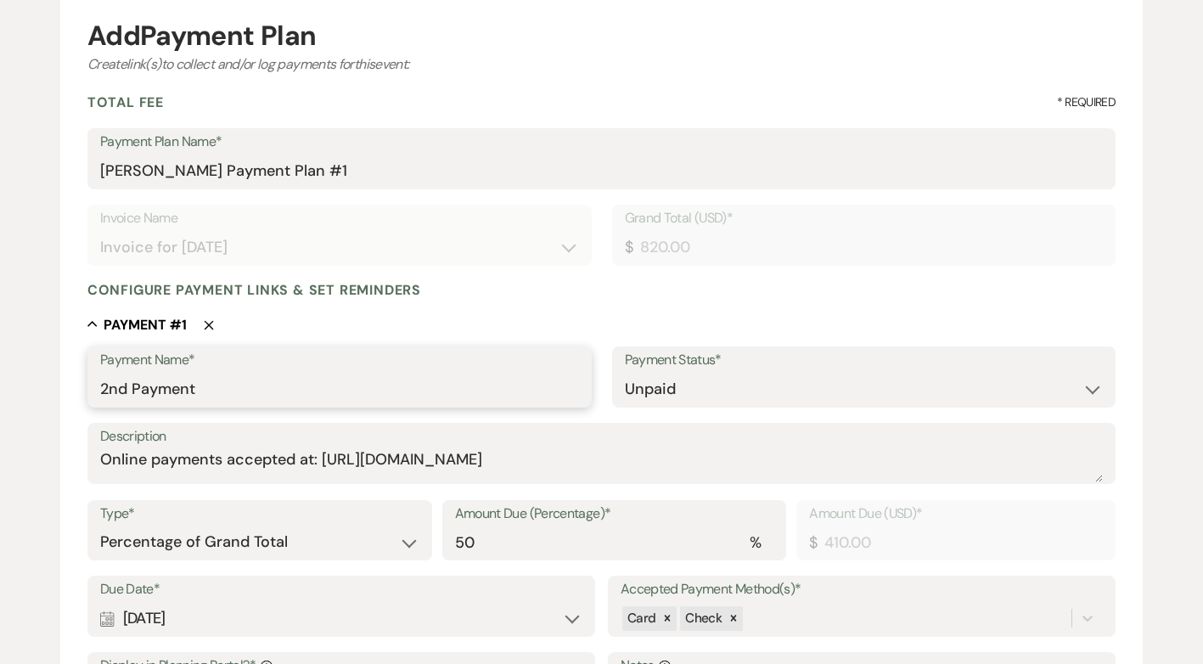
drag, startPoint x: 224, startPoint y: 390, endPoint x: 84, endPoint y: 385, distance: 140.2
type input "Payment #1"
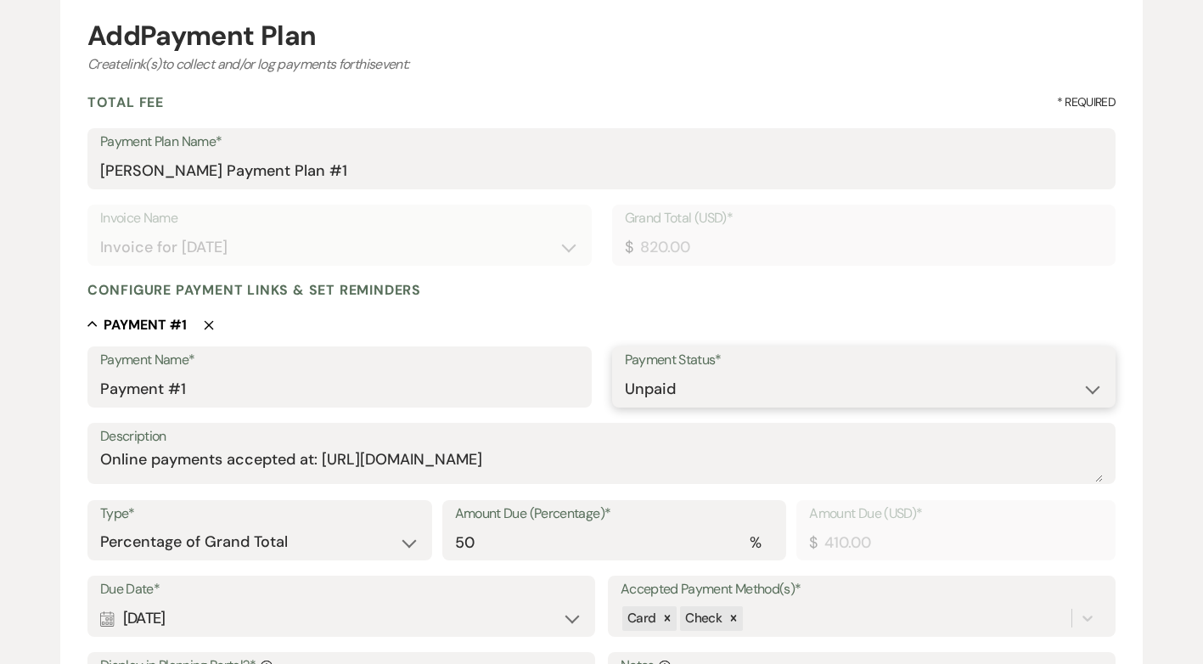
click at [719, 393] on select "Paid Unpaid" at bounding box center [864, 389] width 479 height 33
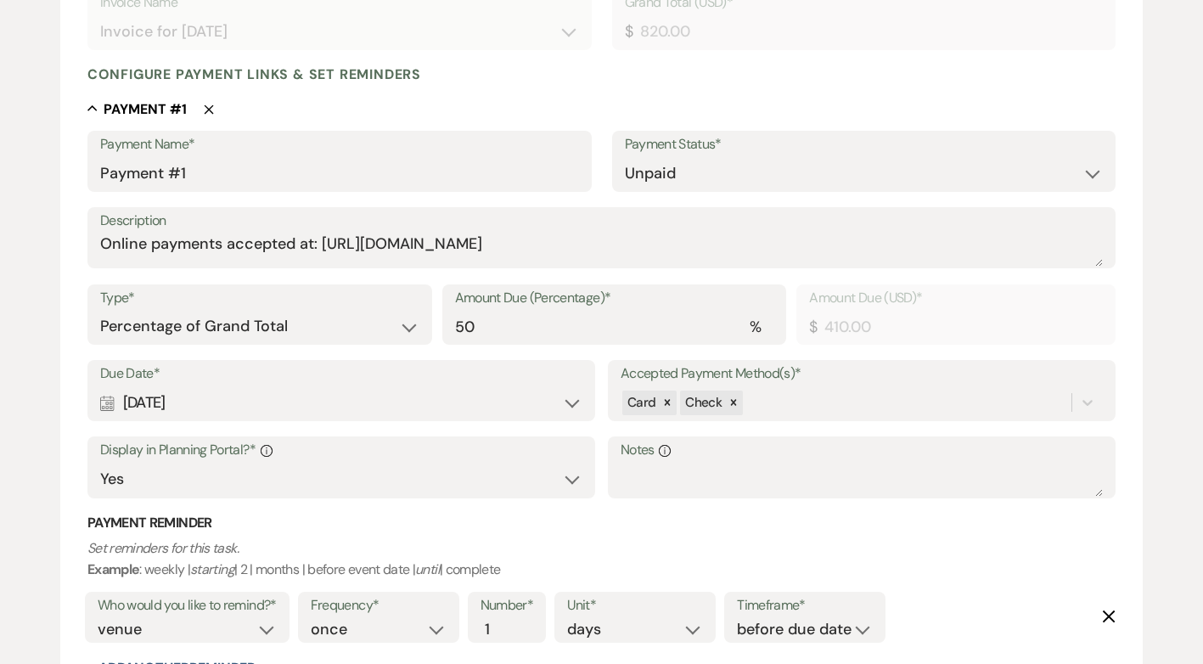
scroll to position [425, 0]
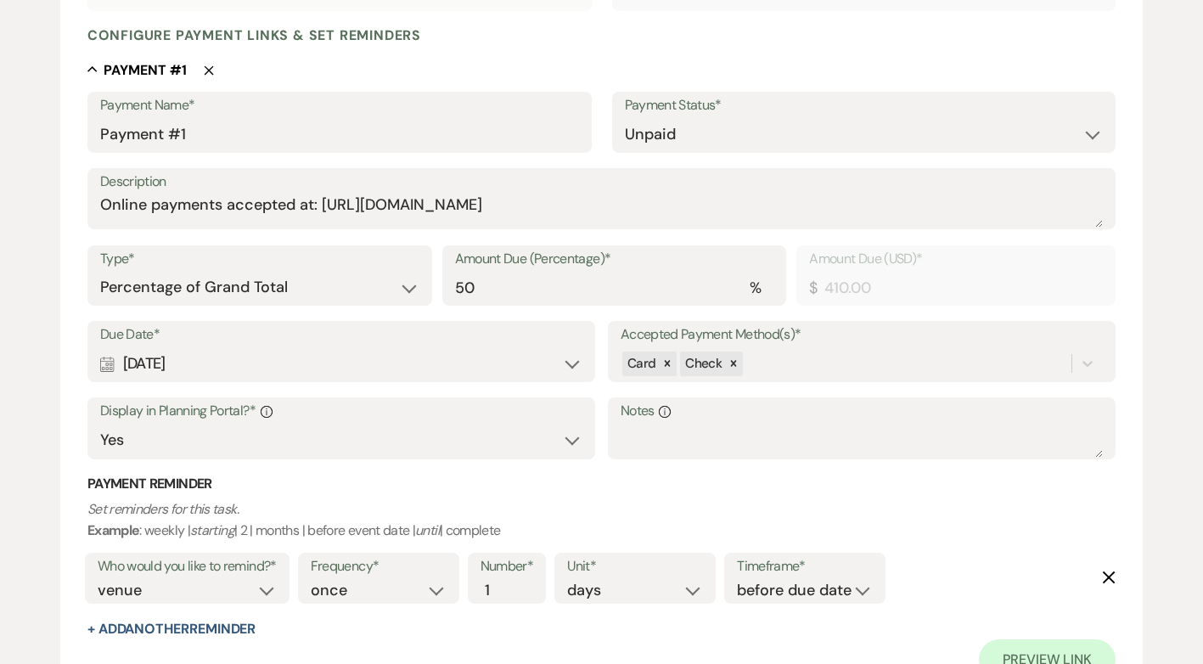
click at [570, 366] on div "Calendar May 29, 2026 Expand" at bounding box center [341, 363] width 482 height 33
select select "day"
select select "beforeEventDate"
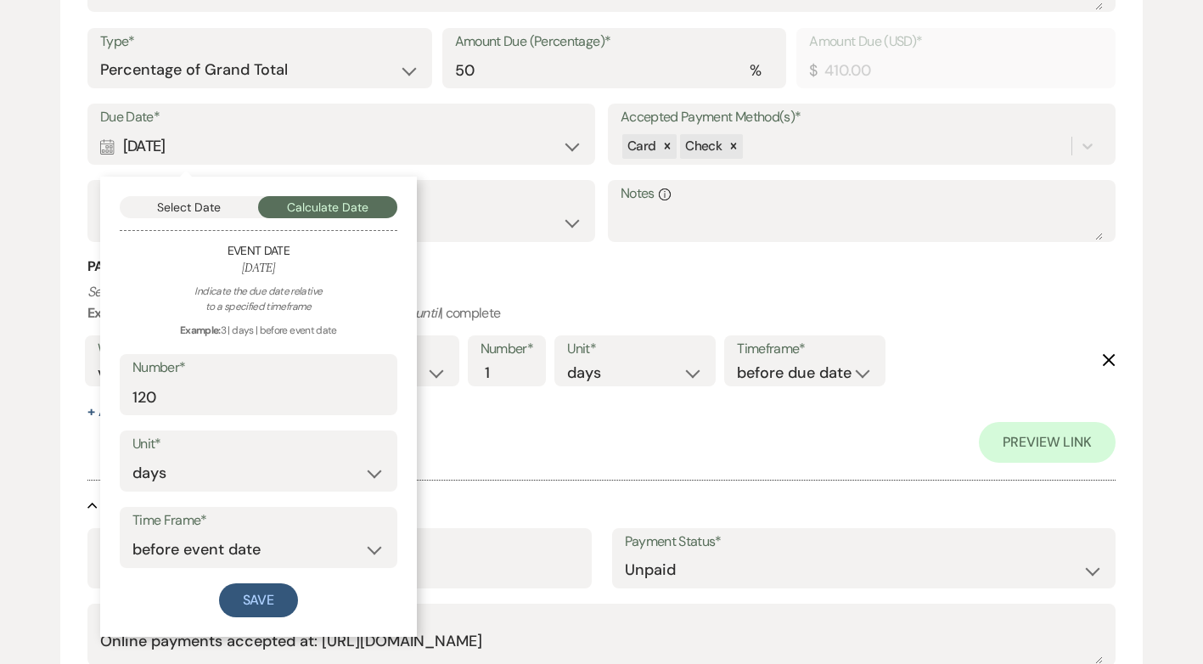
scroll to position [679, 0]
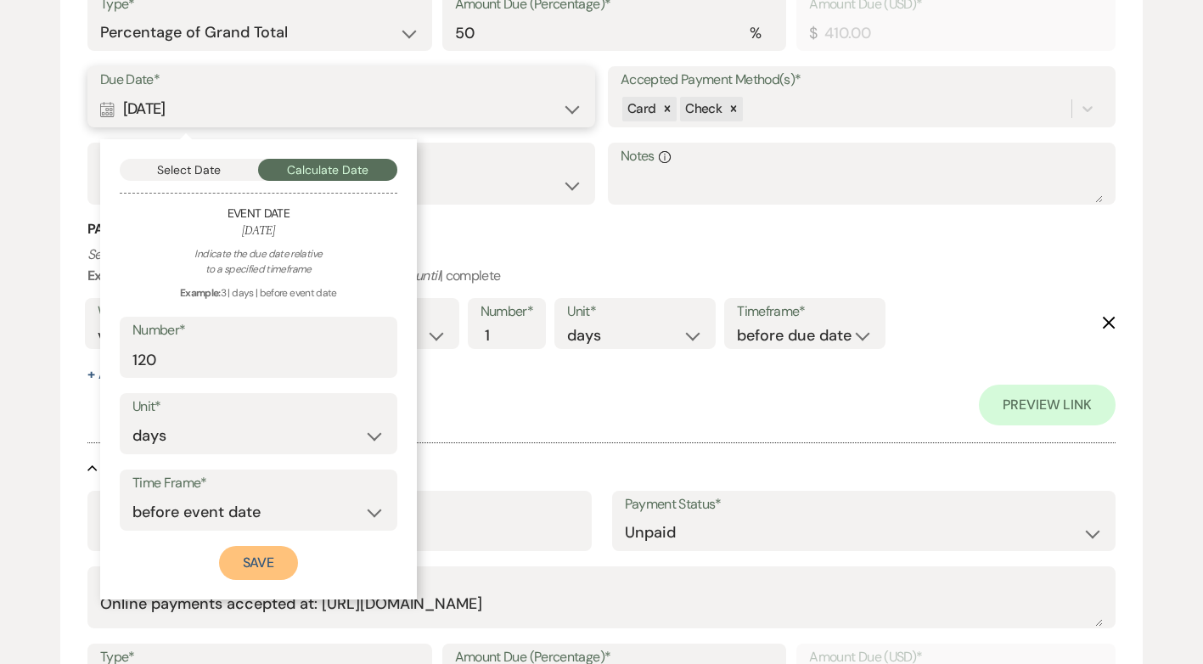
click at [274, 565] on button "Save" at bounding box center [259, 563] width 80 height 34
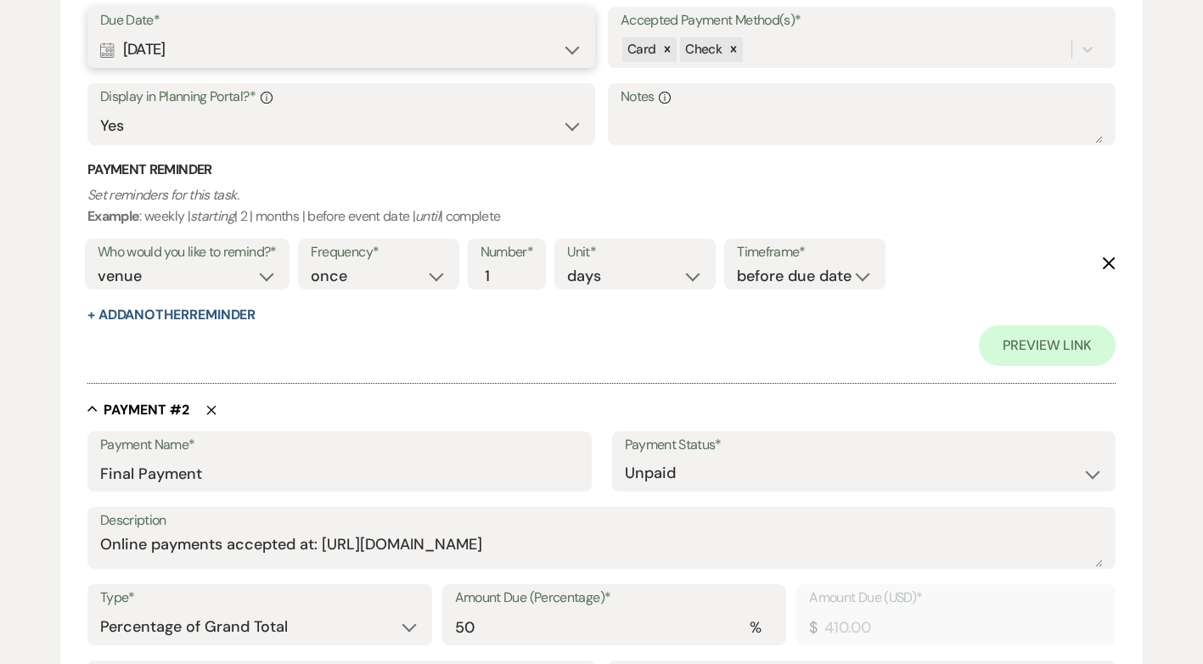
scroll to position [764, 0]
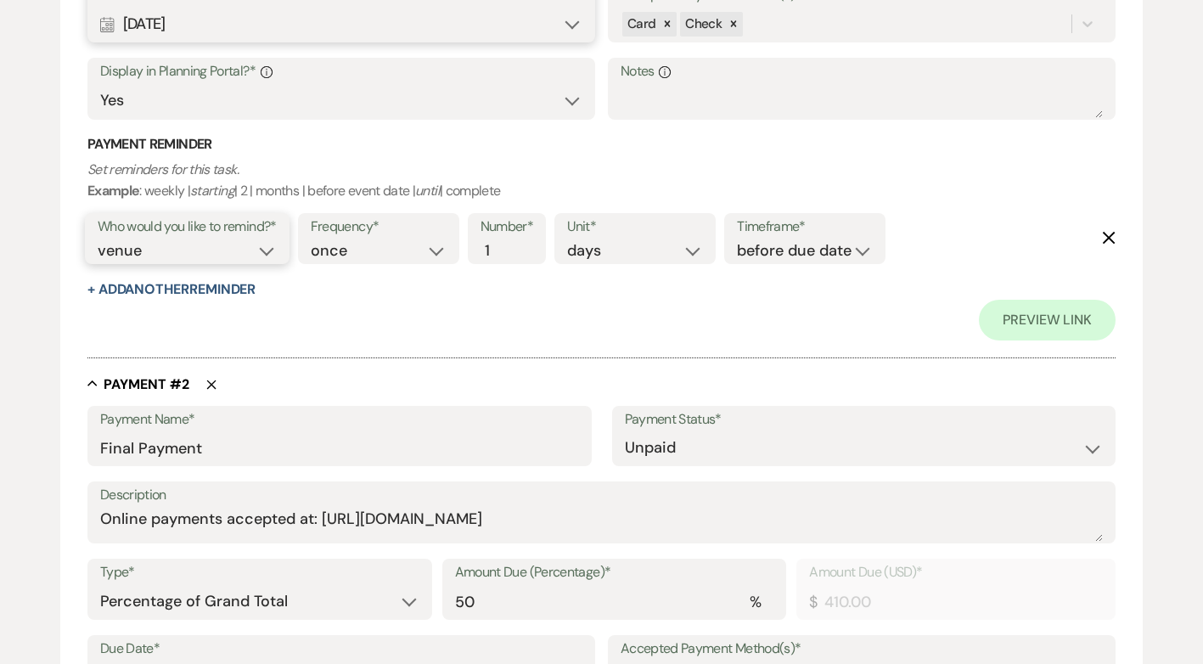
click at [274, 250] on select "client venue both" at bounding box center [187, 250] width 179 height 23
select select "both"
click at [98, 239] on select "client venue both" at bounding box center [187, 250] width 179 height 23
click at [513, 239] on input "2" at bounding box center [499, 250] width 36 height 23
click at [510, 243] on input "3" at bounding box center [499, 250] width 36 height 23
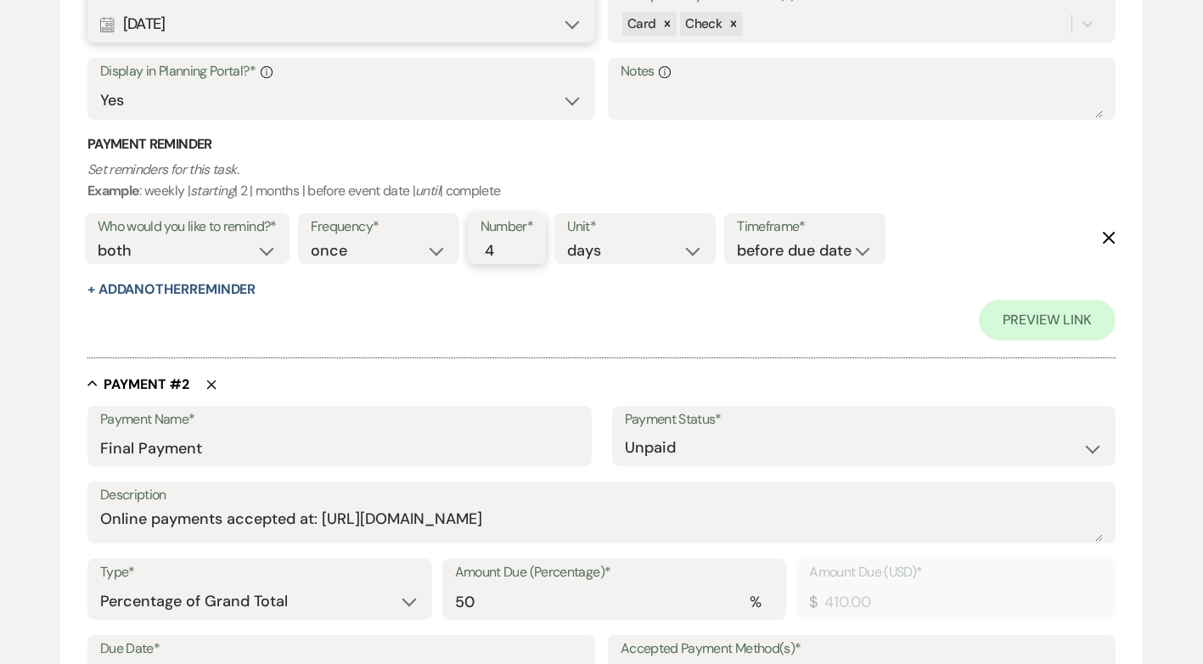
click at [510, 243] on input "4" at bounding box center [499, 250] width 36 height 23
click at [510, 243] on input "5" at bounding box center [499, 250] width 36 height 23
click at [510, 243] on input "6" at bounding box center [499, 250] width 36 height 23
type input "7"
click at [510, 243] on input "7" at bounding box center [499, 250] width 36 height 23
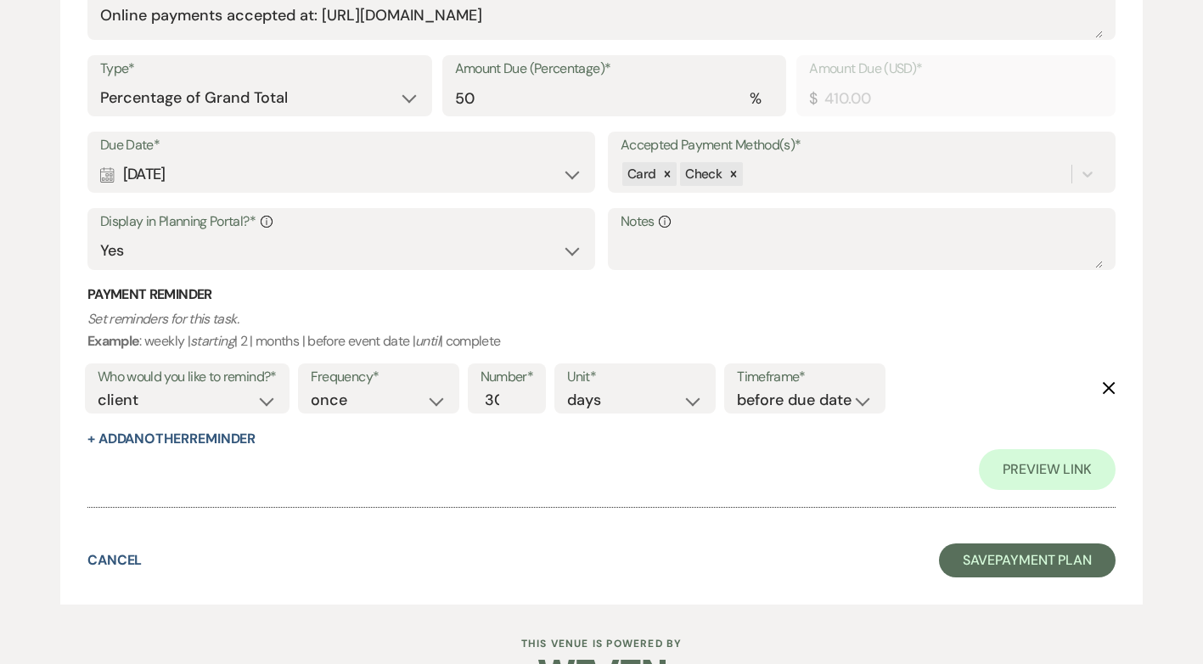
scroll to position [1274, 0]
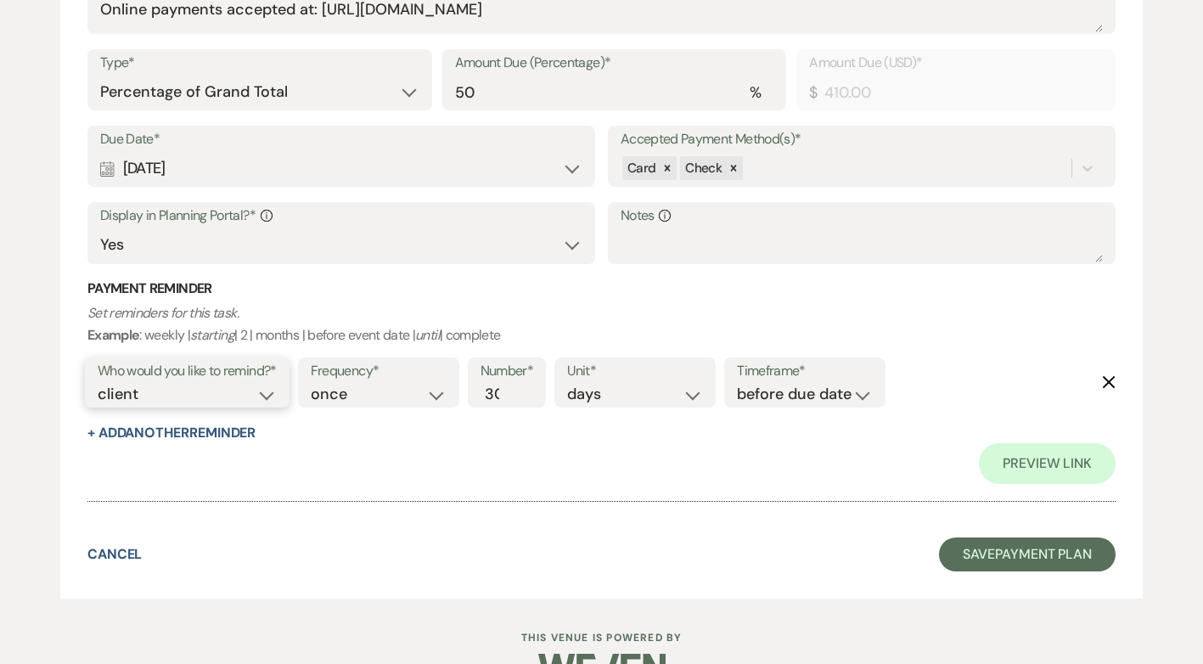
click at [269, 391] on select "client venue both" at bounding box center [187, 394] width 179 height 23
select select "both"
click at [98, 383] on select "client venue both" at bounding box center [187, 394] width 179 height 23
click at [509, 397] on input "29" at bounding box center [499, 394] width 36 height 23
click at [509, 397] on input "28" at bounding box center [499, 394] width 36 height 23
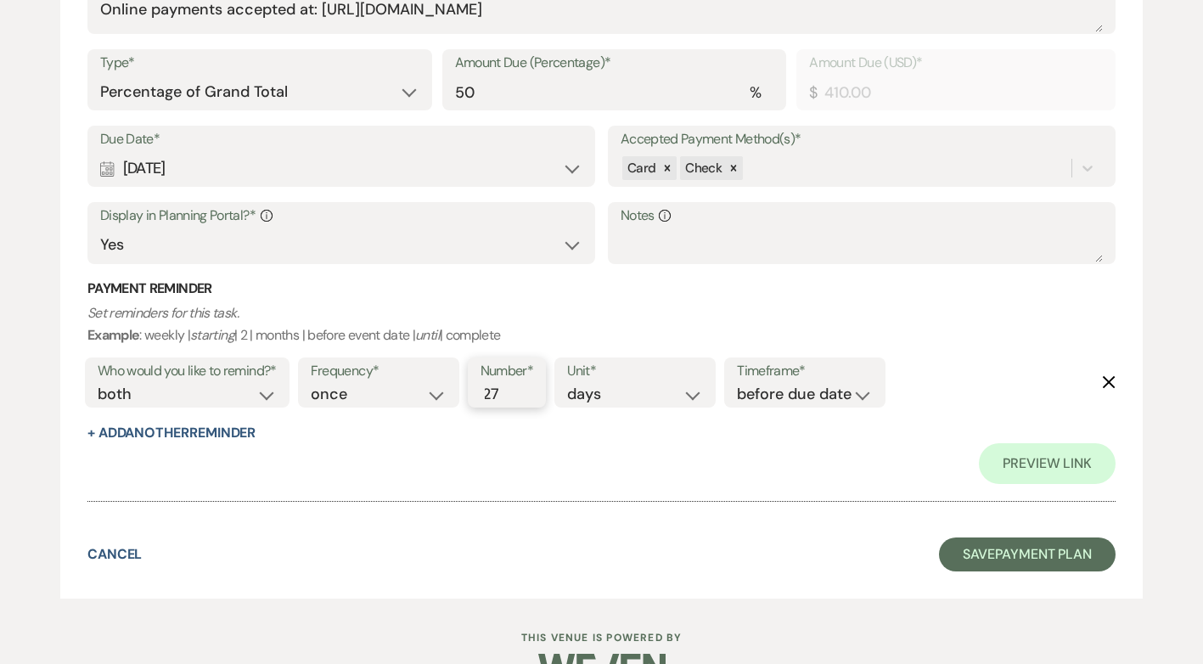
click at [509, 397] on input "27" at bounding box center [499, 394] width 36 height 23
click at [509, 397] on input "26" at bounding box center [499, 394] width 36 height 23
click at [509, 397] on input "25" at bounding box center [499, 394] width 36 height 23
click at [509, 397] on input "24" at bounding box center [499, 394] width 36 height 23
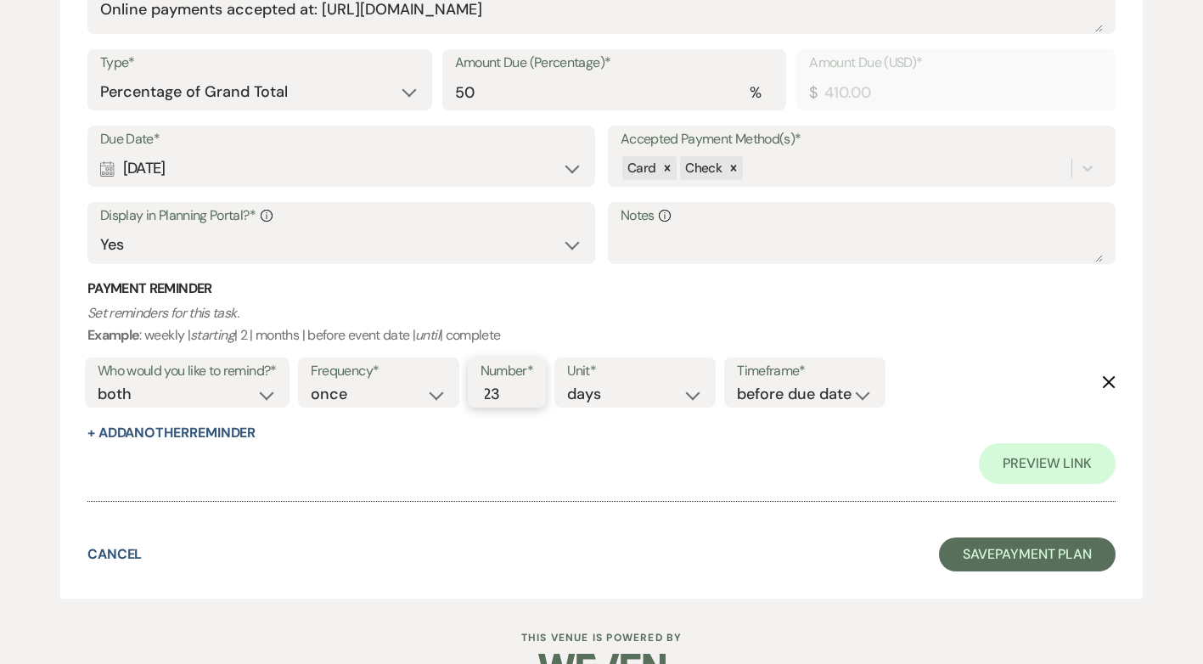
click at [509, 397] on input "23" at bounding box center [499, 394] width 36 height 23
click at [509, 397] on input "22" at bounding box center [499, 394] width 36 height 23
click at [509, 397] on input "21" at bounding box center [499, 394] width 36 height 23
click at [509, 397] on input "20" at bounding box center [499, 394] width 36 height 23
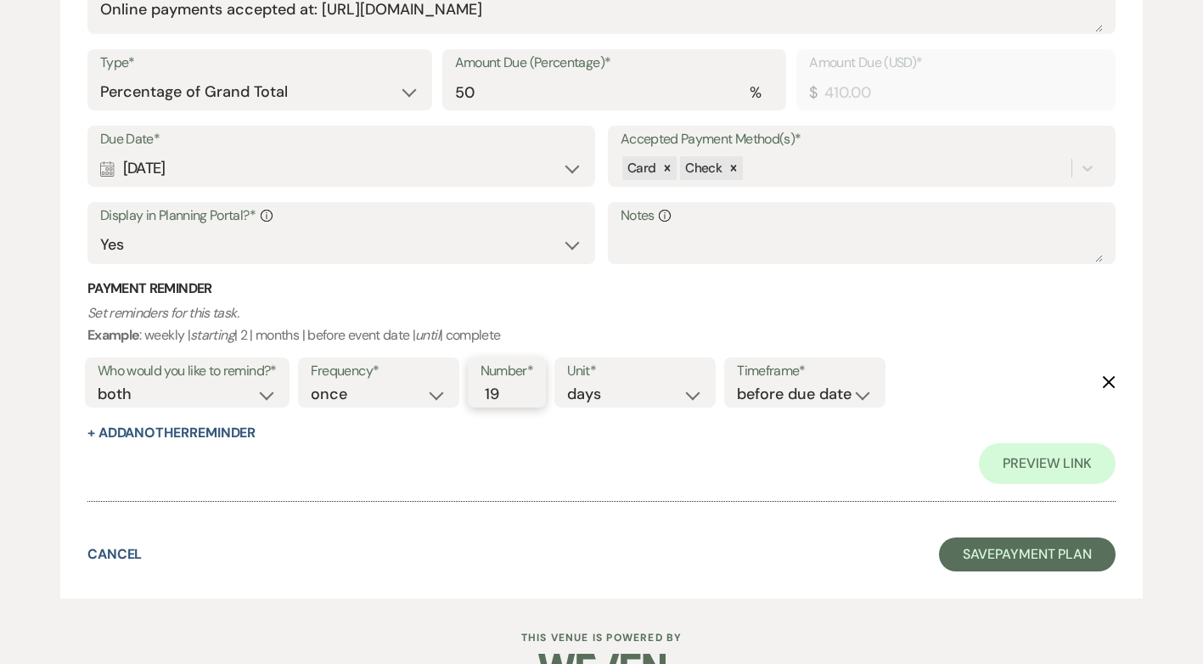
click at [509, 397] on input "19" at bounding box center [499, 394] width 36 height 23
click at [509, 397] on input "18" at bounding box center [499, 394] width 36 height 23
click at [509, 397] on input "17" at bounding box center [499, 394] width 36 height 23
click at [509, 397] on input "16" at bounding box center [499, 394] width 36 height 23
click at [509, 397] on input "15" at bounding box center [499, 394] width 36 height 23
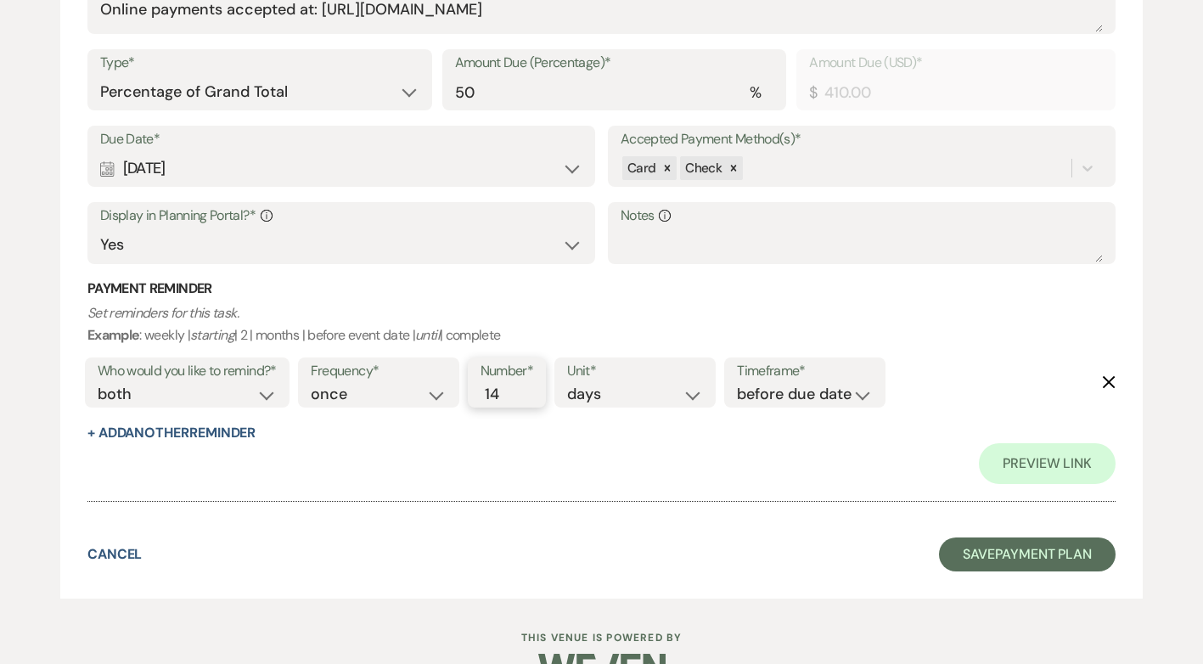
click at [509, 397] on input "14" at bounding box center [499, 394] width 36 height 23
click at [509, 397] on input "13" at bounding box center [499, 394] width 36 height 23
click at [509, 397] on input "12" at bounding box center [499, 394] width 36 height 23
click at [509, 397] on input "11" at bounding box center [499, 394] width 36 height 23
click at [509, 397] on input "10" at bounding box center [499, 394] width 36 height 23
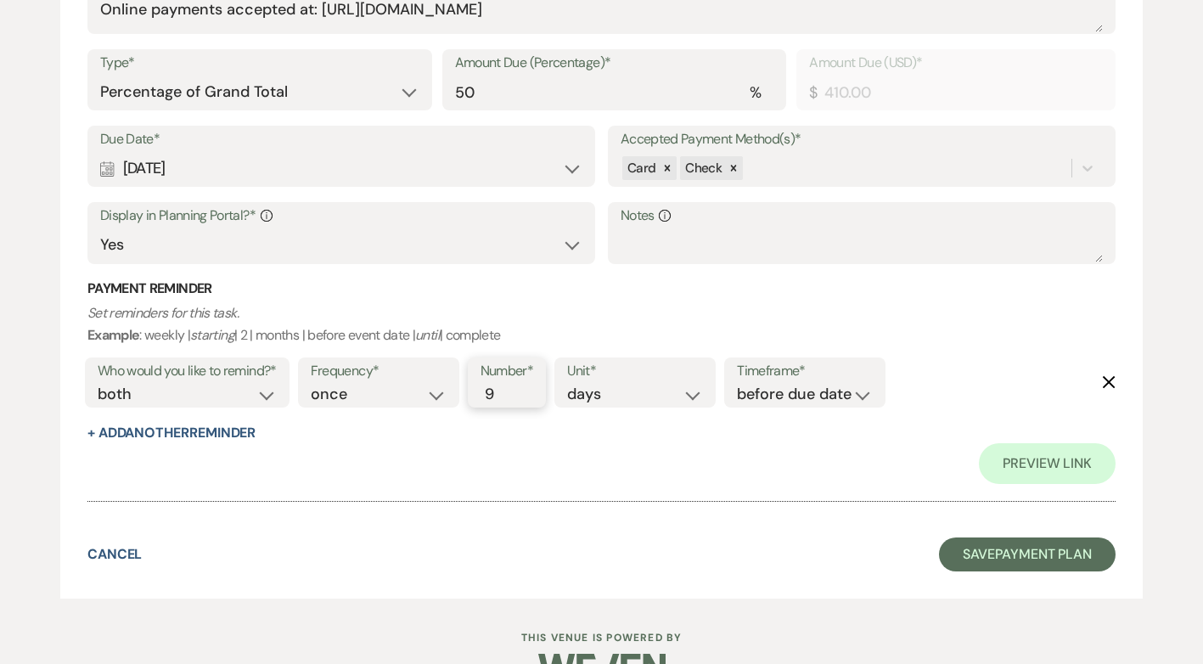
click at [509, 397] on input "9" at bounding box center [499, 394] width 36 height 23
click at [509, 397] on input "8" at bounding box center [499, 394] width 36 height 23
type input "7"
click at [509, 397] on input "7" at bounding box center [499, 394] width 36 height 23
click at [558, 450] on div "Preview Link" at bounding box center [601, 463] width 1028 height 41
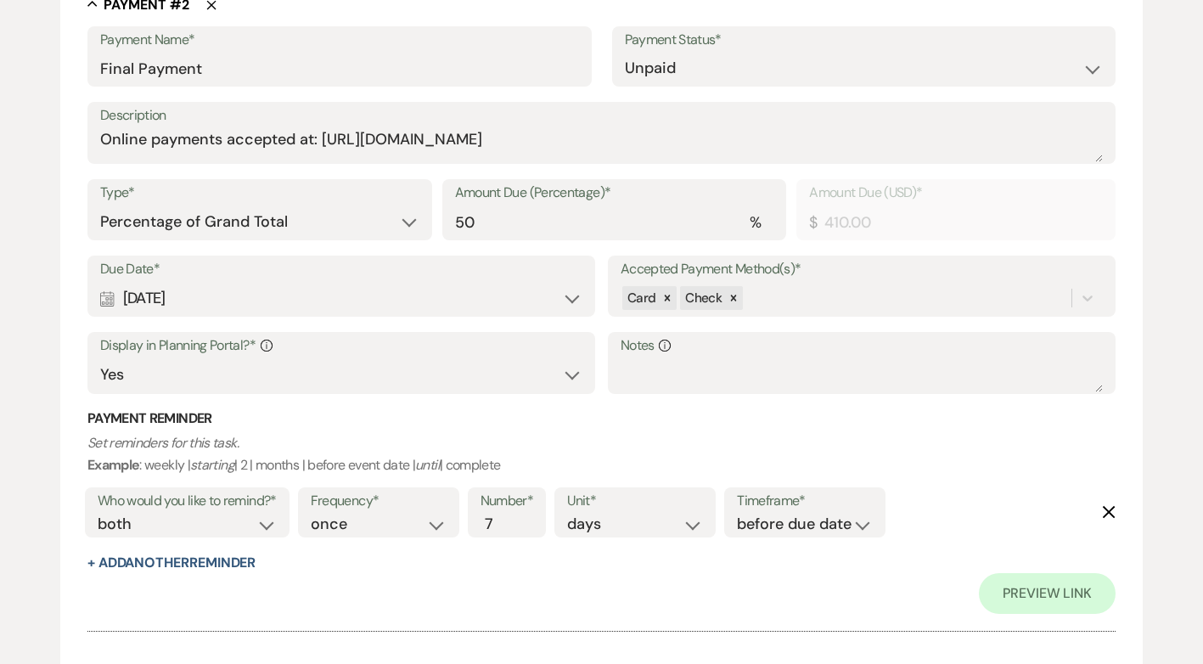
scroll to position [1104, 0]
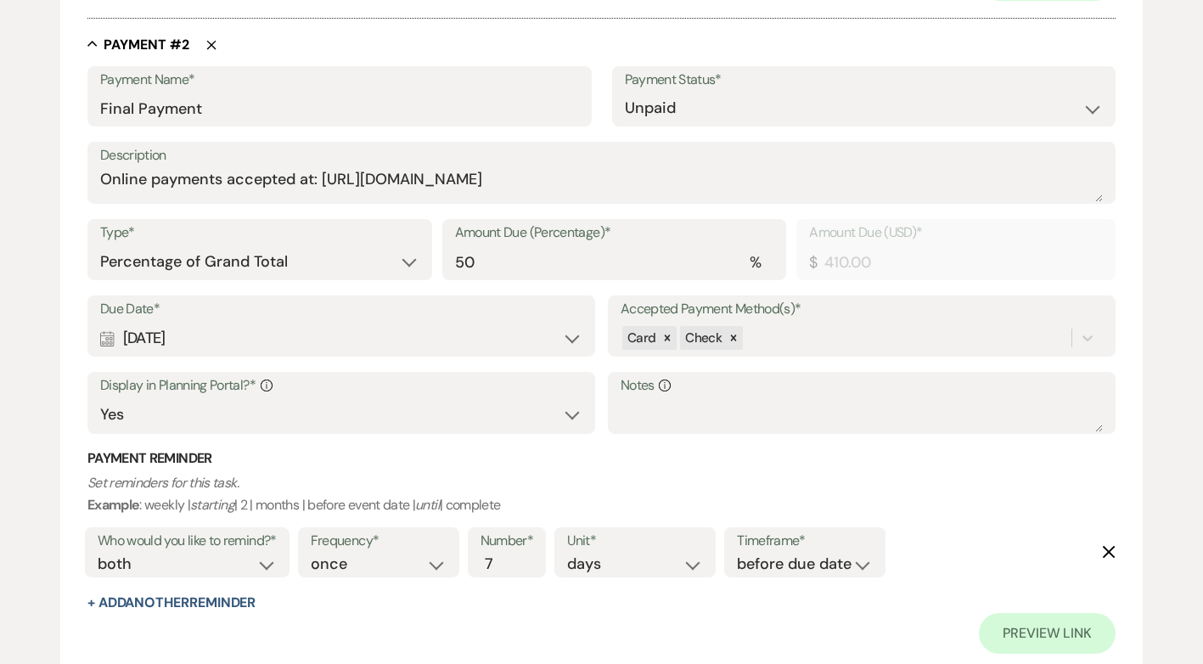
click at [562, 339] on div "Calendar Aug 27, 2026 Expand" at bounding box center [341, 338] width 482 height 33
select select "day"
select select "beforeEventDate"
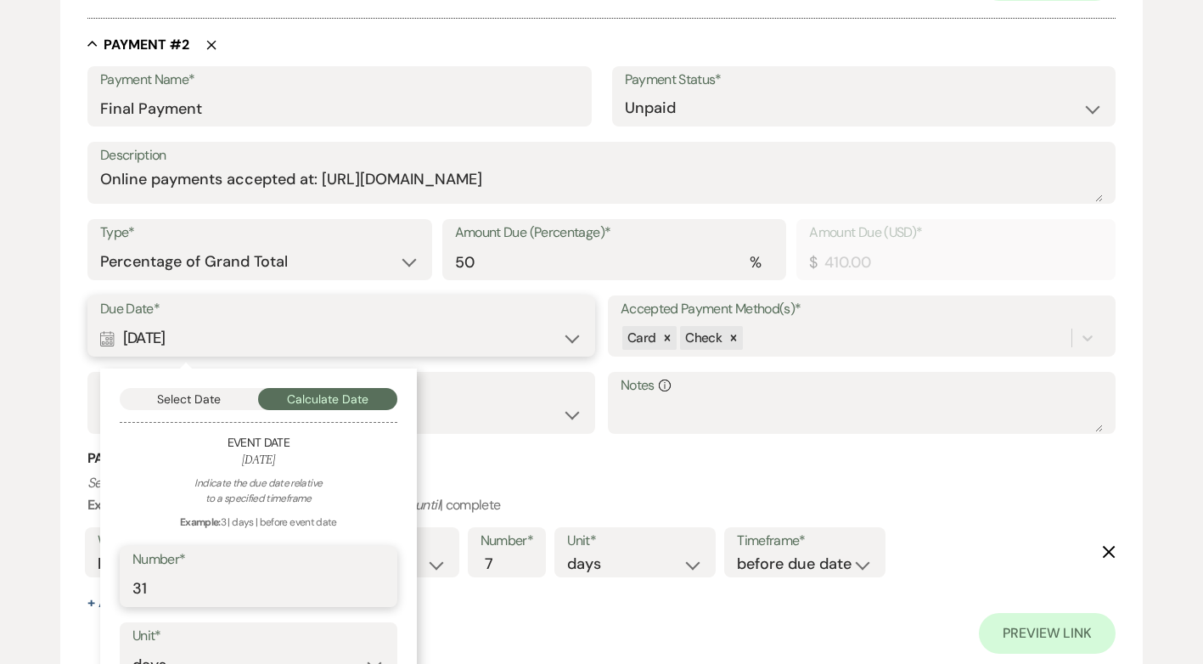
click at [376, 583] on input "31" at bounding box center [258, 588] width 252 height 33
click at [376, 583] on input "32" at bounding box center [258, 588] width 252 height 33
click at [376, 583] on input "33" at bounding box center [258, 588] width 252 height 33
type input "35"
click at [376, 583] on input "35" at bounding box center [258, 588] width 252 height 33
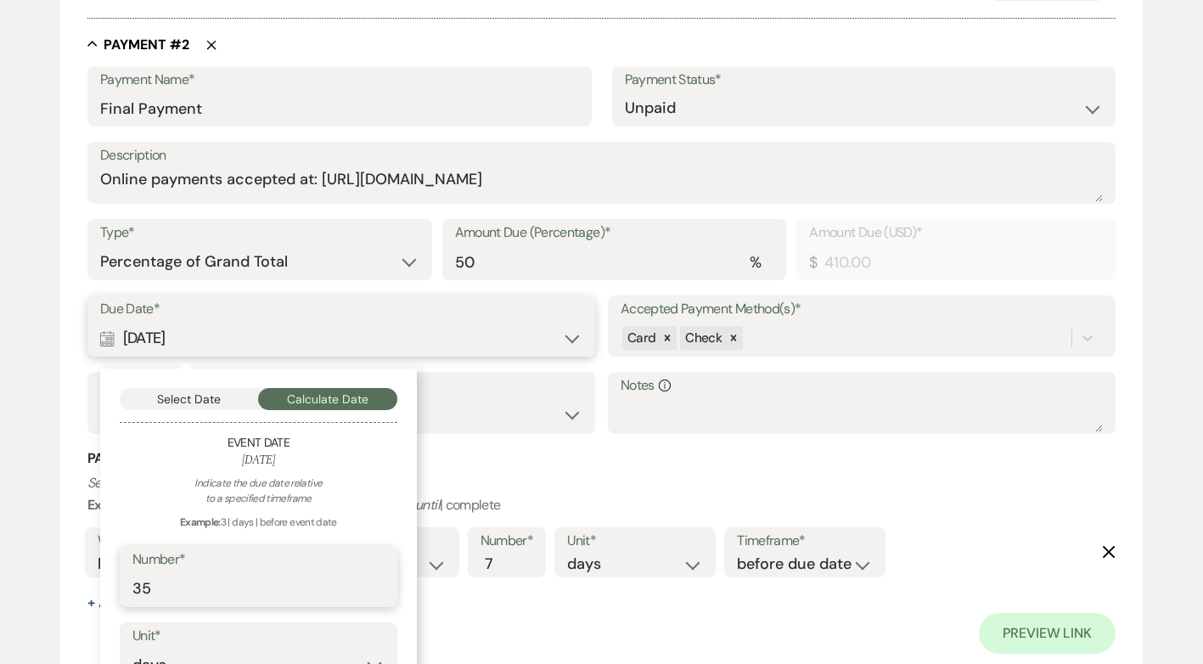
drag, startPoint x: 199, startPoint y: 581, endPoint x: 48, endPoint y: 586, distance: 150.4
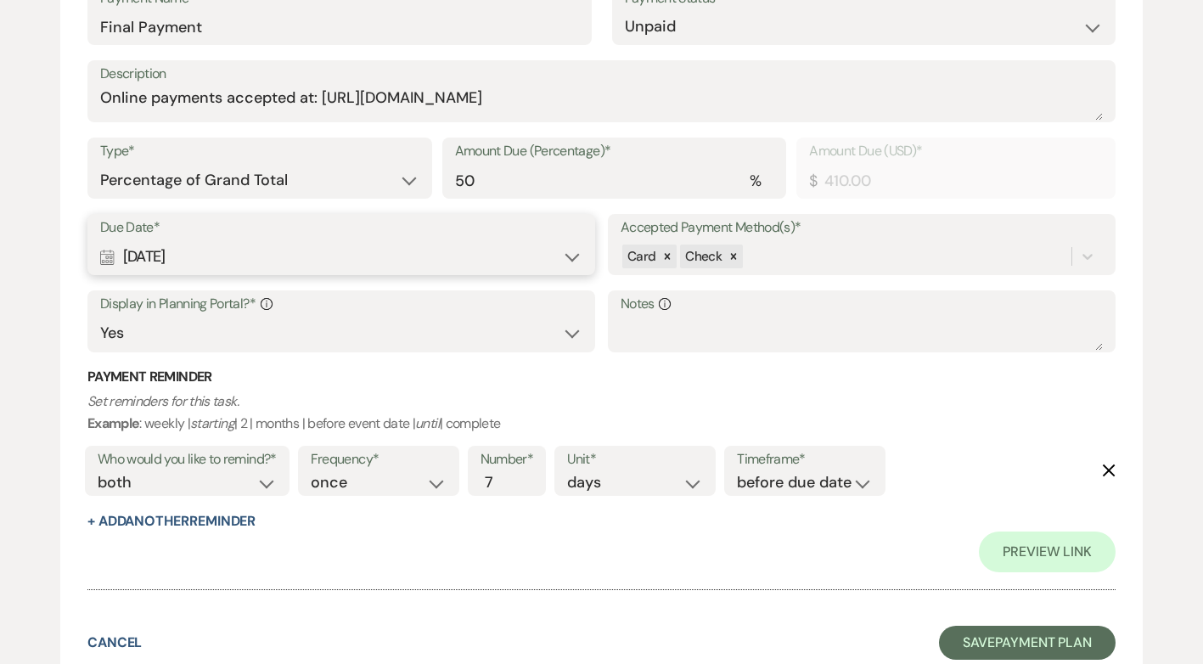
scroll to position [1189, 0]
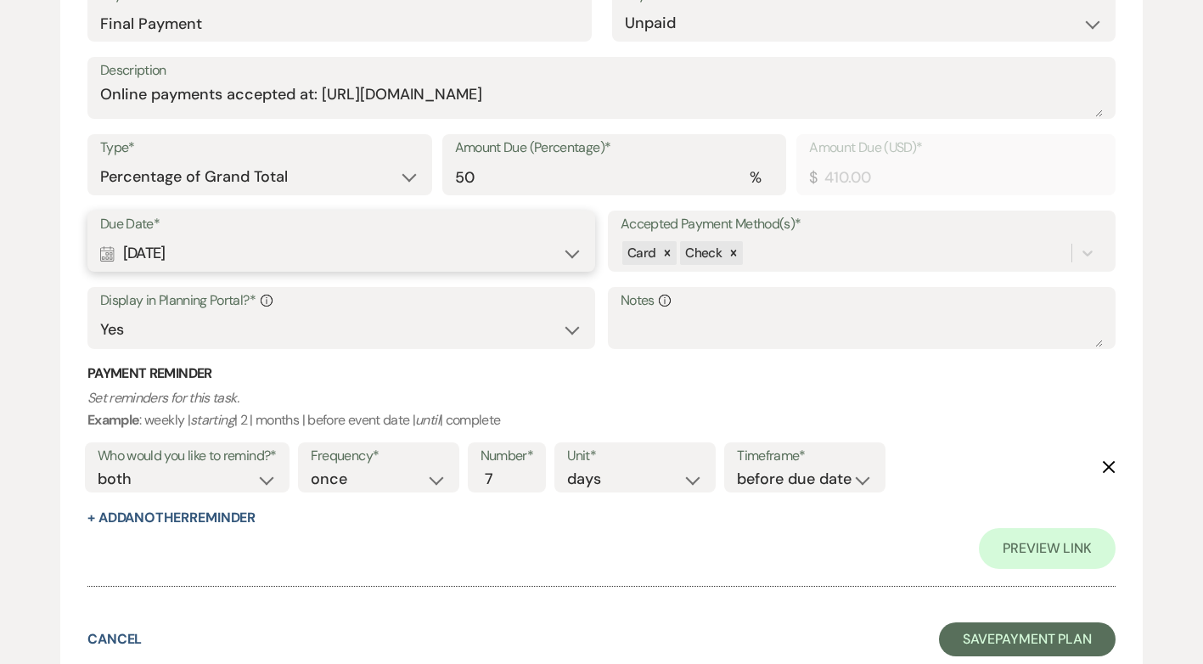
click at [567, 256] on div "Calendar Aug 27, 2026 Expand" at bounding box center [341, 253] width 482 height 33
select select "day"
select select "beforeEventDate"
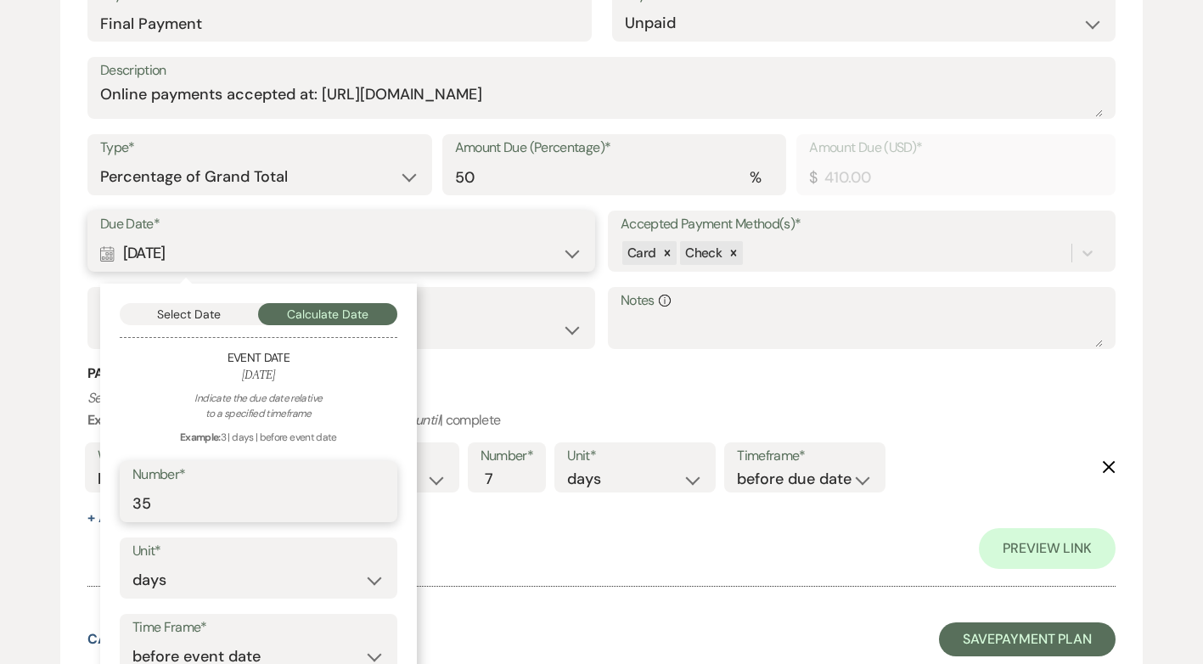
drag, startPoint x: 181, startPoint y: 509, endPoint x: 135, endPoint y: 508, distance: 45.9
click at [135, 508] on input "35" at bounding box center [258, 503] width 252 height 33
type input "60"
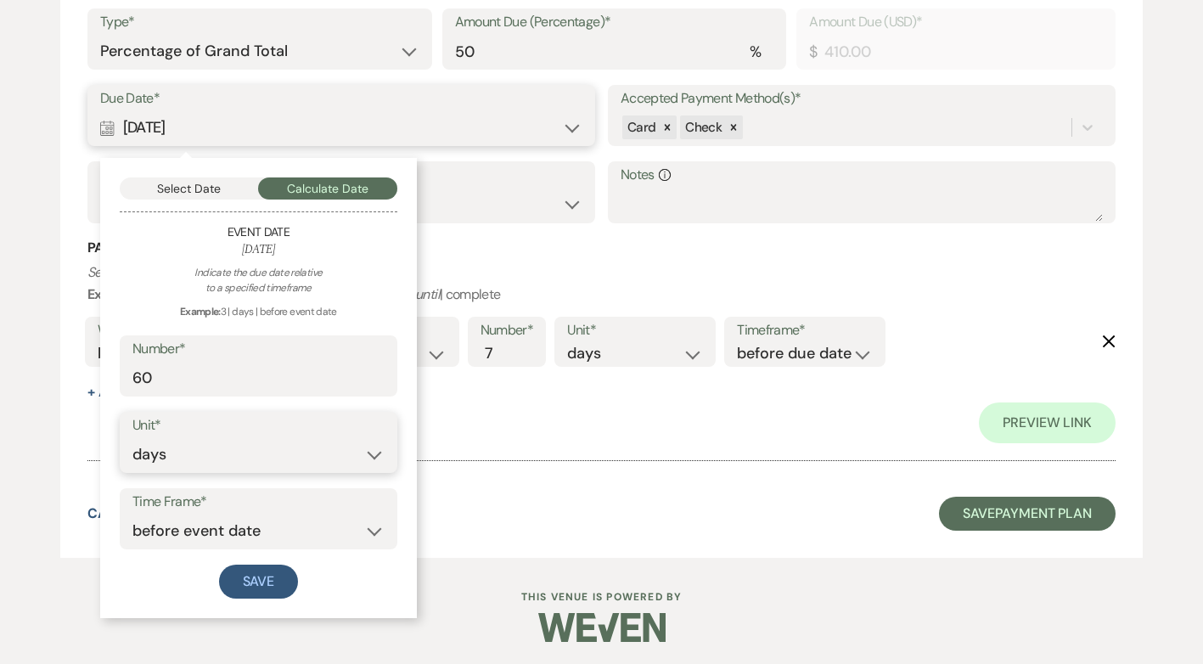
scroll to position [1318, 0]
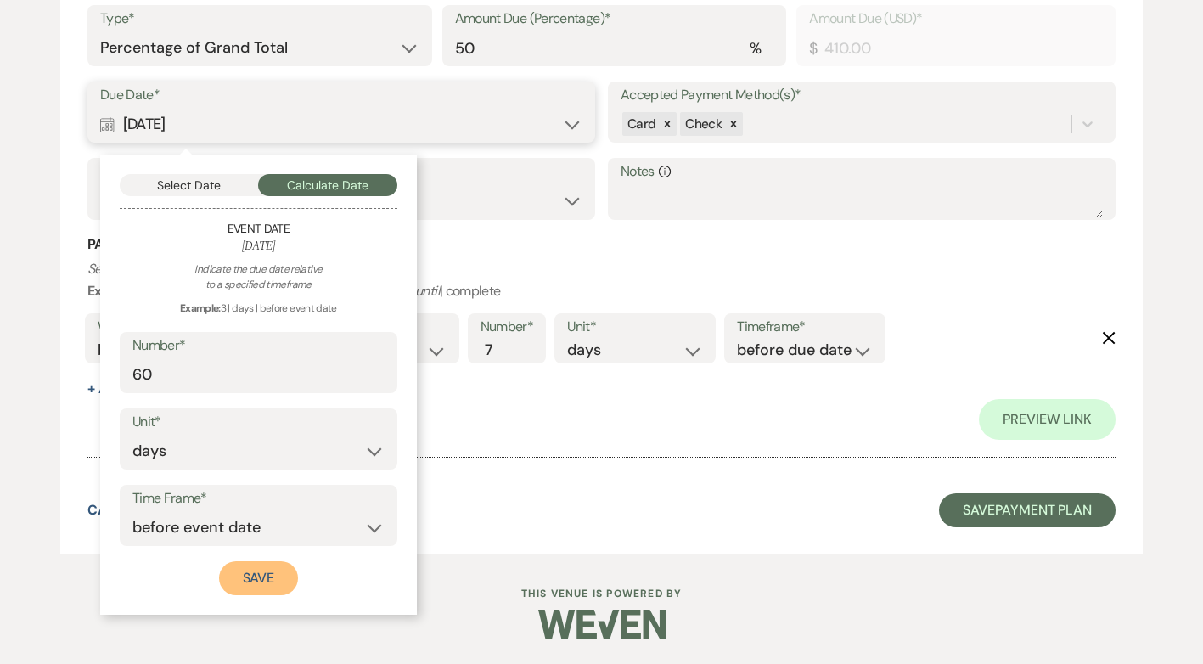
click at [275, 574] on button "Save" at bounding box center [259, 578] width 80 height 34
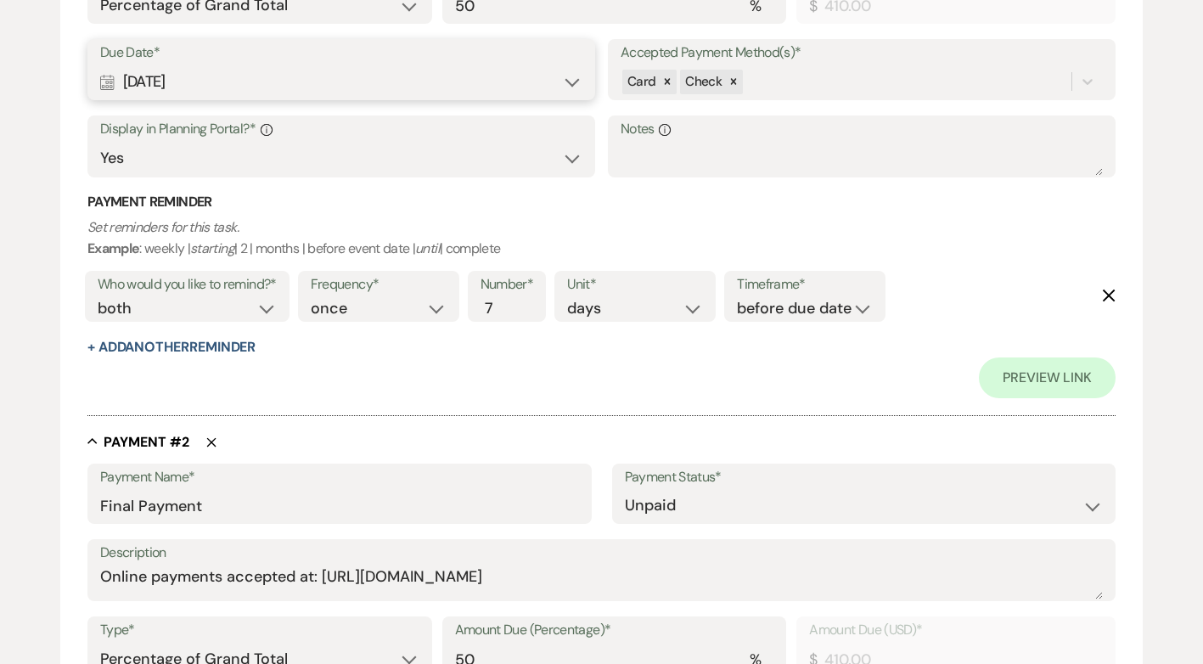
scroll to position [554, 0]
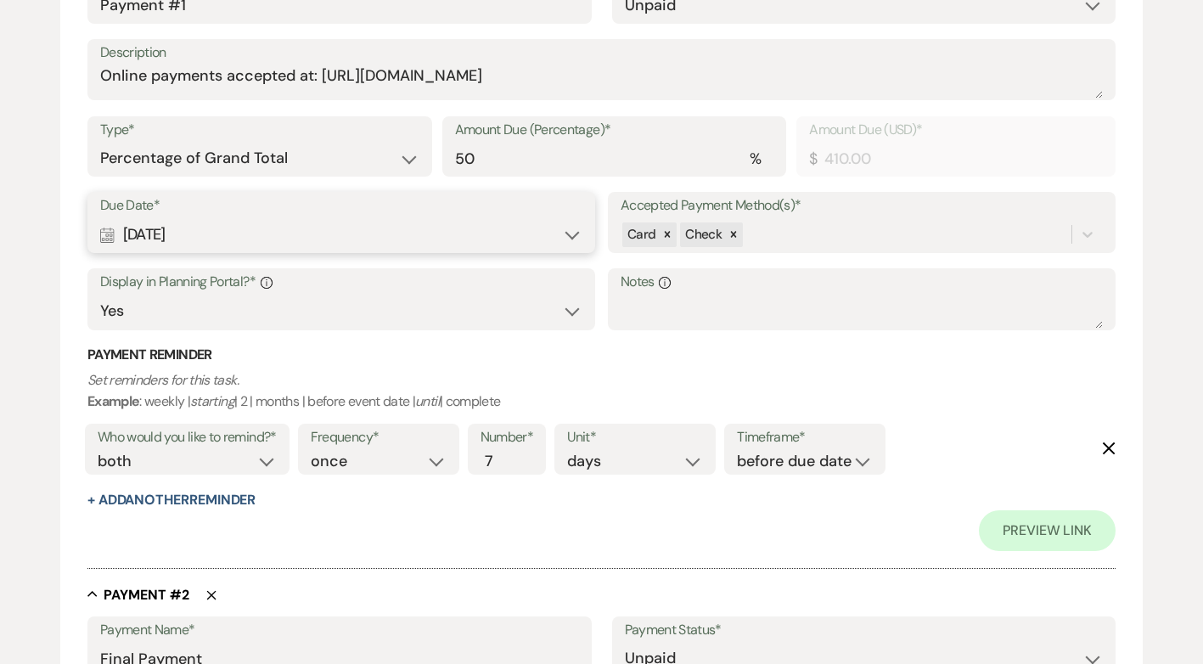
click at [563, 237] on div "Calendar May 29, 2026 Expand" at bounding box center [341, 234] width 482 height 33
select select "day"
select select "beforeEventDate"
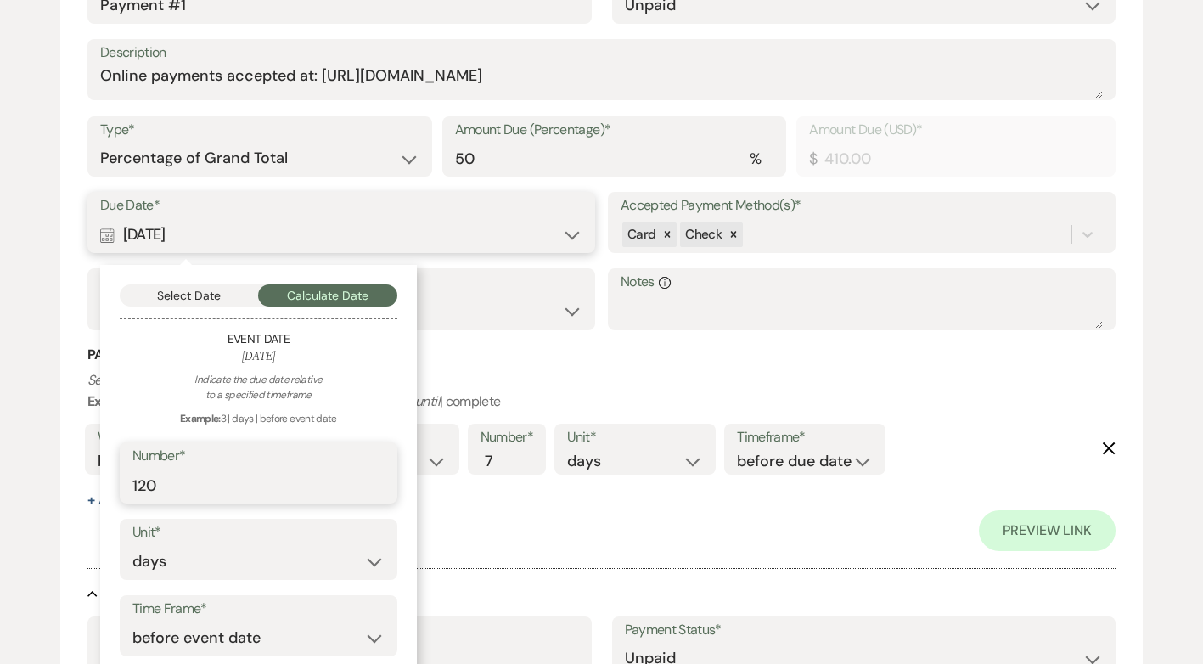
drag, startPoint x: 212, startPoint y: 482, endPoint x: 44, endPoint y: 483, distance: 168.1
click at [44, 483] on div "Add Payment Plan Create link(s) to collect and/or log payments for this event: …" at bounding box center [601, 455] width 1203 height 1726
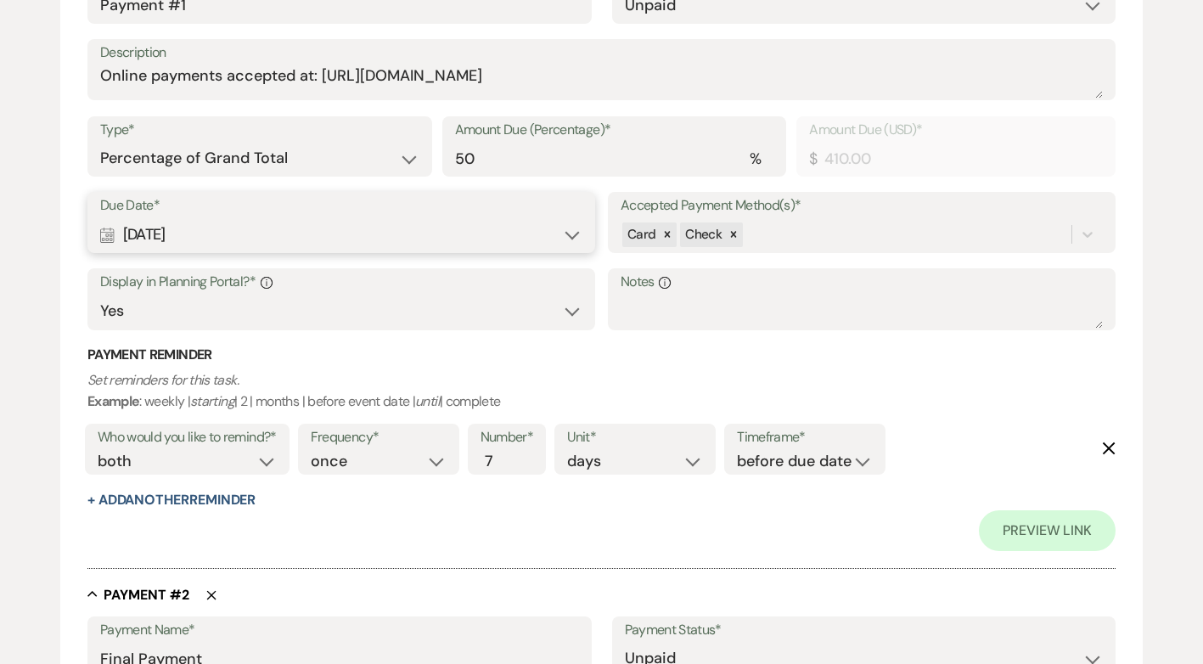
click at [579, 234] on div "Calendar May 29, 2026 Expand" at bounding box center [341, 234] width 482 height 33
select select "day"
select select "beforeEventDate"
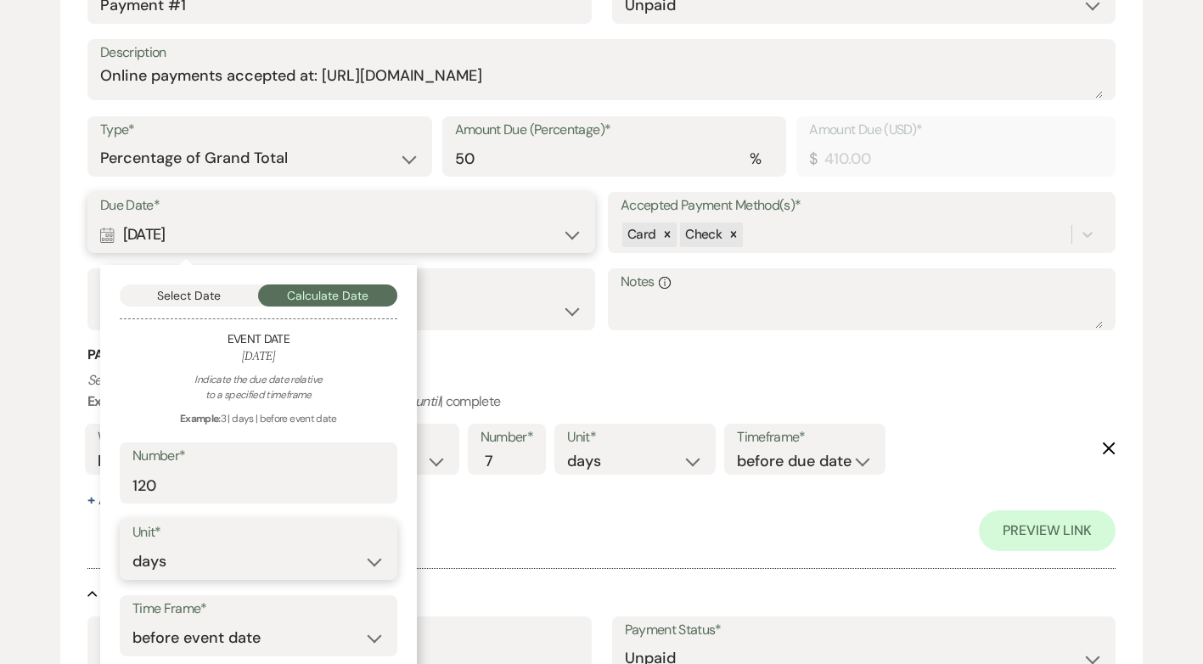
click at [364, 560] on select "days weeks months" at bounding box center [258, 561] width 252 height 33
select select "month"
click at [132, 545] on select "days weeks months" at bounding box center [258, 561] width 252 height 33
drag, startPoint x: 182, startPoint y: 477, endPoint x: 80, endPoint y: 484, distance: 102.1
click at [87, 484] on div "Payment Name* Payment #1 Payment Status* Paid Unpaid Description Online payment…" at bounding box center [601, 257] width 1028 height 588
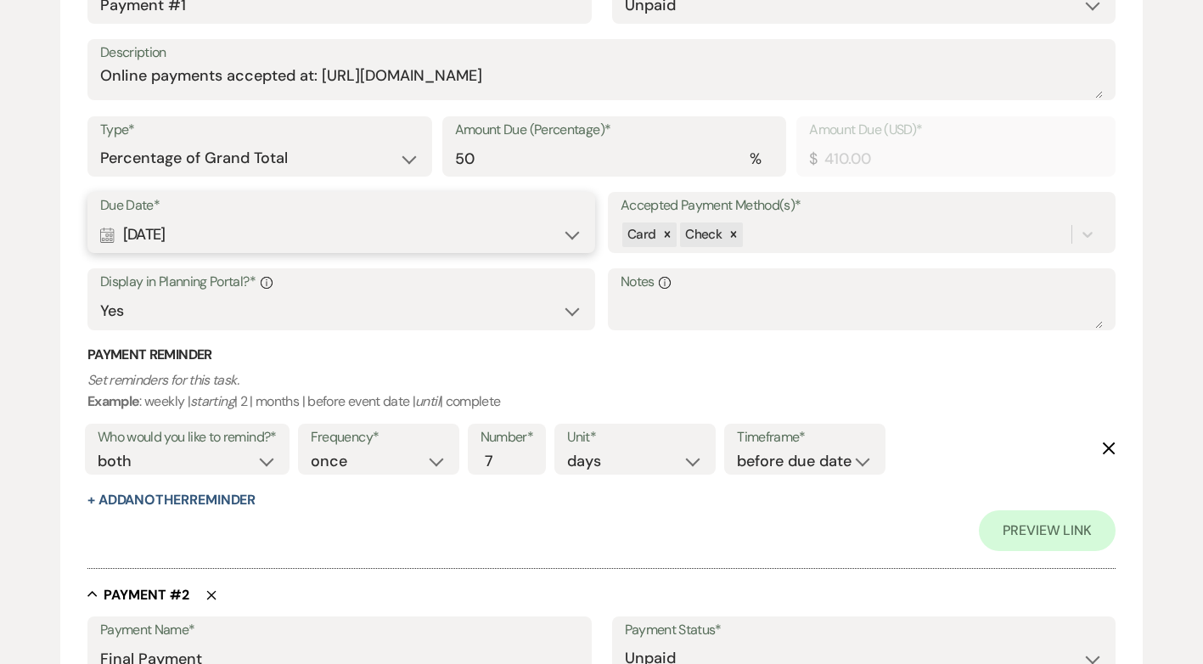
click at [560, 234] on div "Calendar May 29, 2026 Expand" at bounding box center [341, 234] width 482 height 33
select select "month"
select select "beforeEventDate"
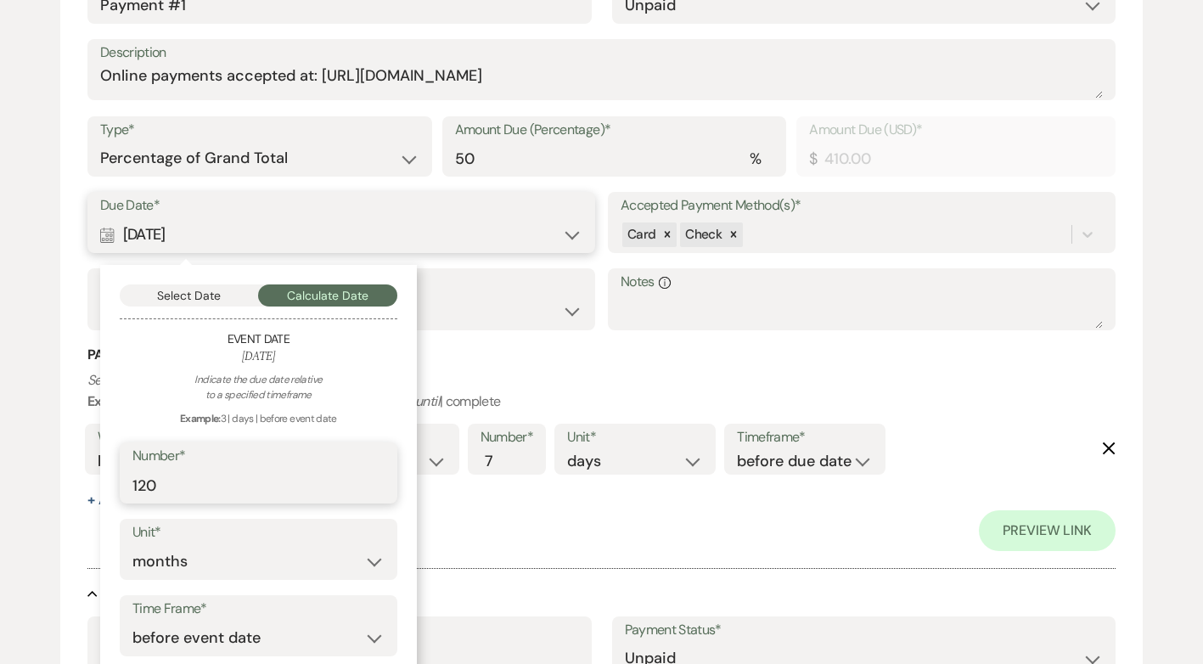
click at [169, 483] on input "120" at bounding box center [258, 485] width 252 height 33
type input "1"
type input "6"
click at [550, 532] on div "Preview Link" at bounding box center [601, 530] width 1028 height 41
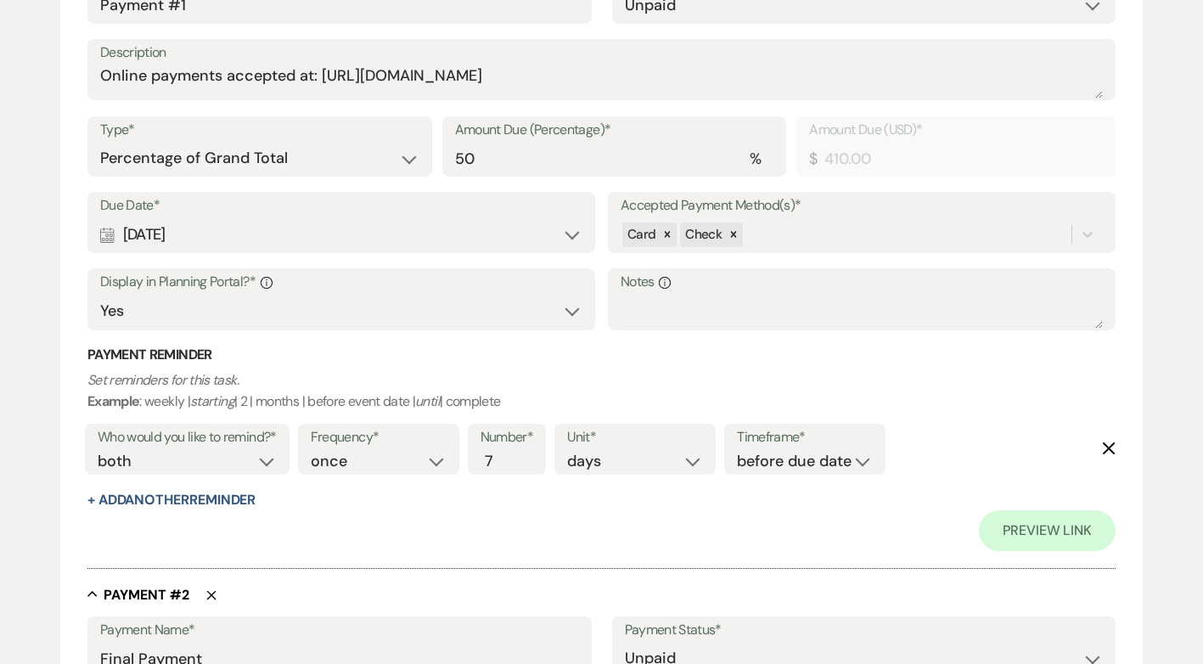
click at [239, 228] on div "Calendar May 29, 2026 Expand" at bounding box center [341, 234] width 482 height 33
select select "month"
select select "beforeEventDate"
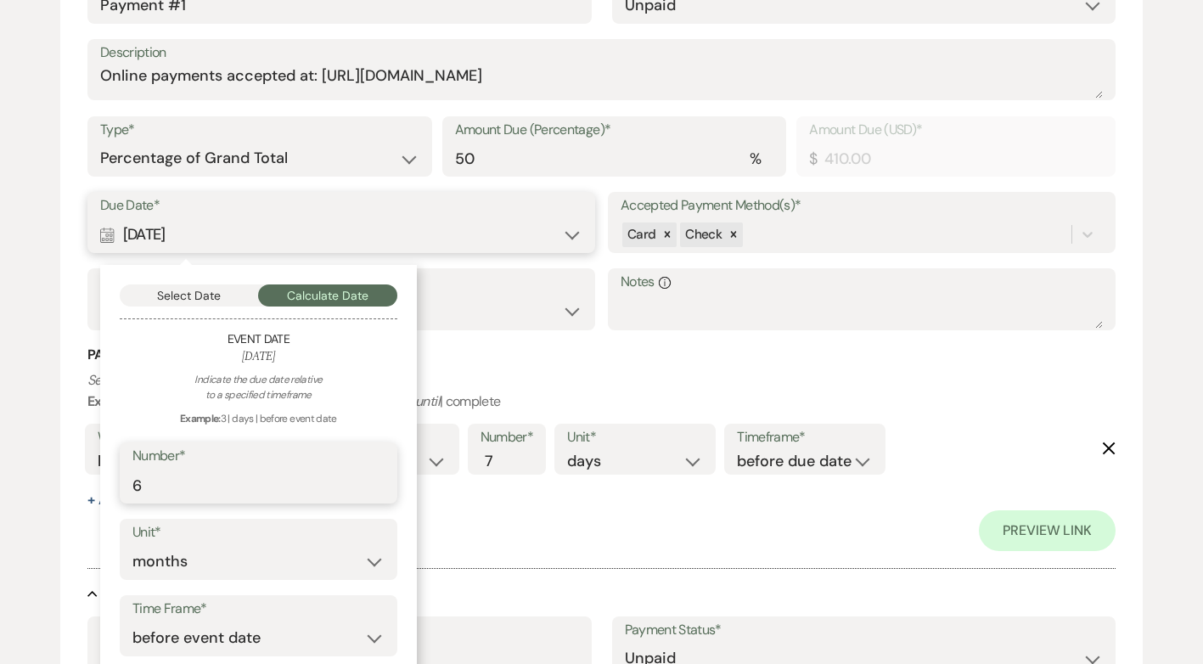
drag, startPoint x: 178, startPoint y: 487, endPoint x: 104, endPoint y: 489, distance: 74.7
click at [104, 489] on div "Select Date Calculate Date Event Date September 26, 2026 Indicate the due date …" at bounding box center [258, 495] width 317 height 460
type input "180"
click at [374, 564] on select "days weeks months" at bounding box center [258, 561] width 252 height 33
select select "day"
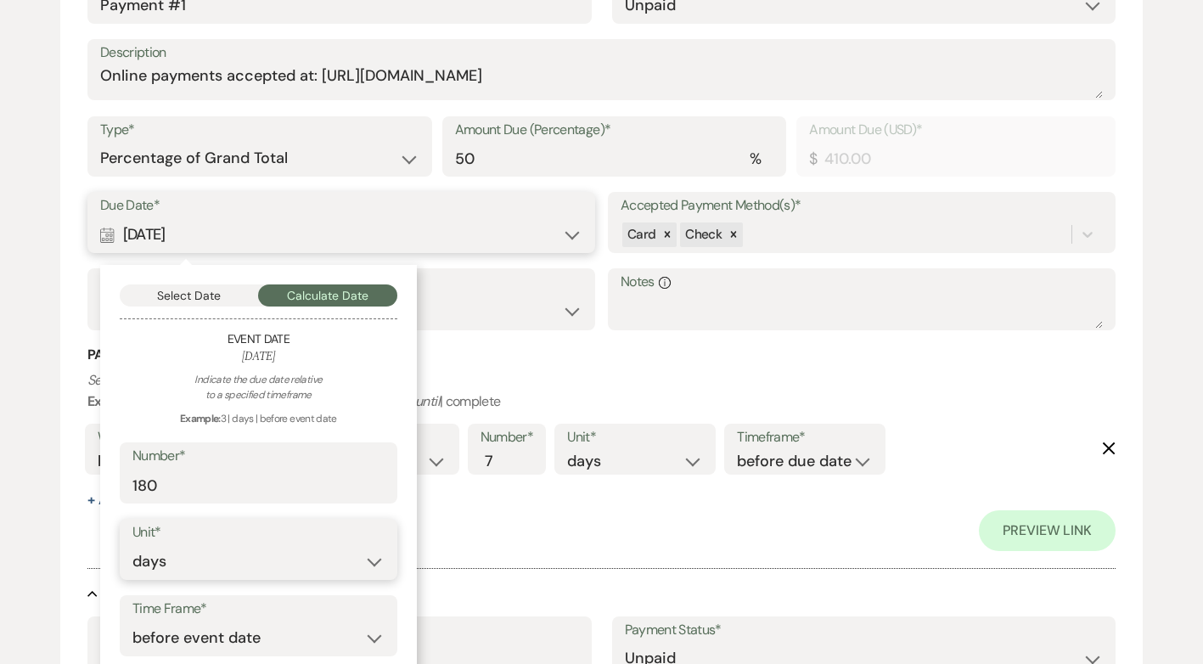
click at [132, 545] on select "days weeks months" at bounding box center [258, 561] width 252 height 33
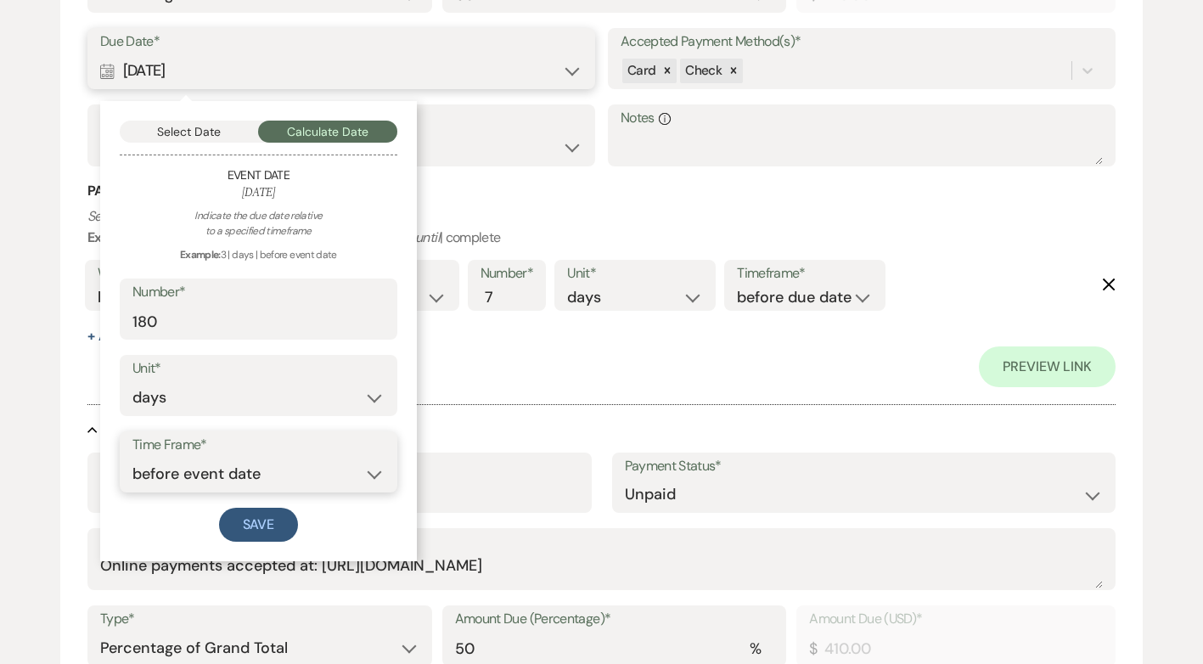
scroll to position [724, 0]
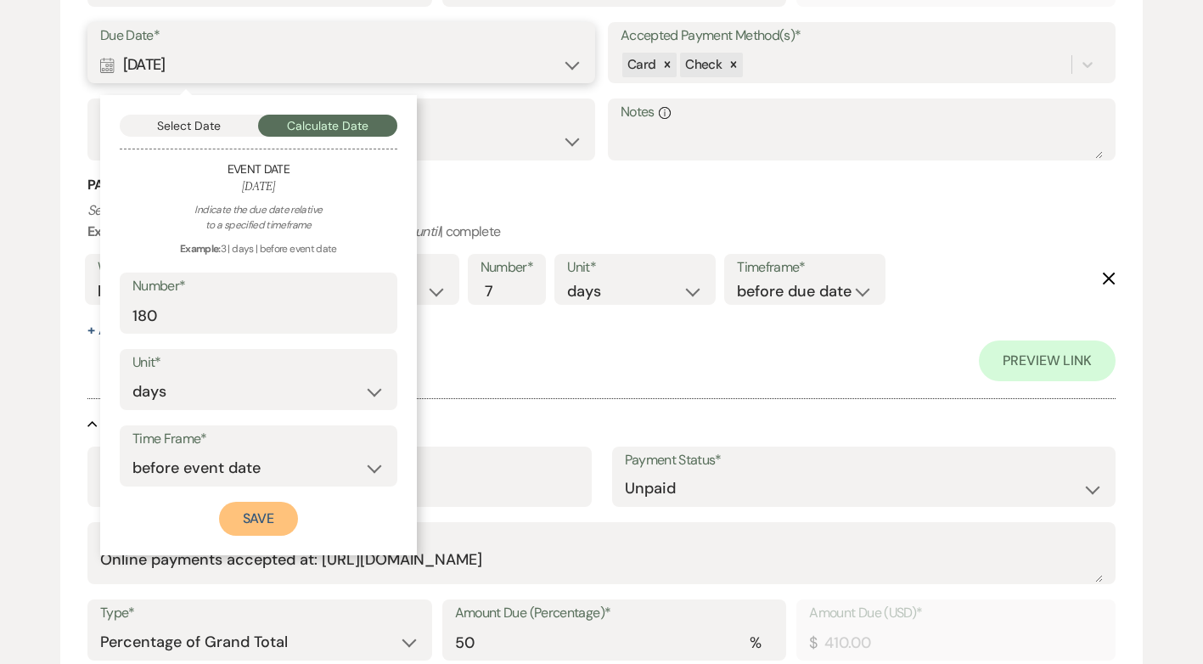
click at [258, 514] on button "Save" at bounding box center [259, 519] width 80 height 34
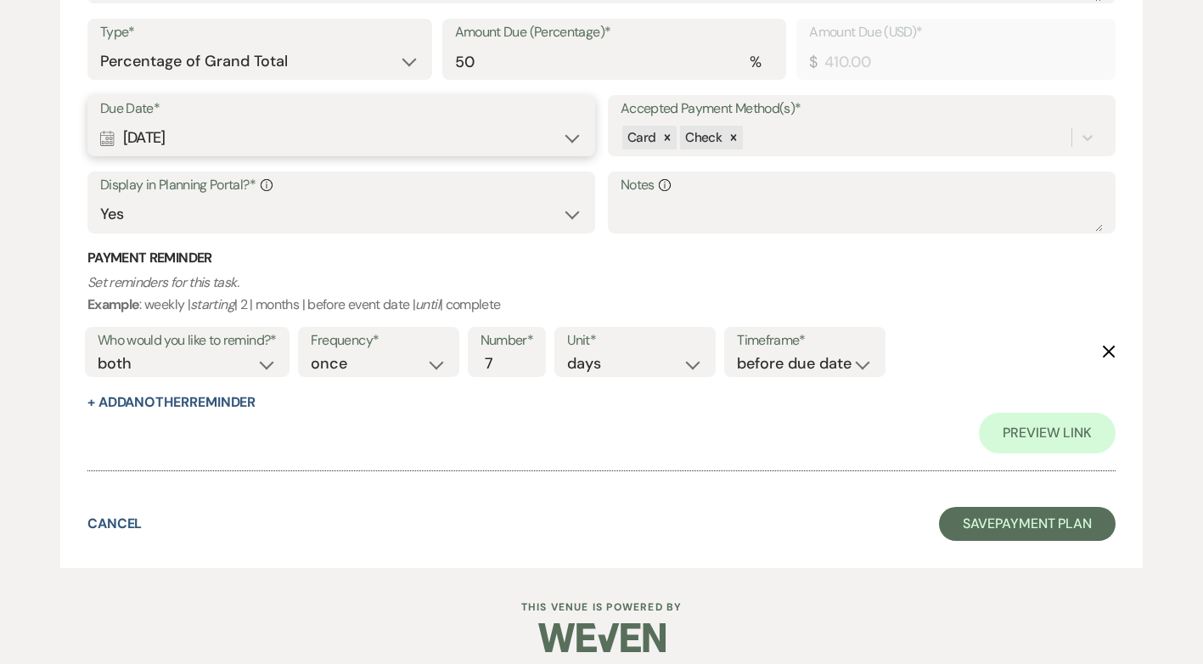
scroll to position [1318, 0]
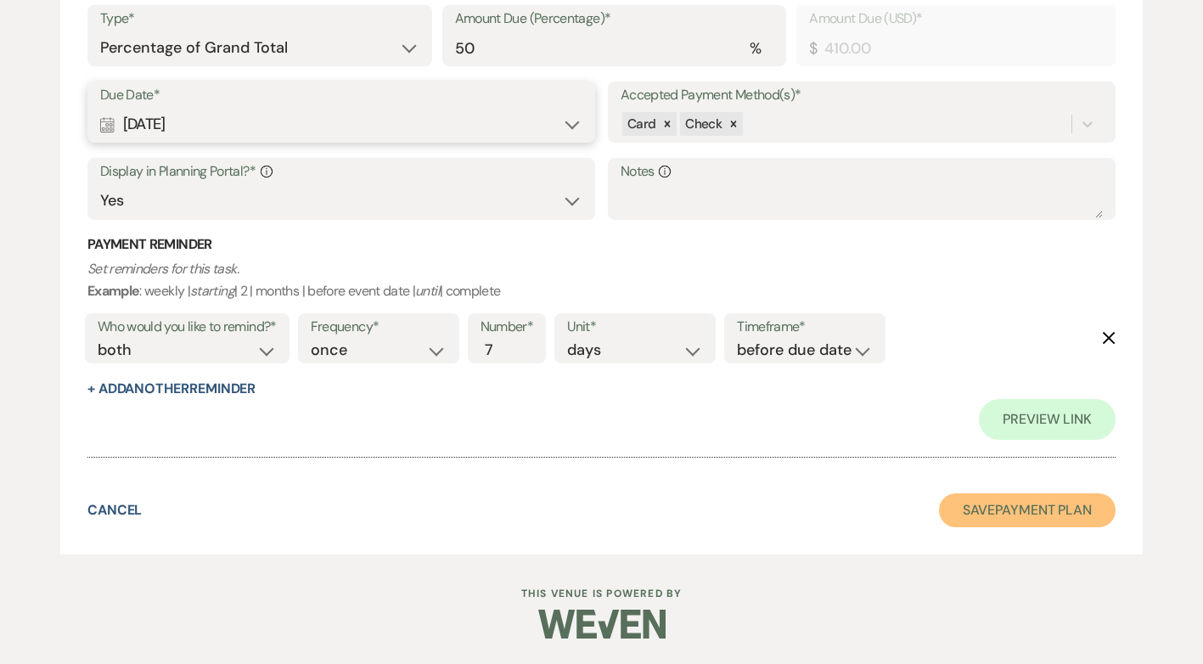
click at [1061, 516] on button "Save Payment Plan" at bounding box center [1027, 510] width 177 height 34
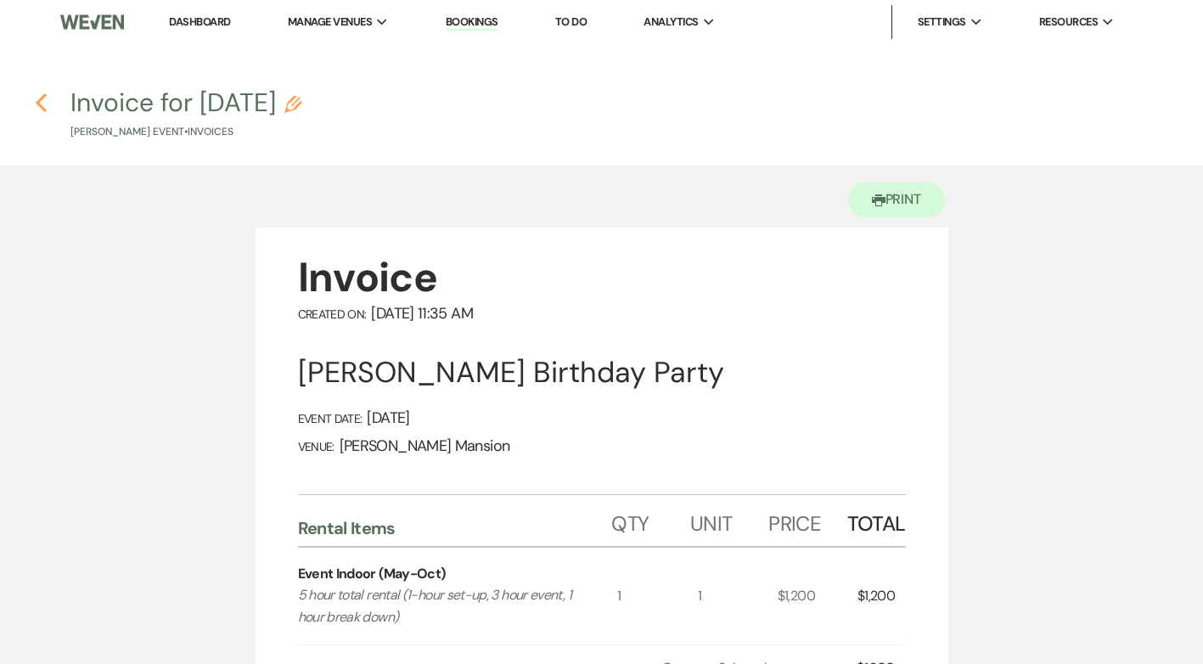
click at [41, 99] on use "button" at bounding box center [41, 102] width 11 height 19
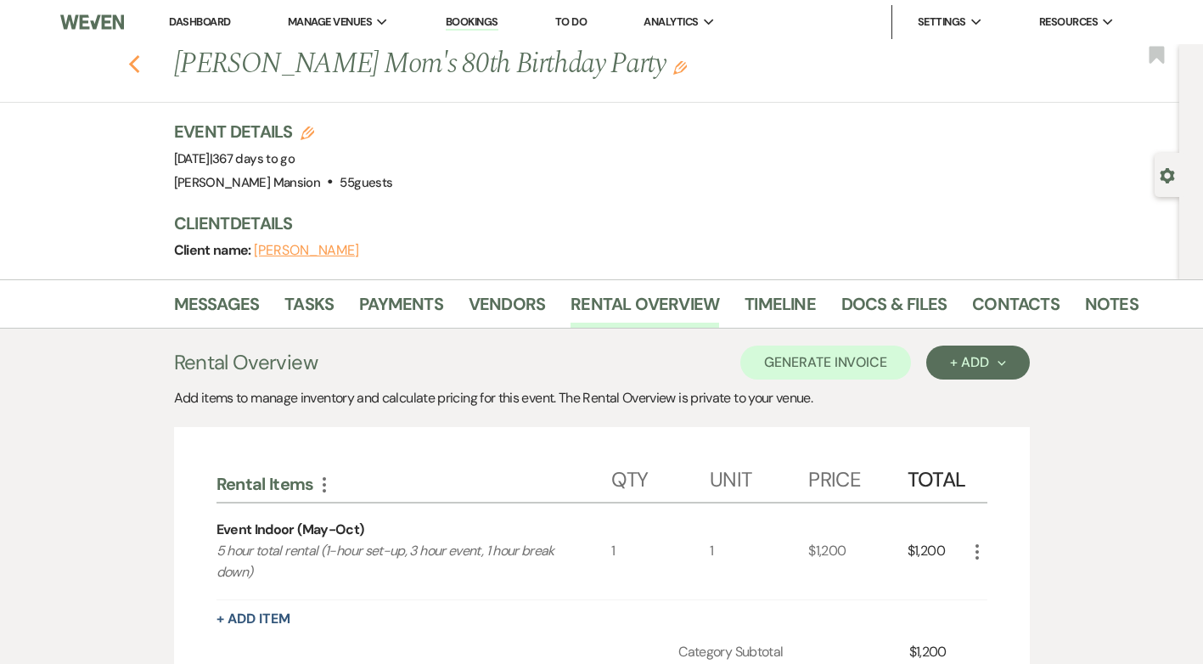
click at [141, 73] on icon "Previous" at bounding box center [134, 64] width 13 height 20
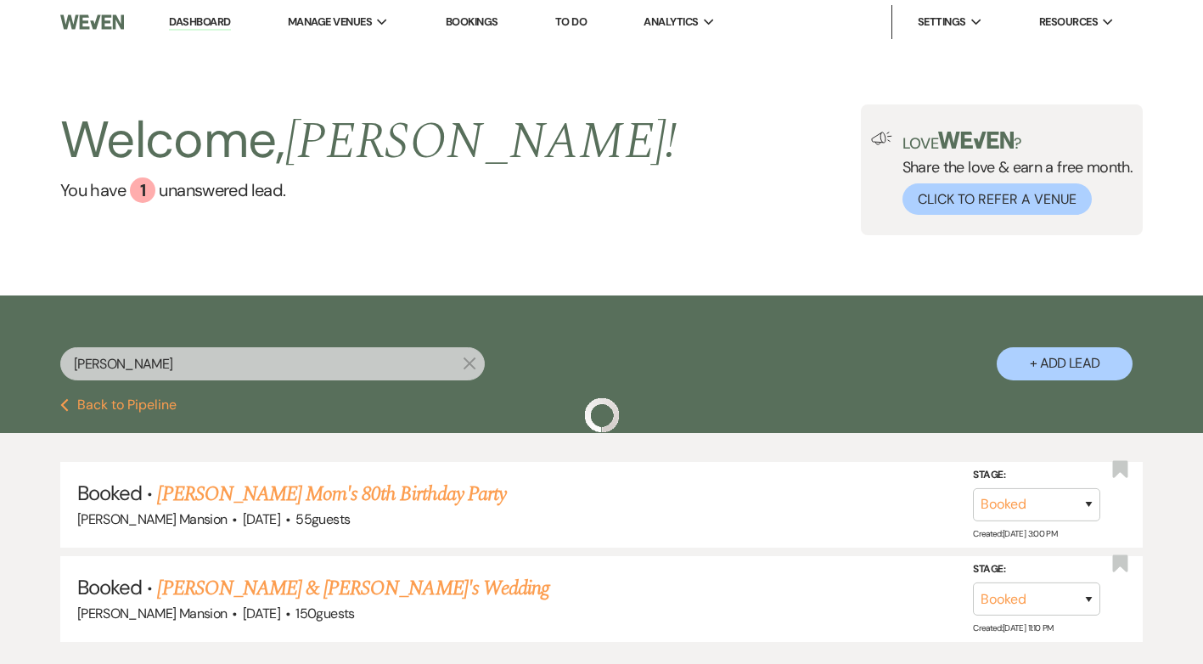
scroll to position [116, 0]
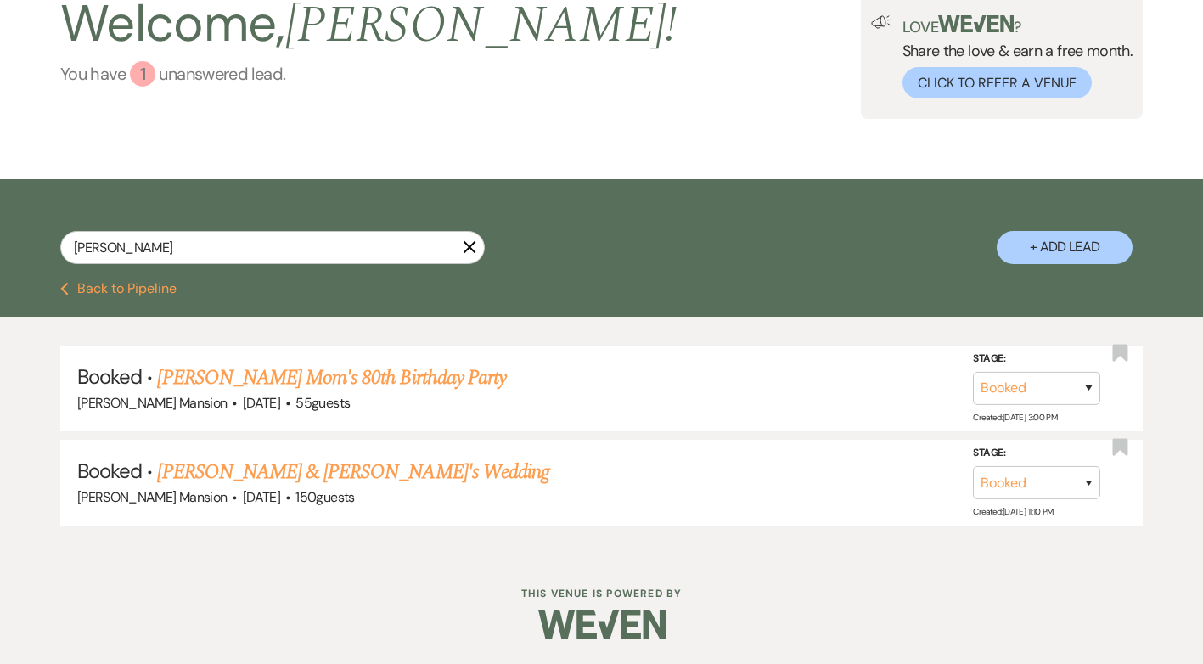
click at [140, 76] on div "1" at bounding box center [142, 73] width 25 height 25
click at [251, 379] on link "Amy Aviles's Mom's 80th Birthday Party" at bounding box center [331, 378] width 349 height 31
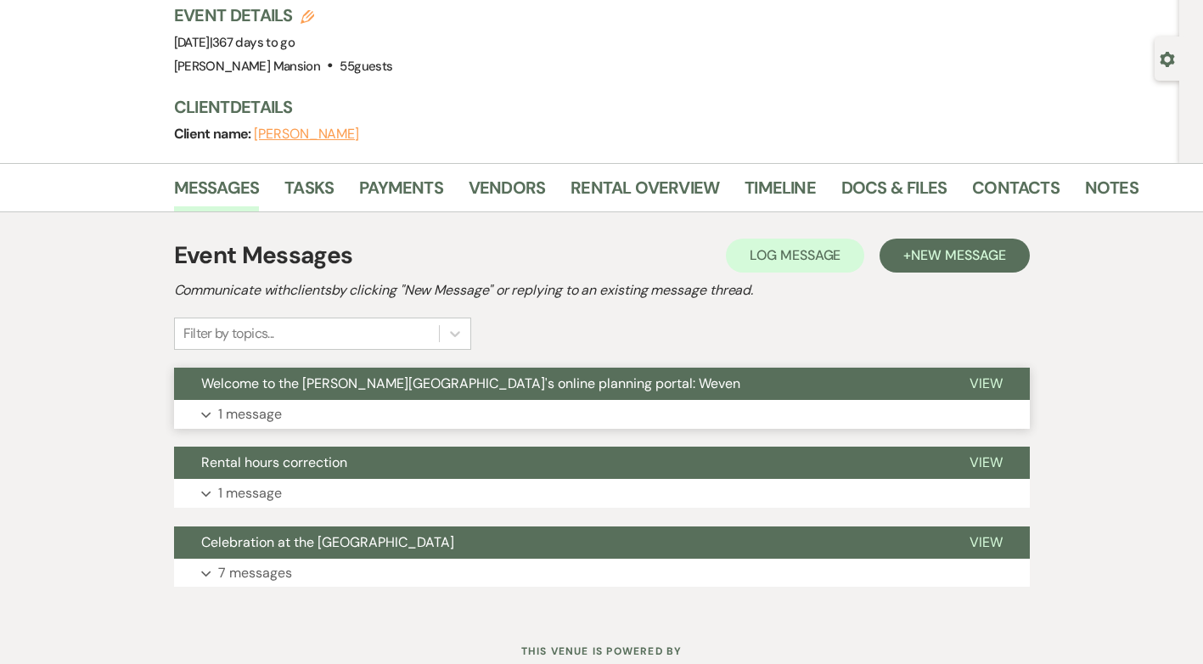
click at [230, 413] on p "1 message" at bounding box center [250, 414] width 64 height 22
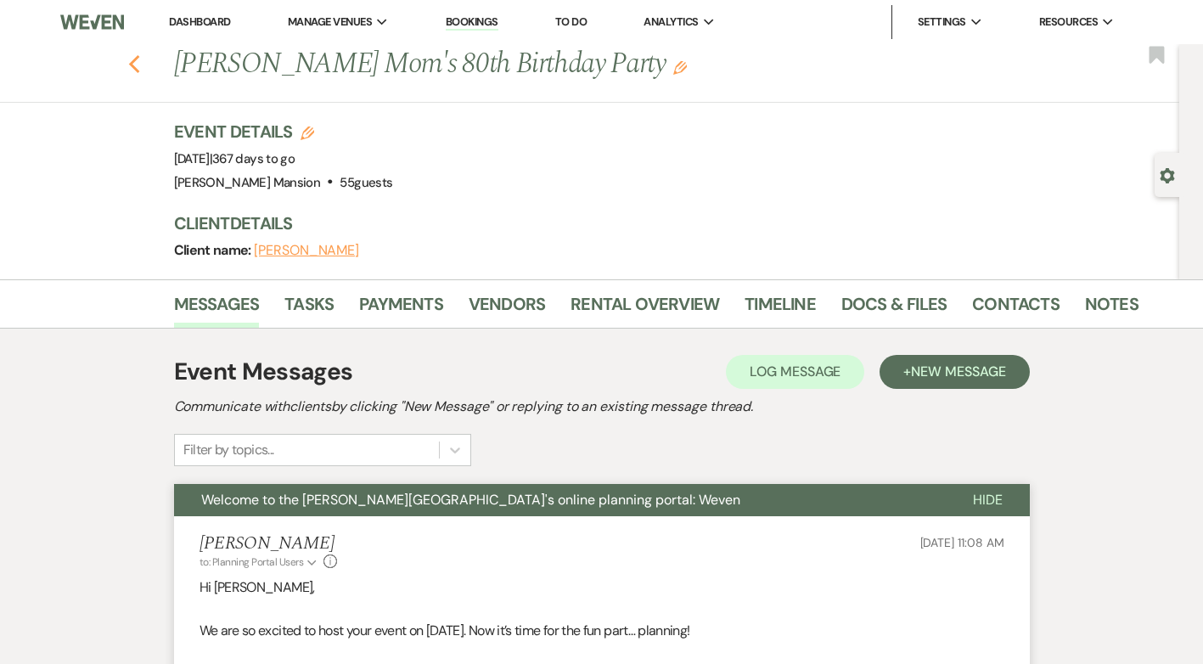
click at [138, 66] on use "button" at bounding box center [133, 64] width 11 height 19
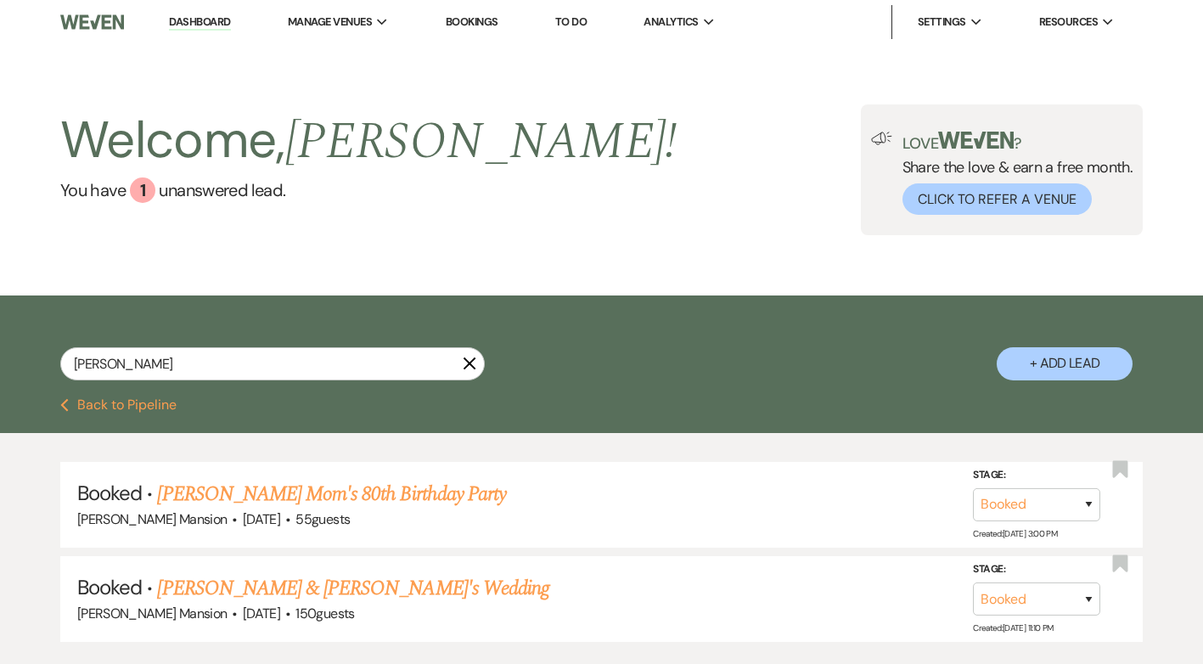
click at [194, 22] on link "Dashboard" at bounding box center [199, 22] width 61 height 16
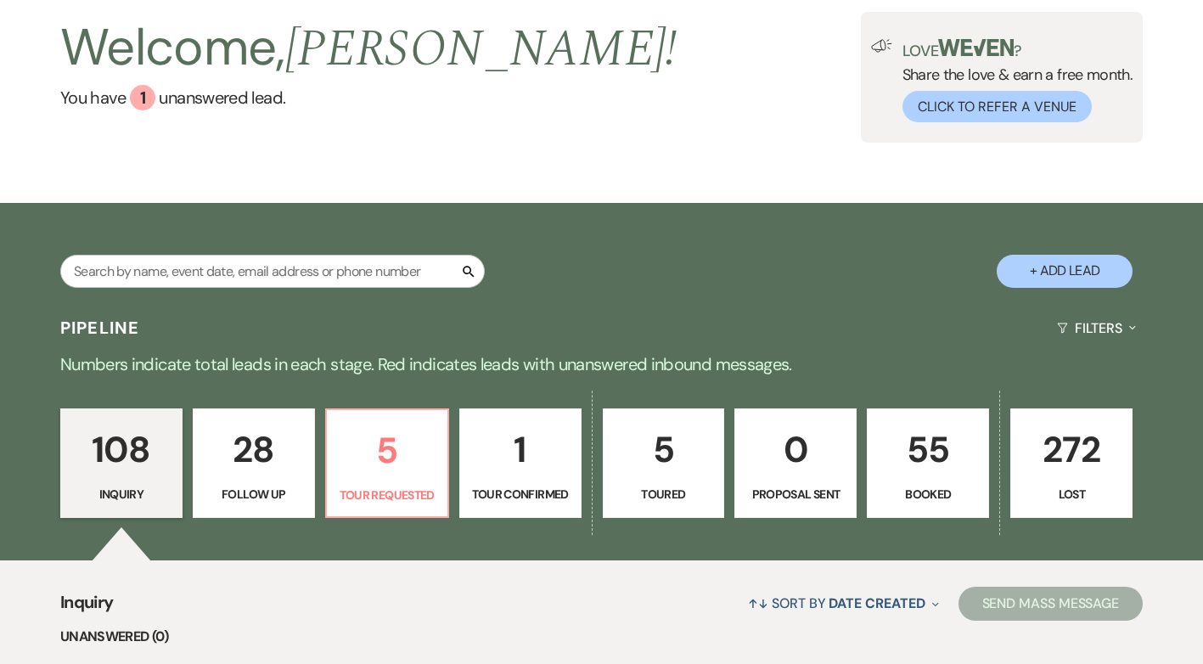
scroll to position [340, 0]
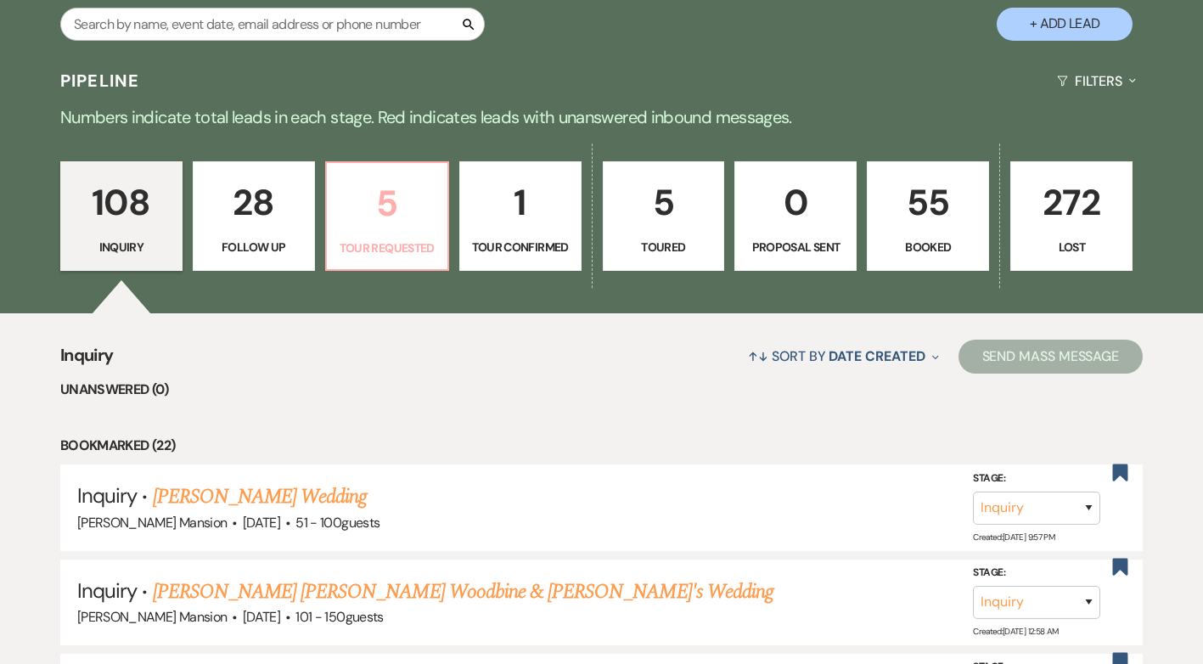
click at [398, 213] on p "5" at bounding box center [387, 203] width 100 height 57
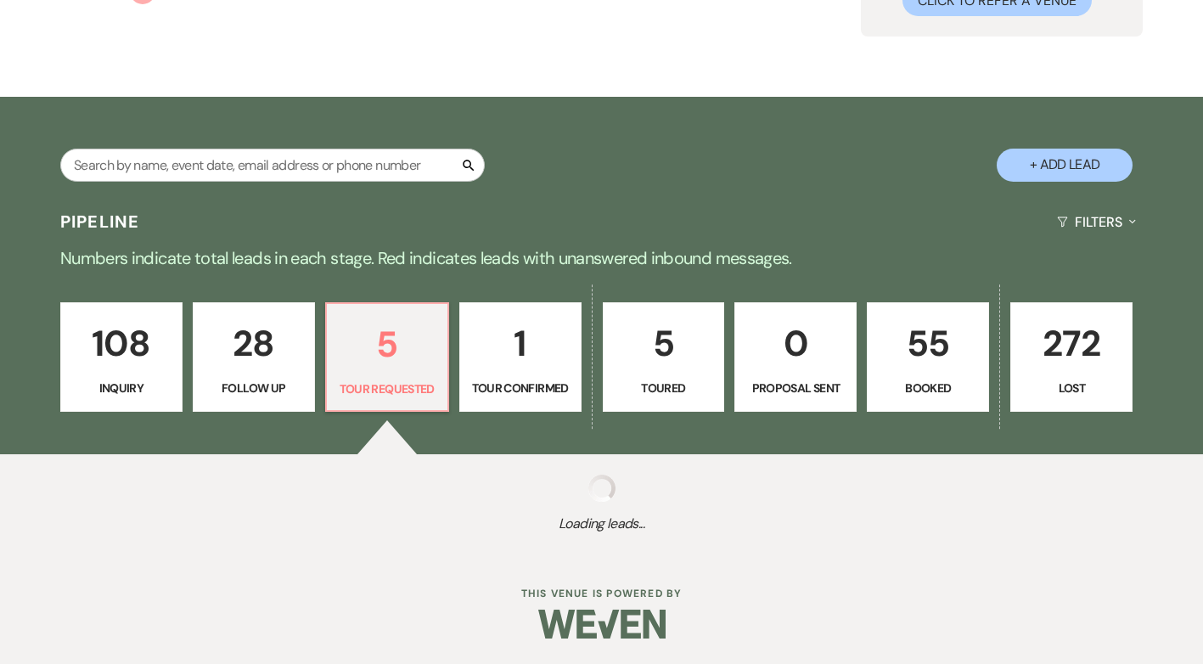
scroll to position [340, 0]
select select "2"
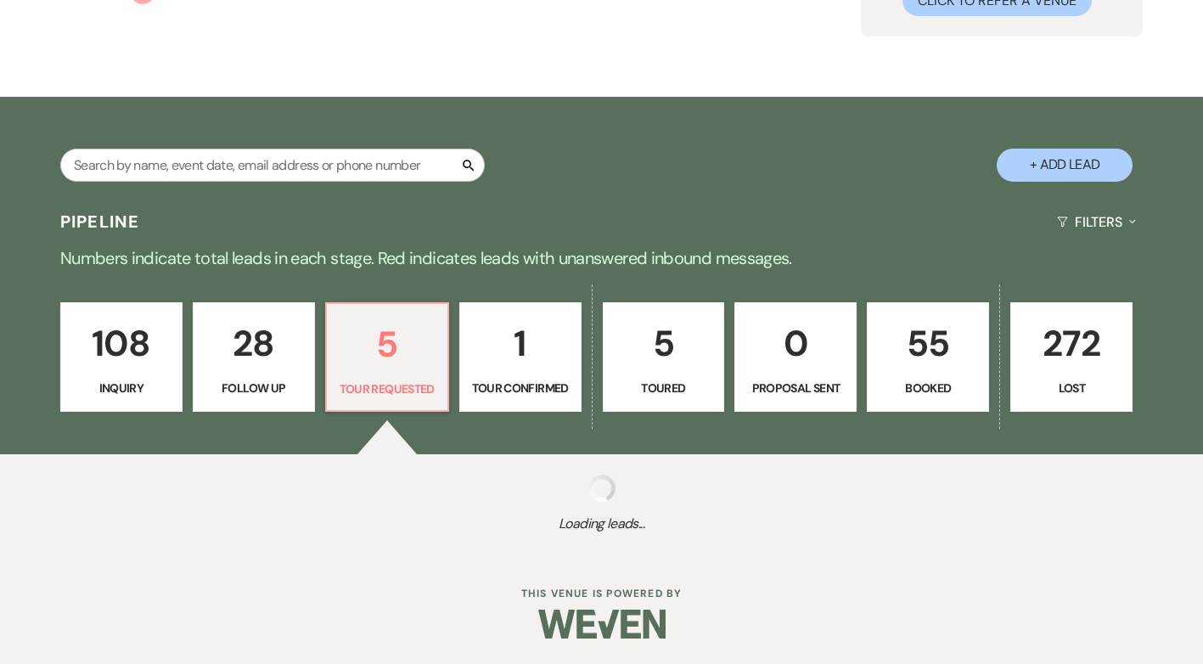
select select "2"
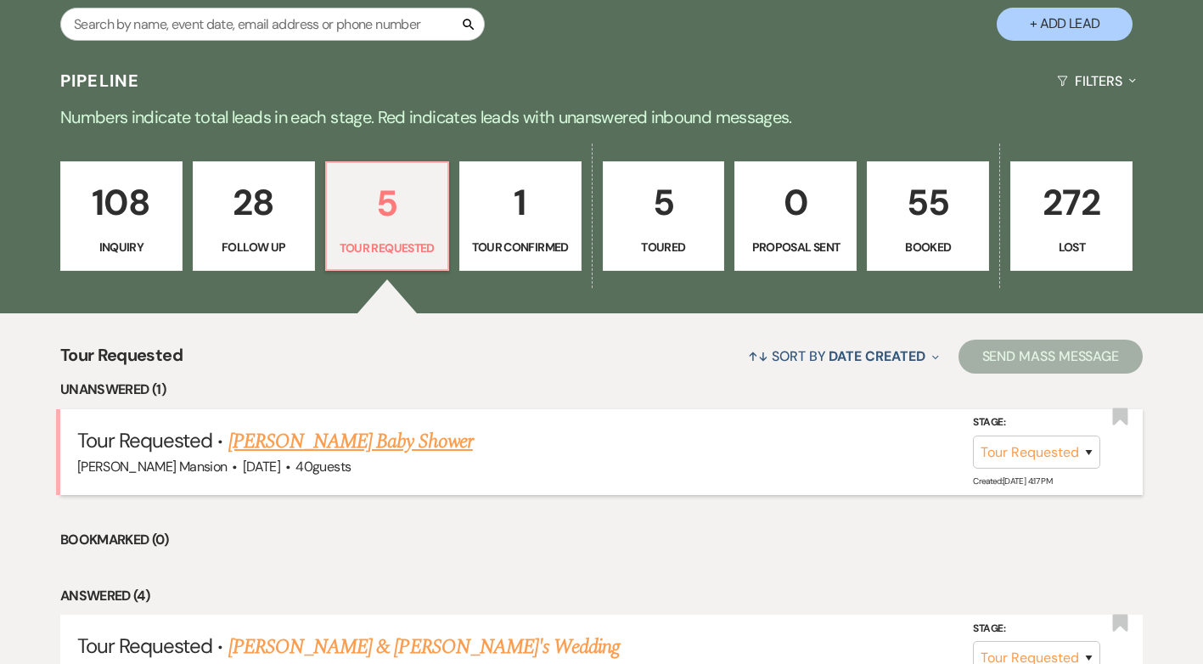
click at [341, 442] on link "[PERSON_NAME] Baby Shower" at bounding box center [350, 441] width 245 height 31
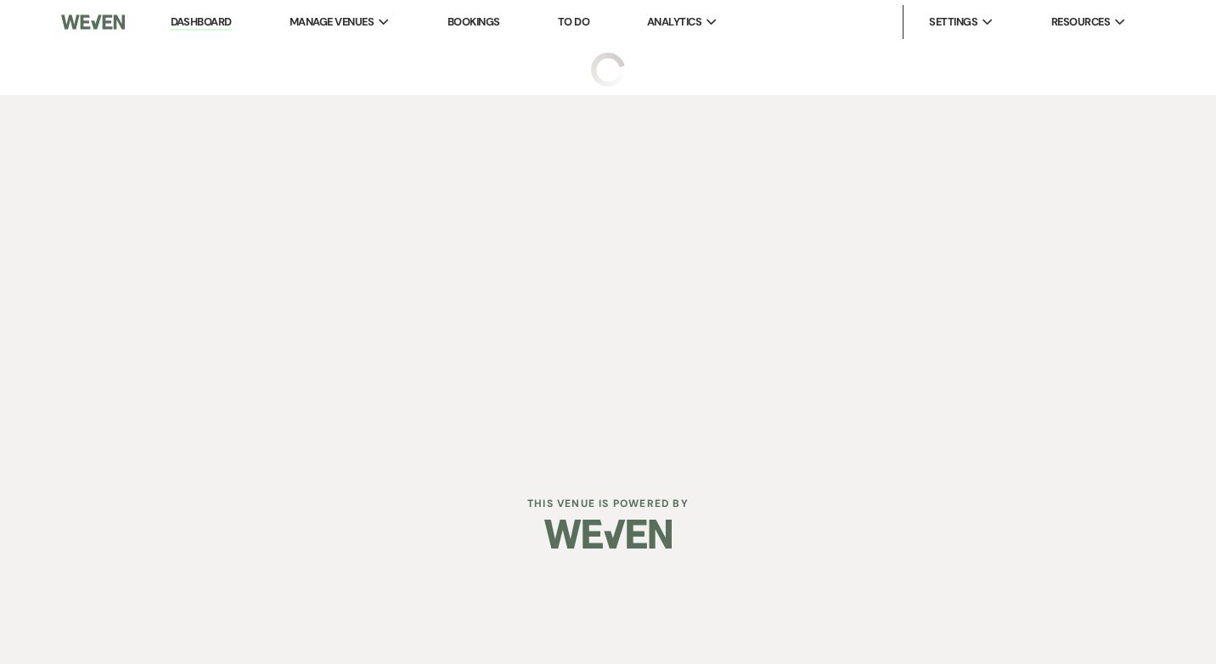
select select "2"
select select "5"
select select "3"
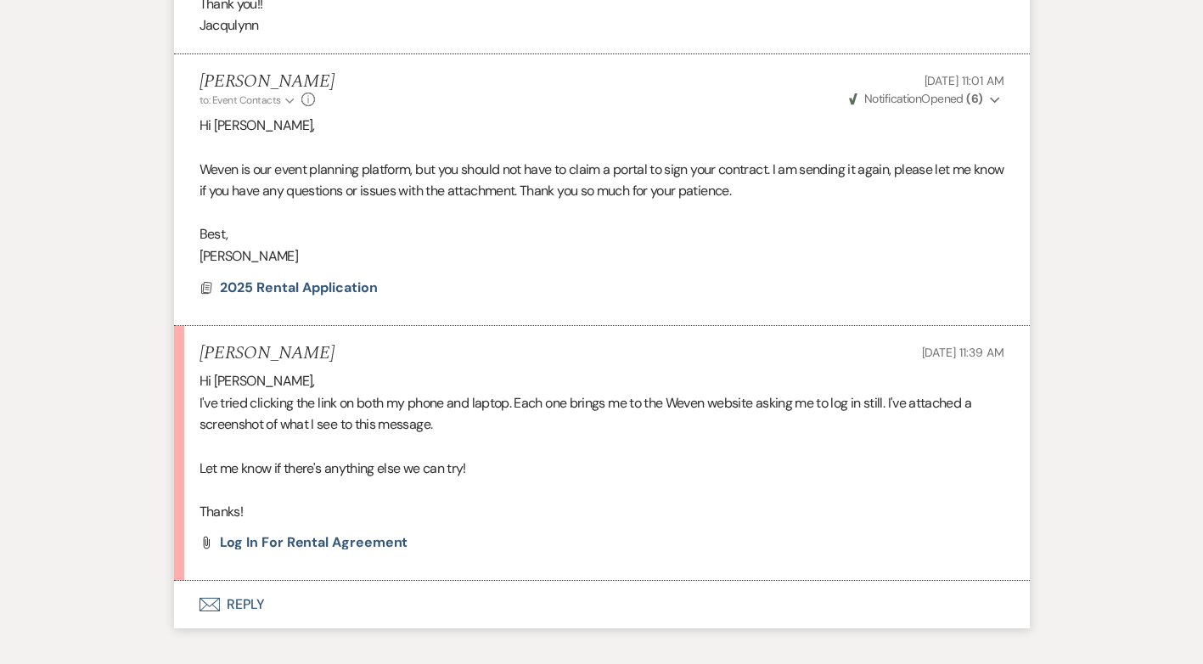
scroll to position [3387, 0]
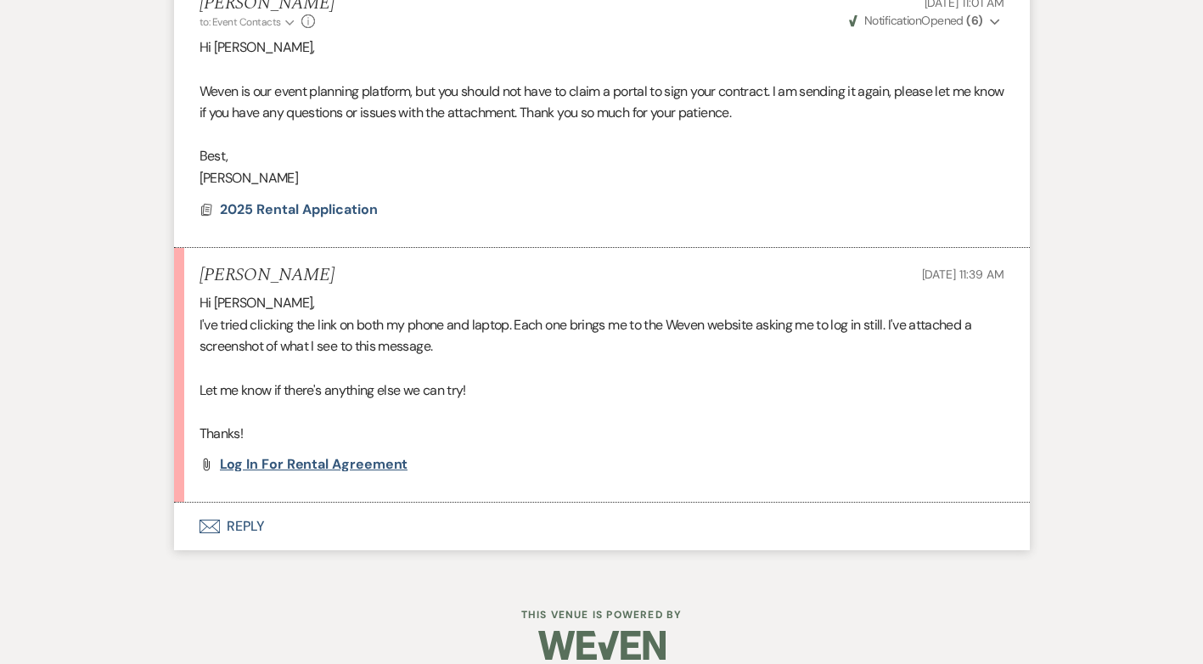
click at [299, 455] on span "Log in for rental agreement" at bounding box center [314, 464] width 189 height 18
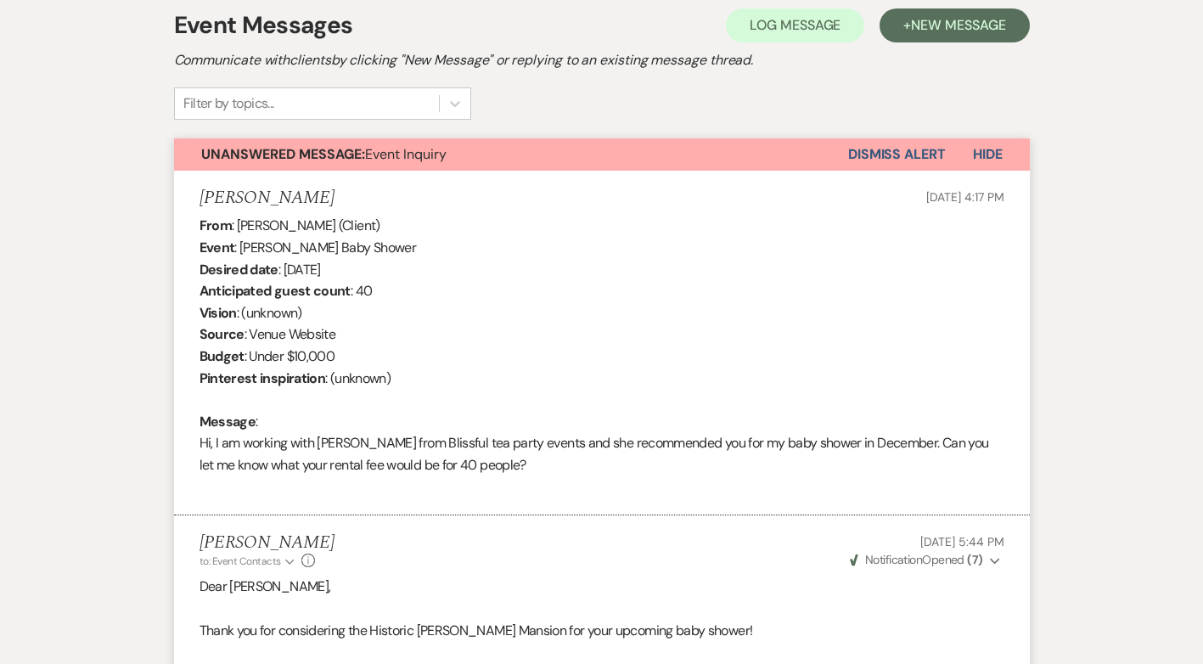
scroll to position [75, 0]
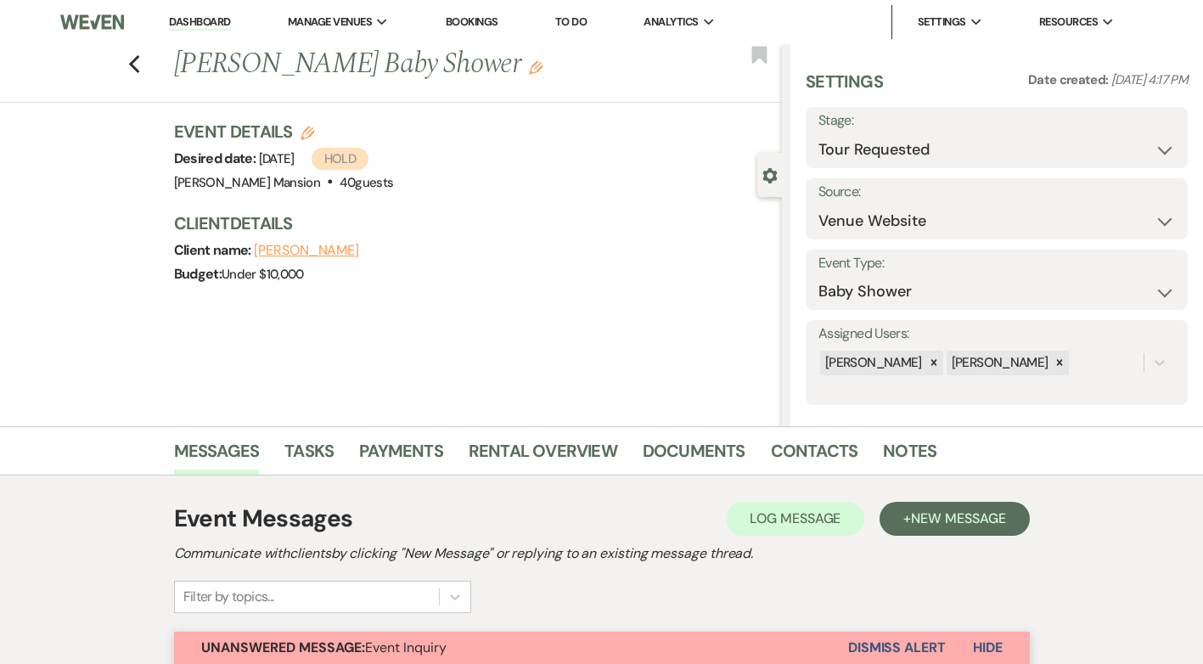
select select "2"
select select "5"
select select "3"
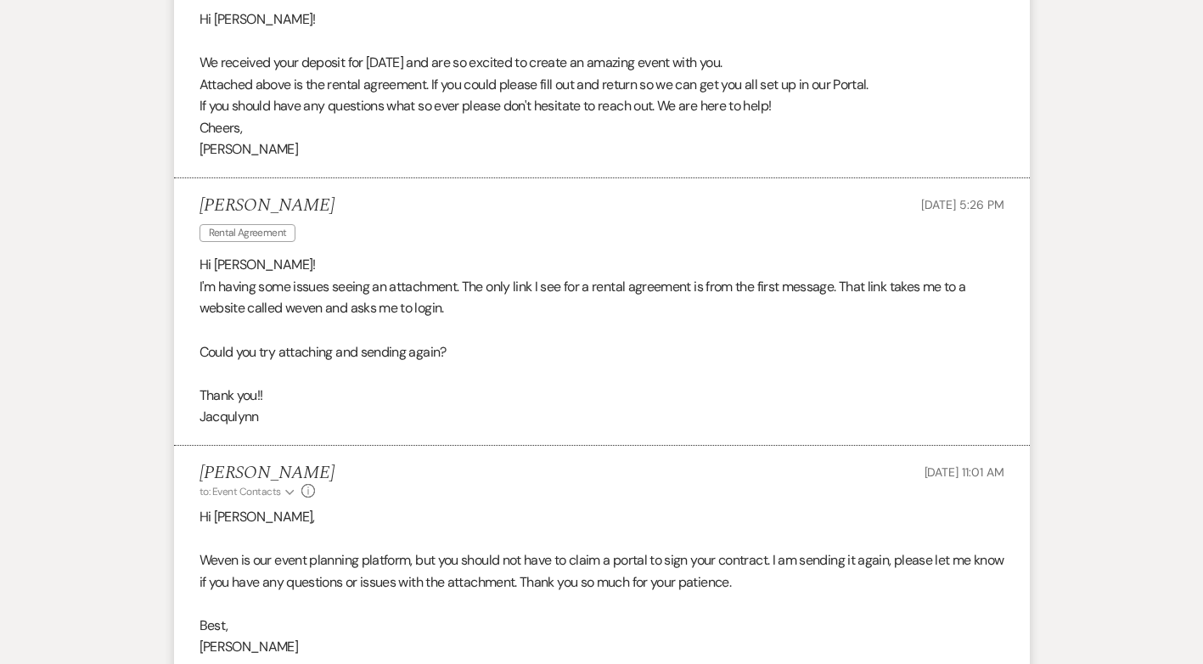
scroll to position [3386, 0]
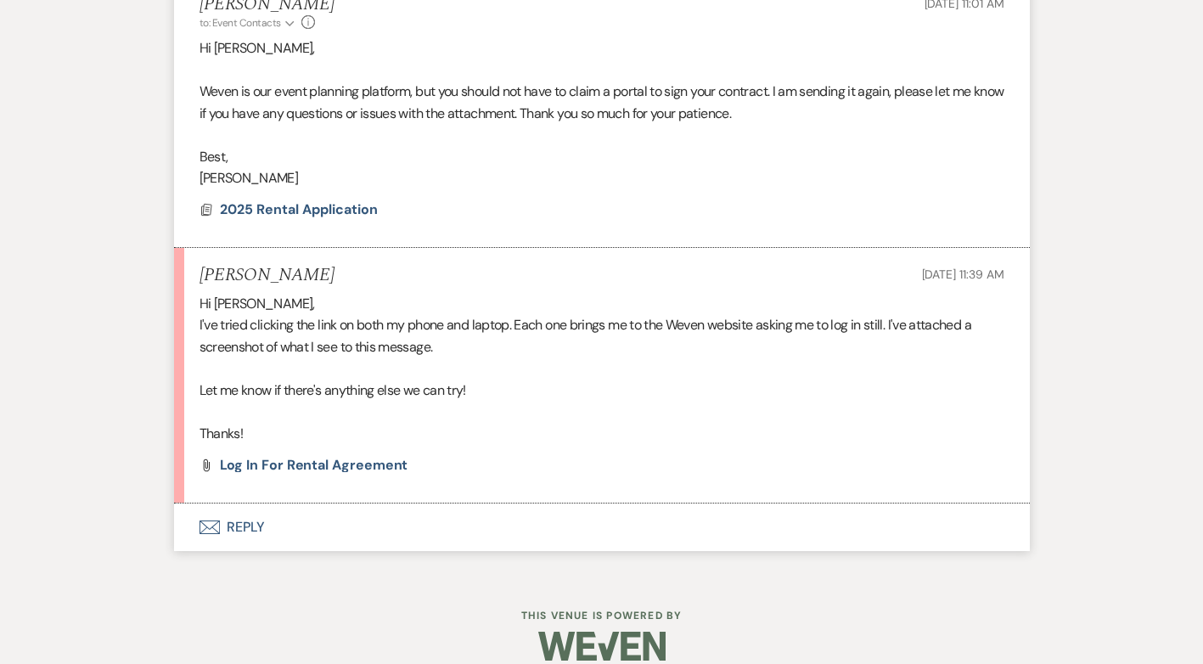
click at [251, 505] on button "Envelope Reply" at bounding box center [602, 528] width 856 height 48
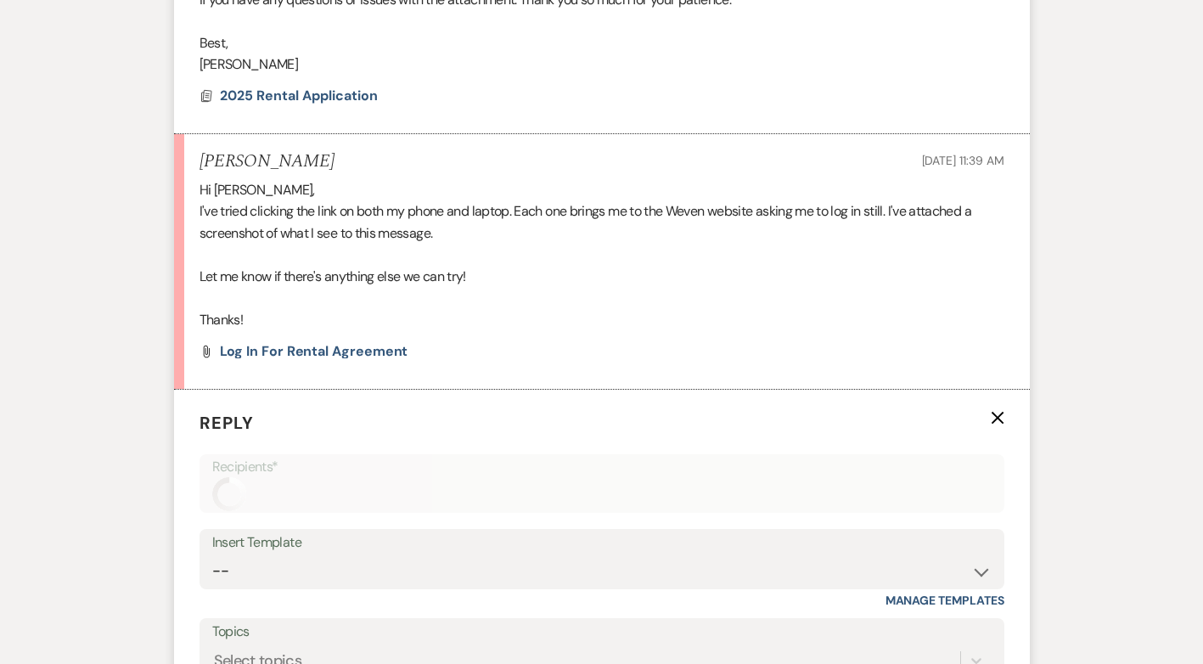
scroll to position [3787, 0]
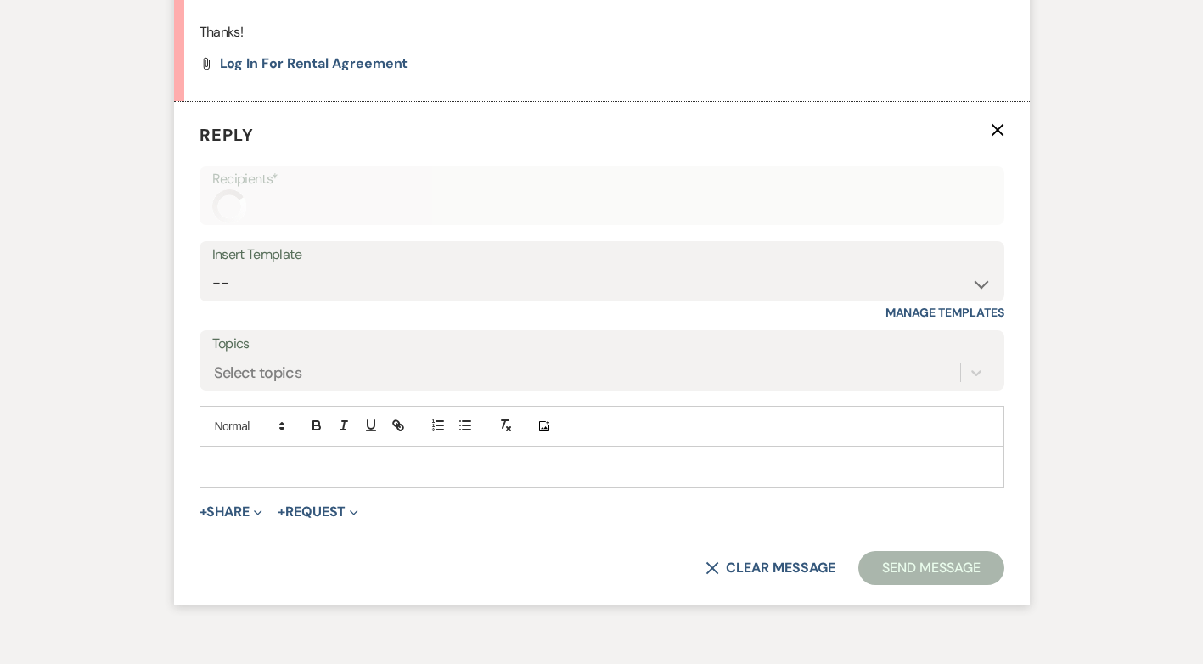
click at [266, 458] on p at bounding box center [602, 467] width 778 height 19
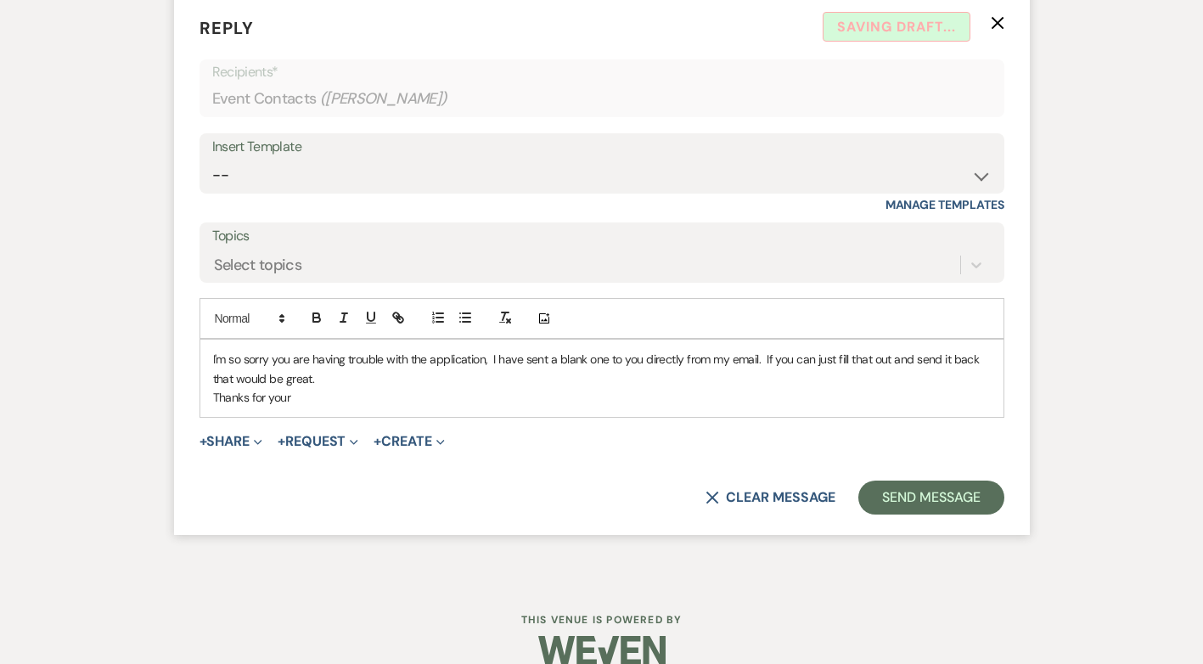
scroll to position [3900, 0]
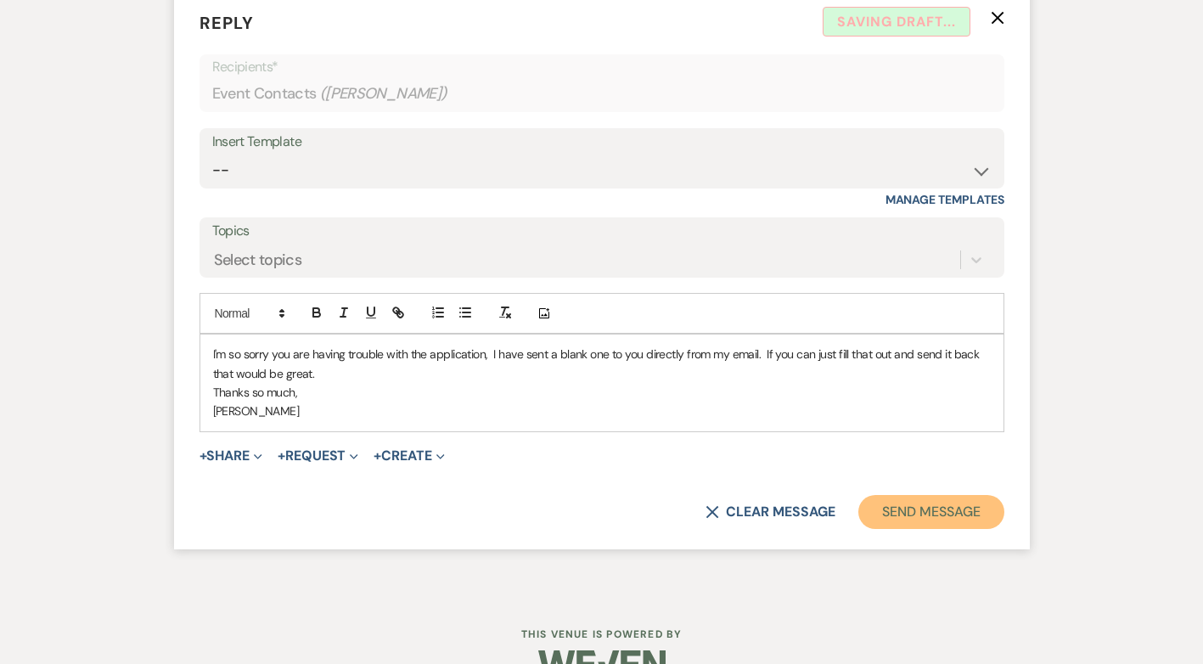
click at [927, 495] on button "Send Message" at bounding box center [931, 512] width 145 height 34
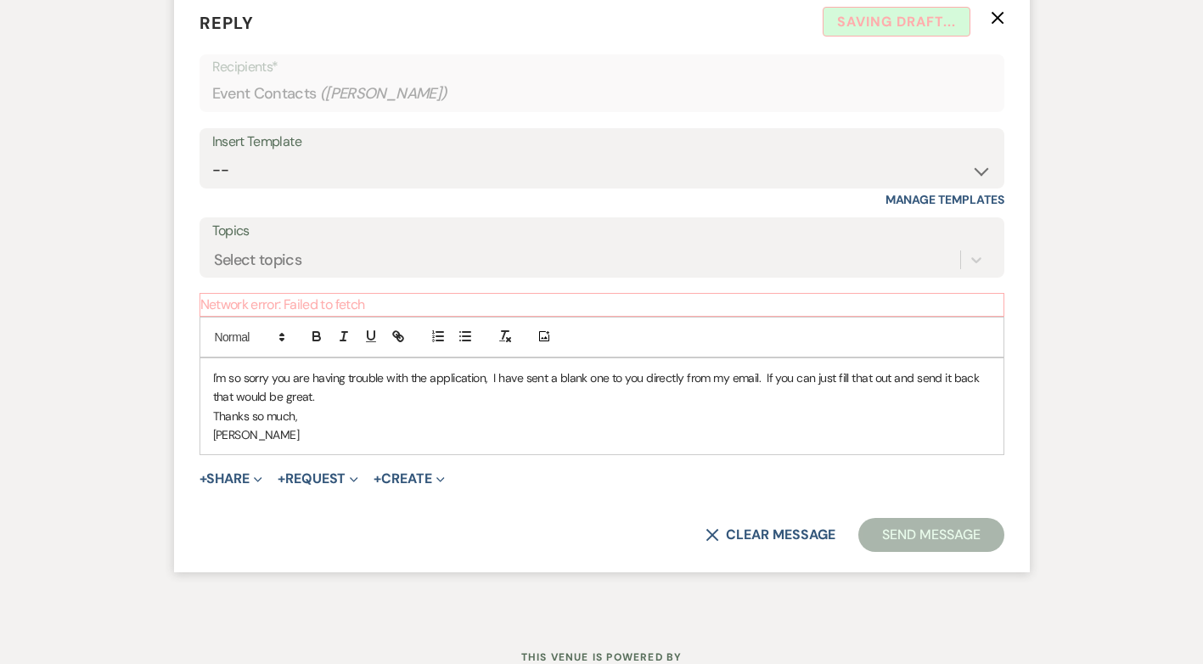
click at [453, 425] on p "[PERSON_NAME]" at bounding box center [602, 434] width 778 height 19
click at [613, 369] on p "I'm so sorry you are having trouble with the application, I have sent a blank o…" at bounding box center [602, 388] width 778 height 38
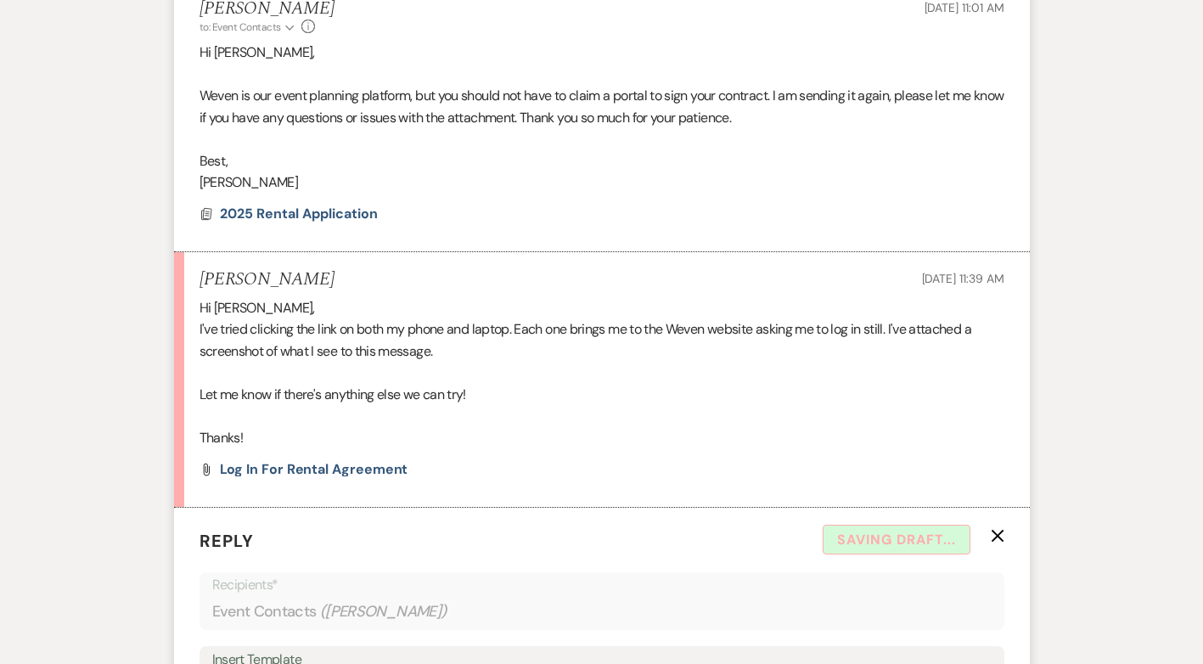
scroll to position [3942, 0]
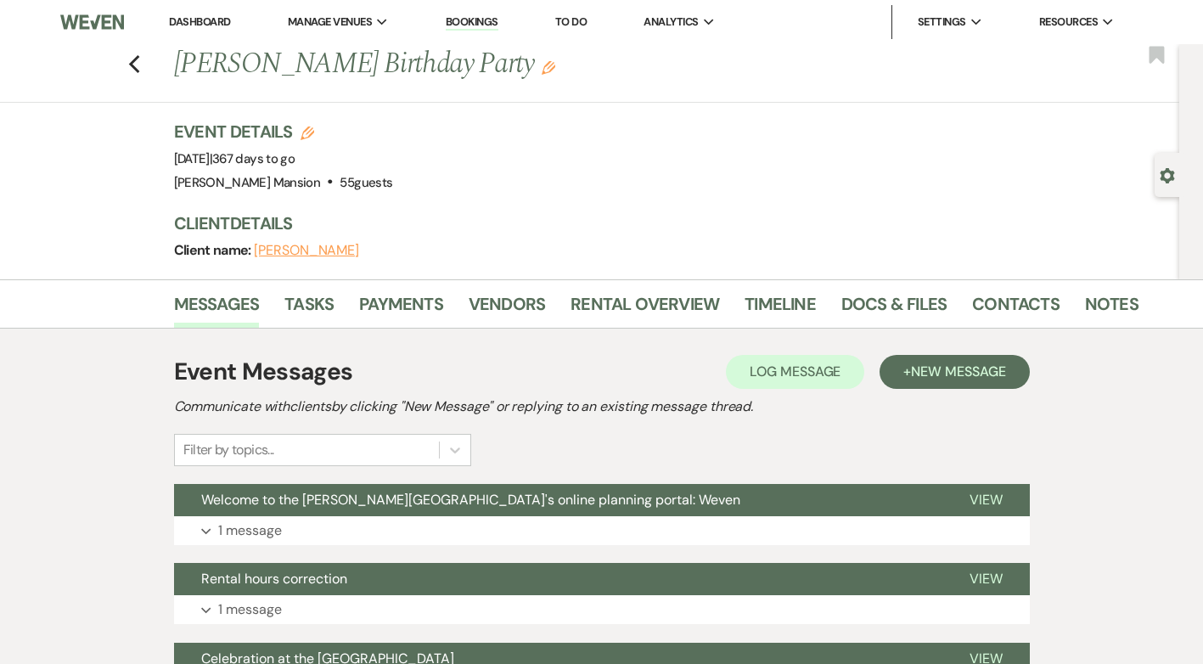
click at [218, 26] on link "Dashboard" at bounding box center [199, 21] width 61 height 14
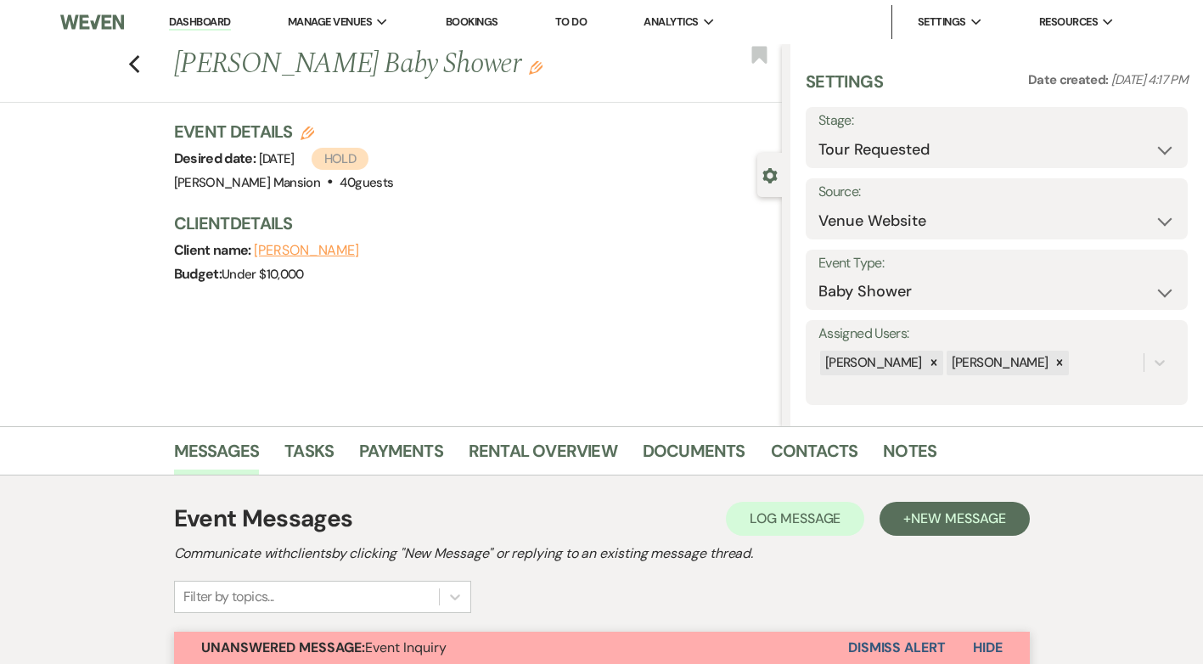
select select "2"
select select "5"
select select "3"
